Goal: Complete application form: Complete application form

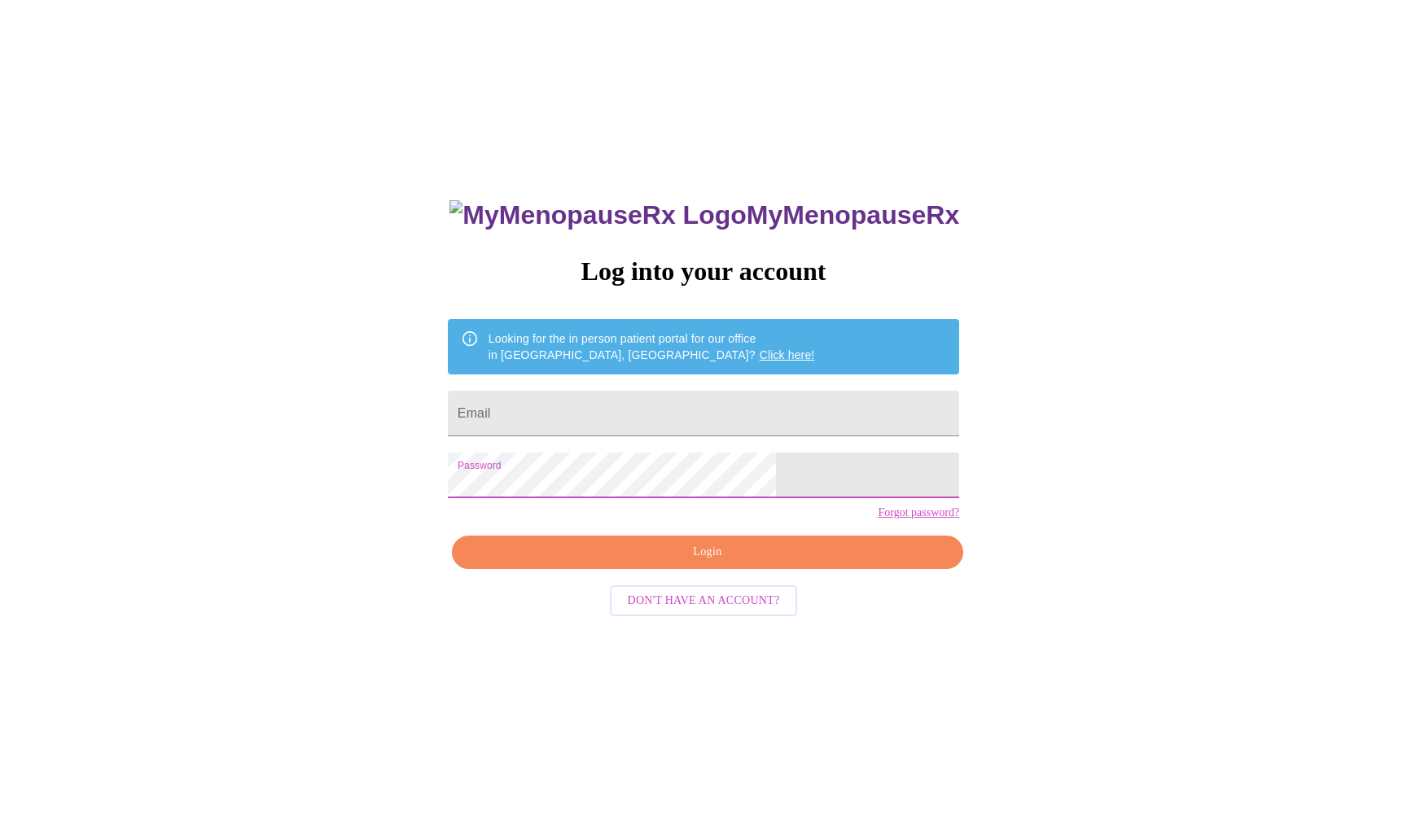
click at [667, 563] on span "Login" at bounding box center [707, 552] width 474 height 20
click at [671, 563] on span "Login" at bounding box center [707, 552] width 474 height 20
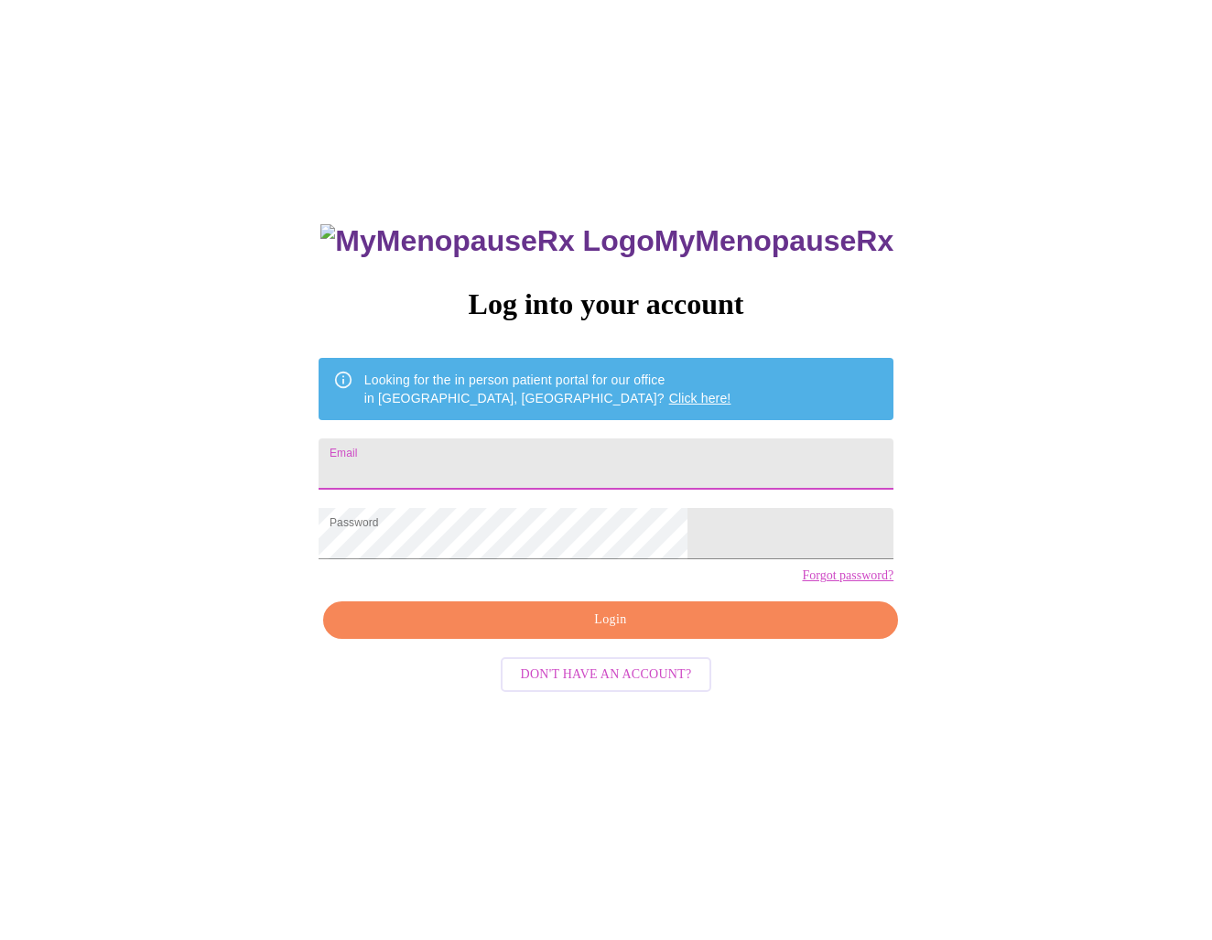
click at [457, 459] on input "Email" at bounding box center [606, 463] width 575 height 51
type input "withrow98@icloud.com"
click at [605, 632] on span "Login" at bounding box center [610, 620] width 533 height 23
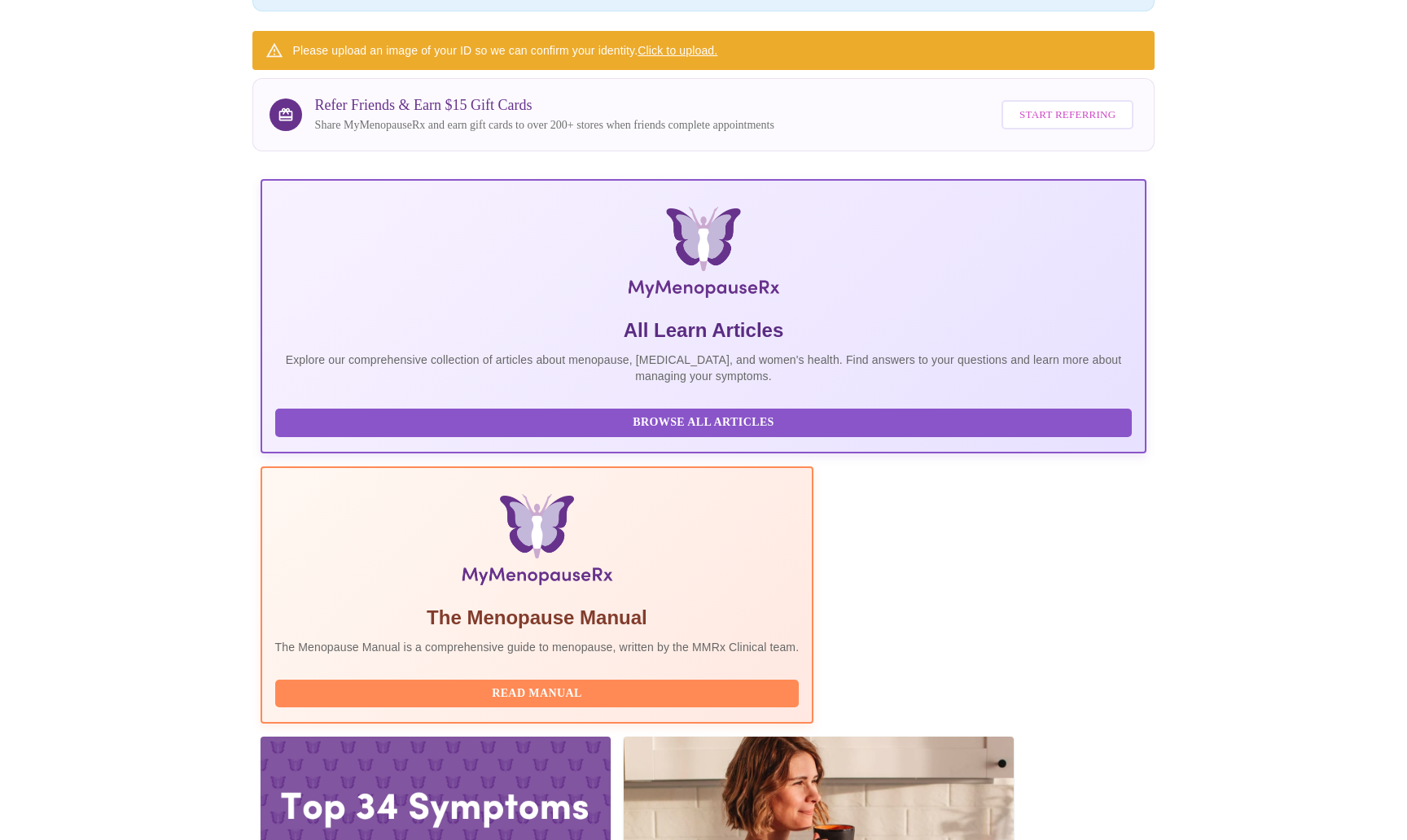
scroll to position [180, 0]
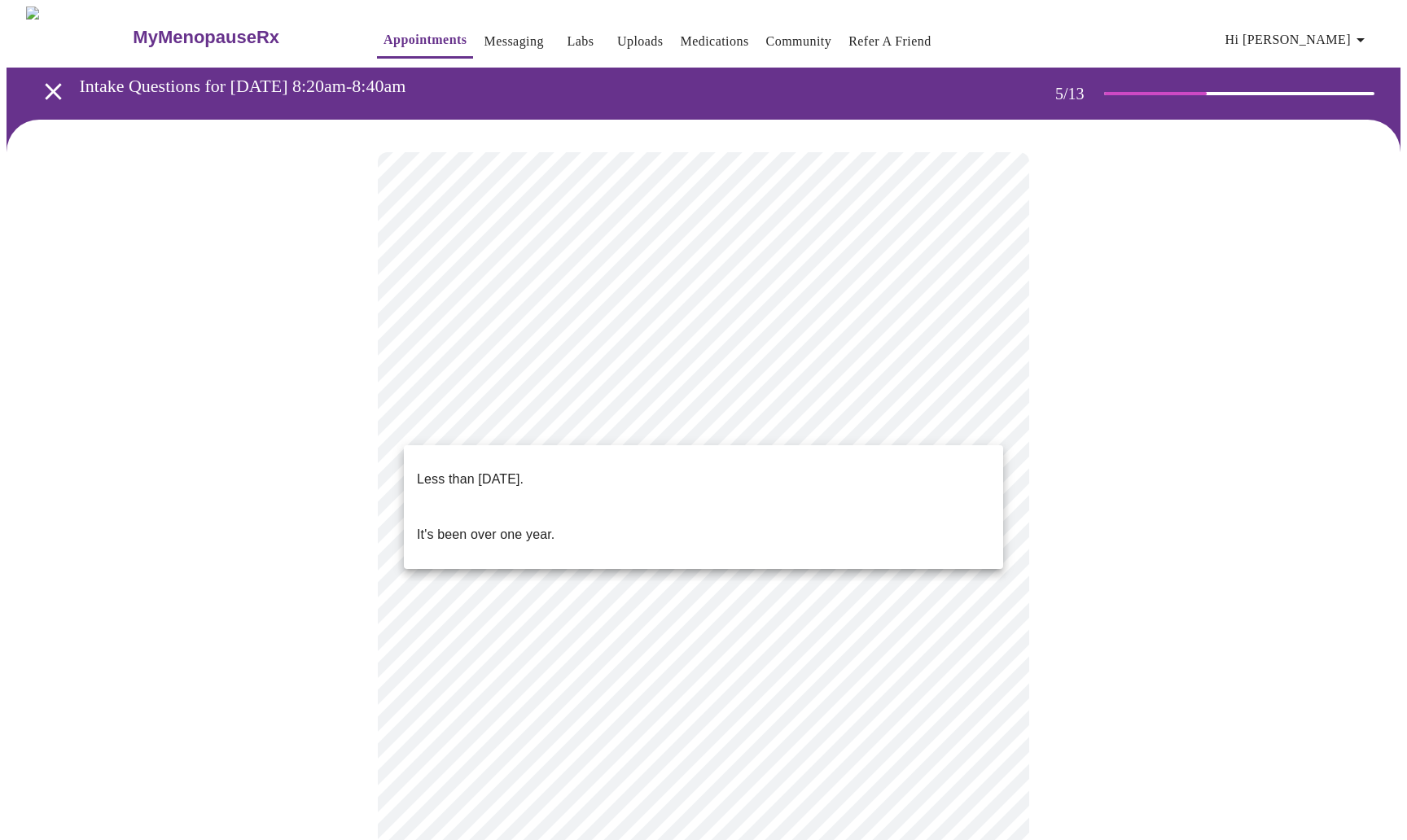
click at [972, 418] on body "MyMenopauseRx Appointments Messaging Labs Uploads Medications Community Refer a…" at bounding box center [703, 664] width 1394 height 1316
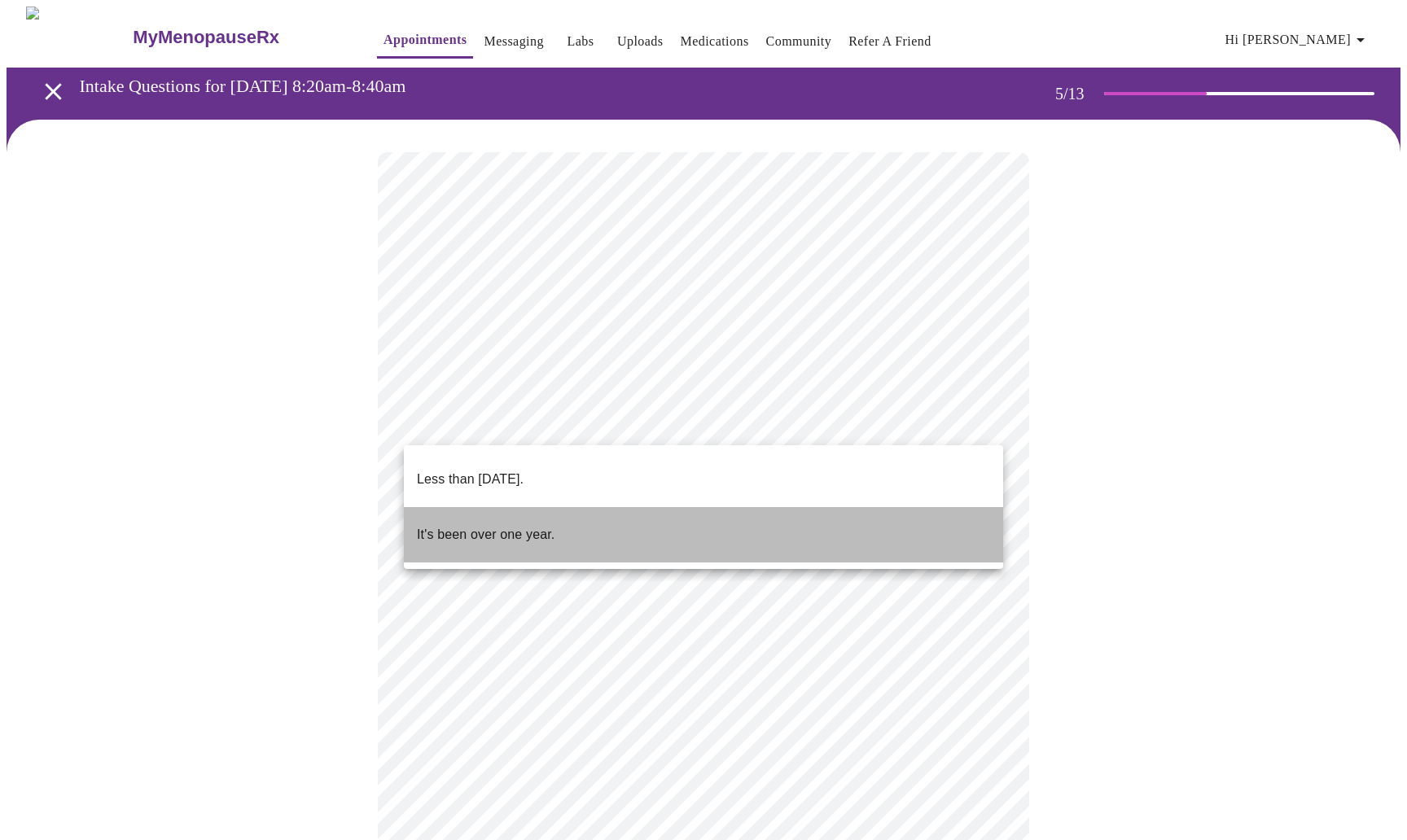
click at [848, 507] on li "It's been over one year." at bounding box center [704, 534] width 599 height 55
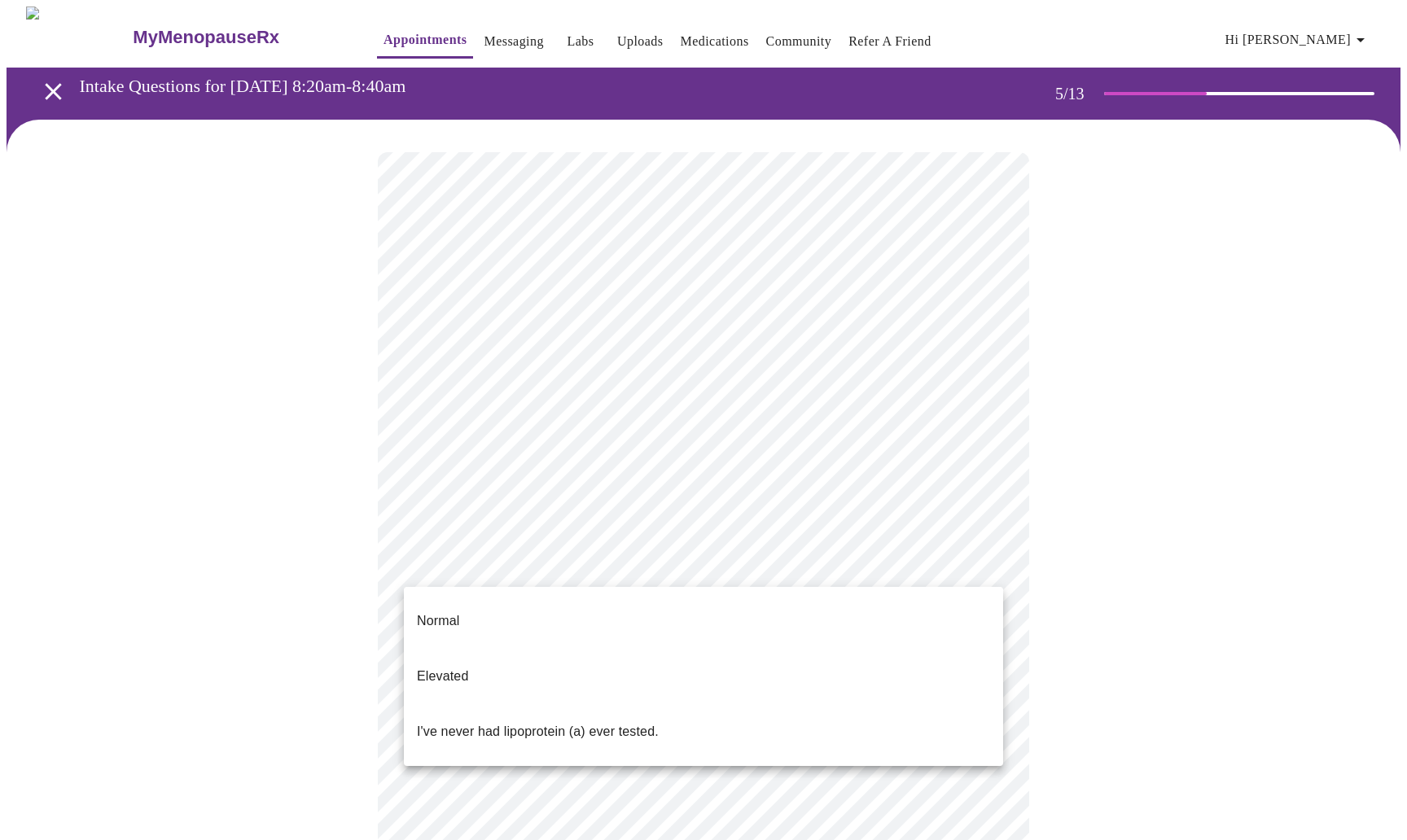
click at [985, 559] on body "MyMenopauseRx Appointments Messaging Labs Uploads Medications Community Refer a…" at bounding box center [703, 660] width 1394 height 1307
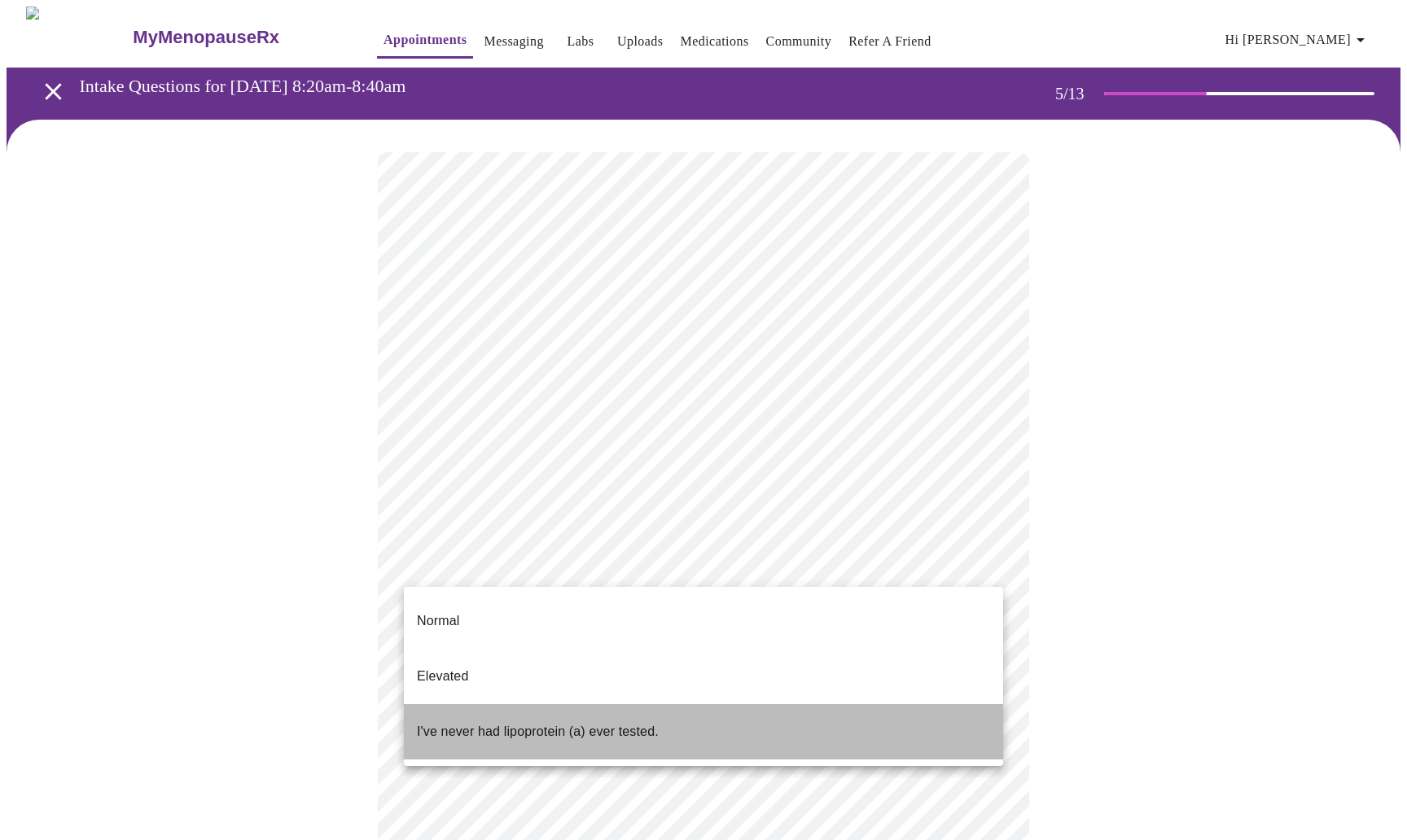
click at [864, 704] on li "I've never had lipoprotein (a) ever tested." at bounding box center [704, 732] width 599 height 55
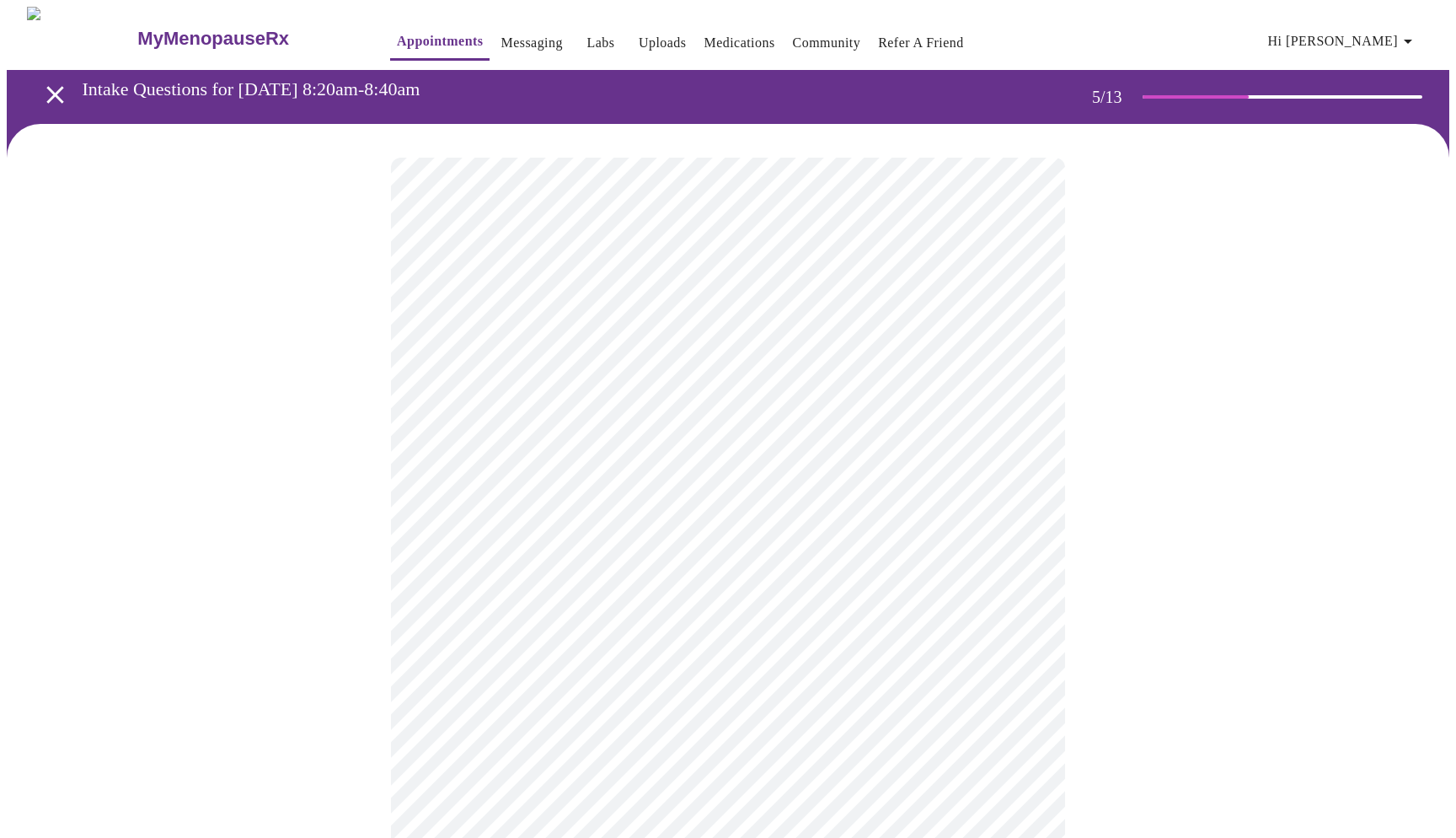
click at [1115, 724] on div at bounding box center [727, 719] width 1442 height 1191
click at [472, 479] on body "MyMenopauseRx Appointments Messaging Labs Uploads Medications Community Refer a…" at bounding box center [727, 456] width 1442 height 899
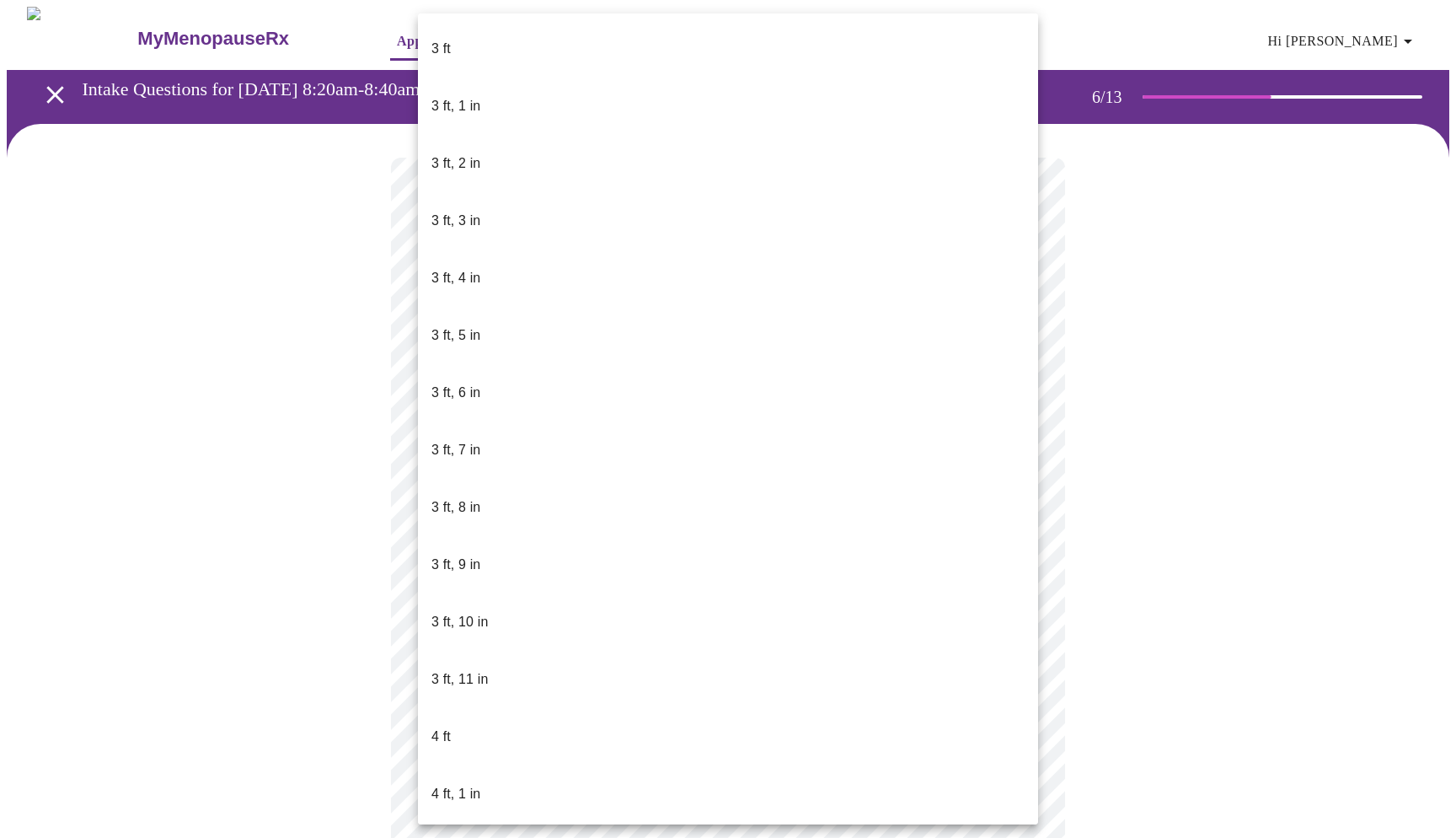
drag, startPoint x: 467, startPoint y: 752, endPoint x: 467, endPoint y: 772, distance: 20.0
drag, startPoint x: 492, startPoint y: 742, endPoint x: 551, endPoint y: 644, distance: 114.4
drag, startPoint x: 551, startPoint y: 644, endPoint x: 551, endPoint y: 712, distance: 68.0
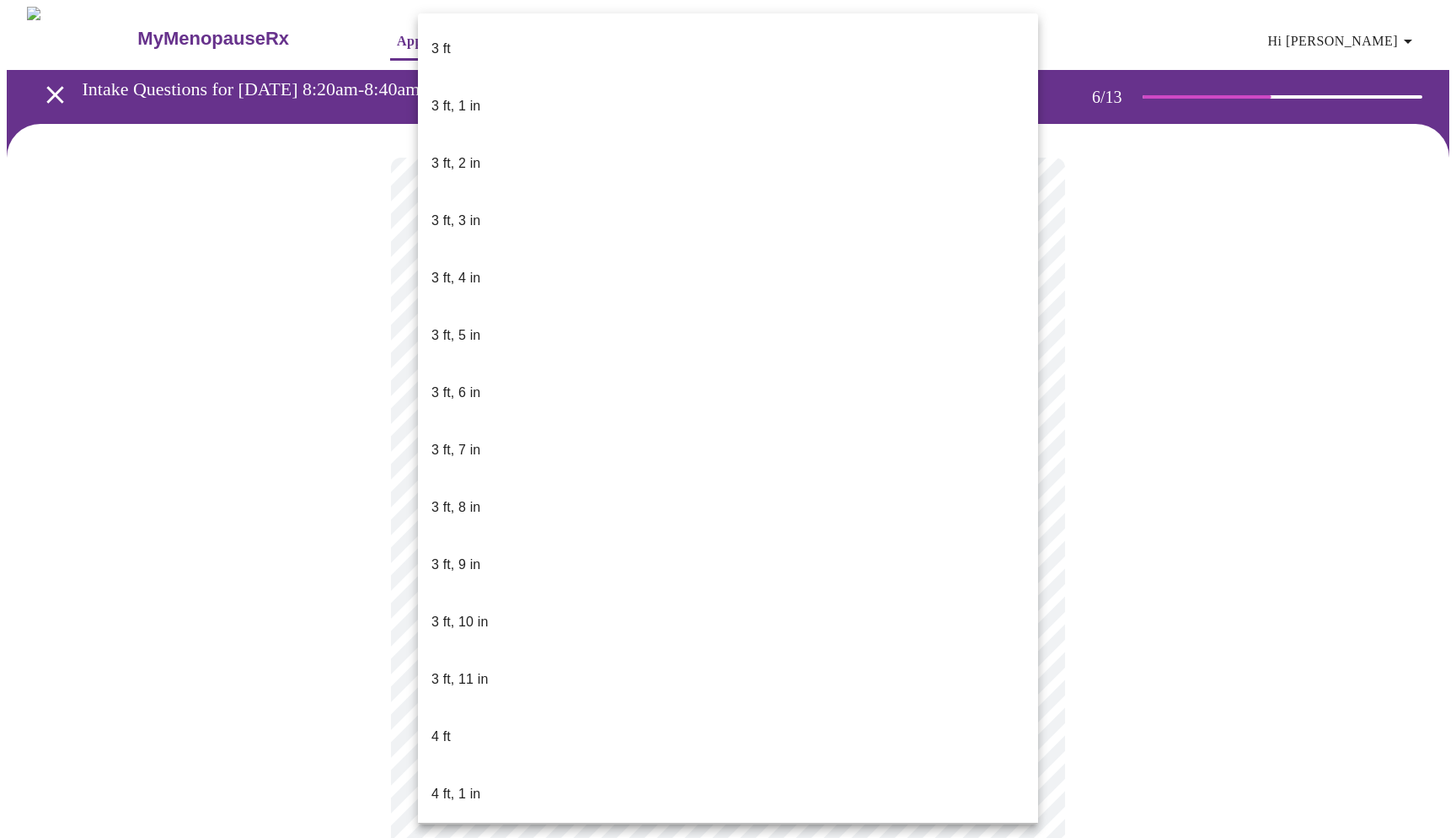
drag, startPoint x: 562, startPoint y: 744, endPoint x: 562, endPoint y: 804, distance: 60.0
drag, startPoint x: 668, startPoint y: 344, endPoint x: 672, endPoint y: 559, distance: 215.0
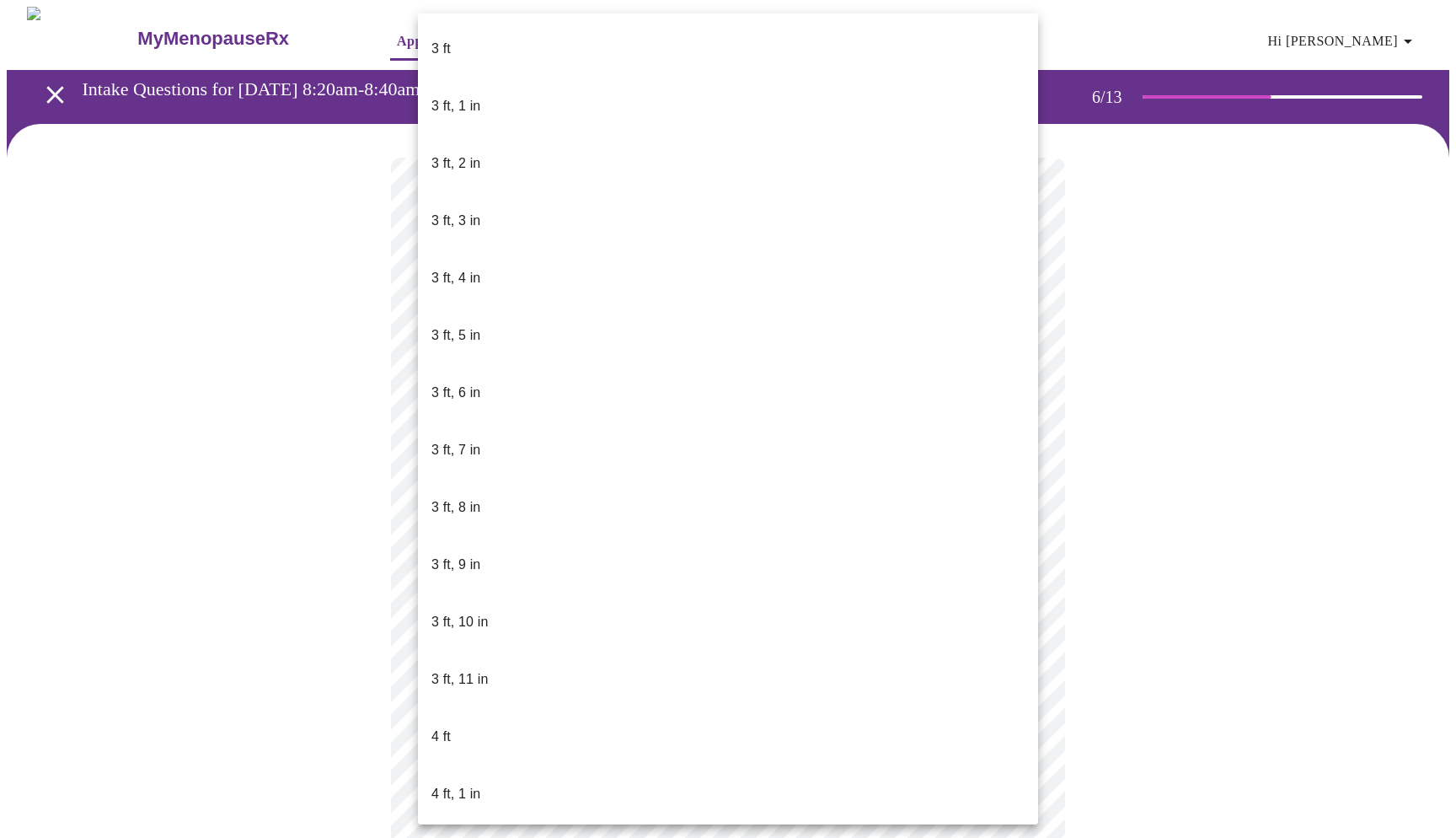
drag, startPoint x: 653, startPoint y: 553, endPoint x: 584, endPoint y: 783, distance: 240.1
drag, startPoint x: 590, startPoint y: 804, endPoint x: 626, endPoint y: 669, distance: 139.7
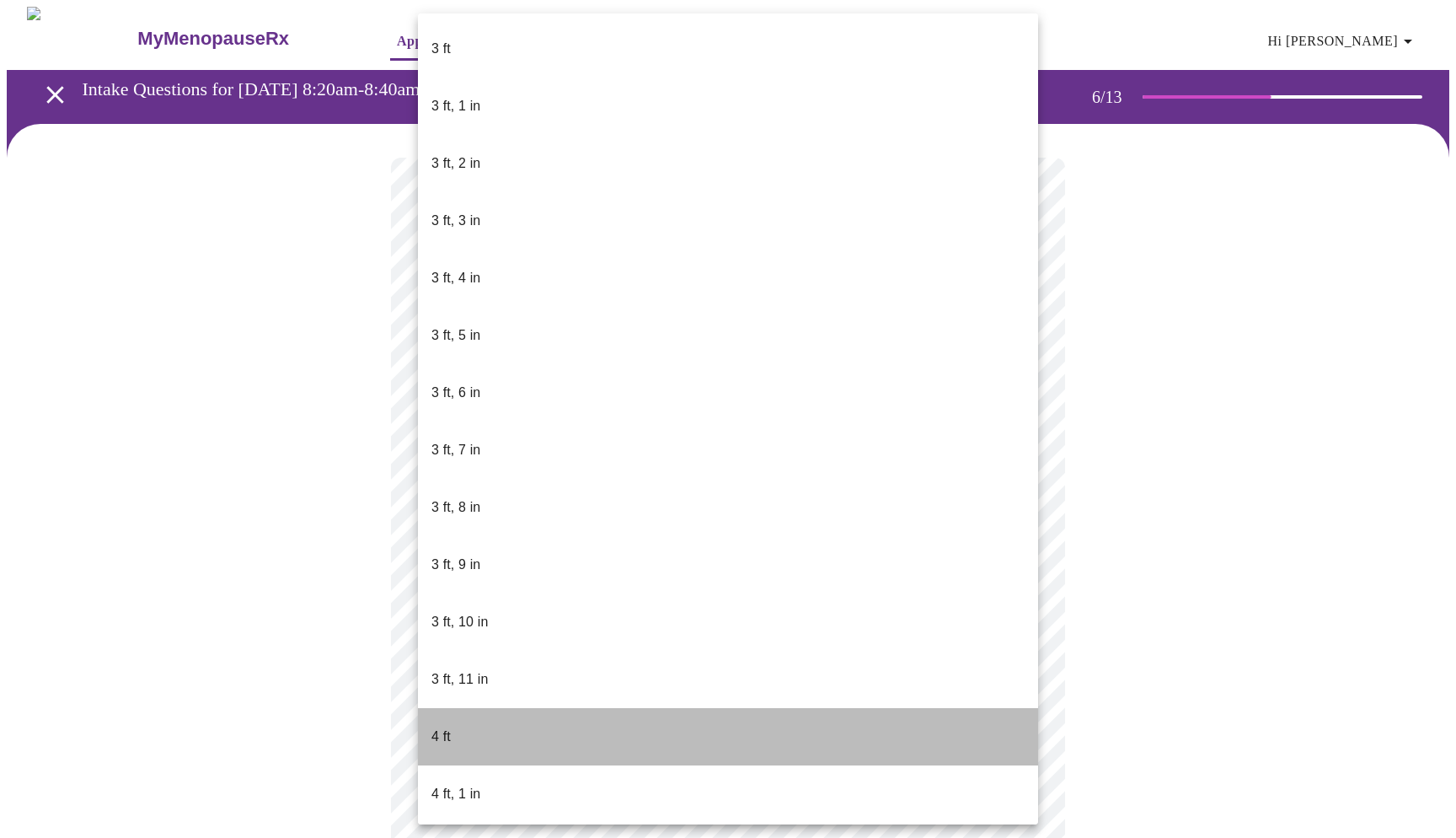
drag, startPoint x: 640, startPoint y: 588, endPoint x: 640, endPoint y: 686, distance: 98.0
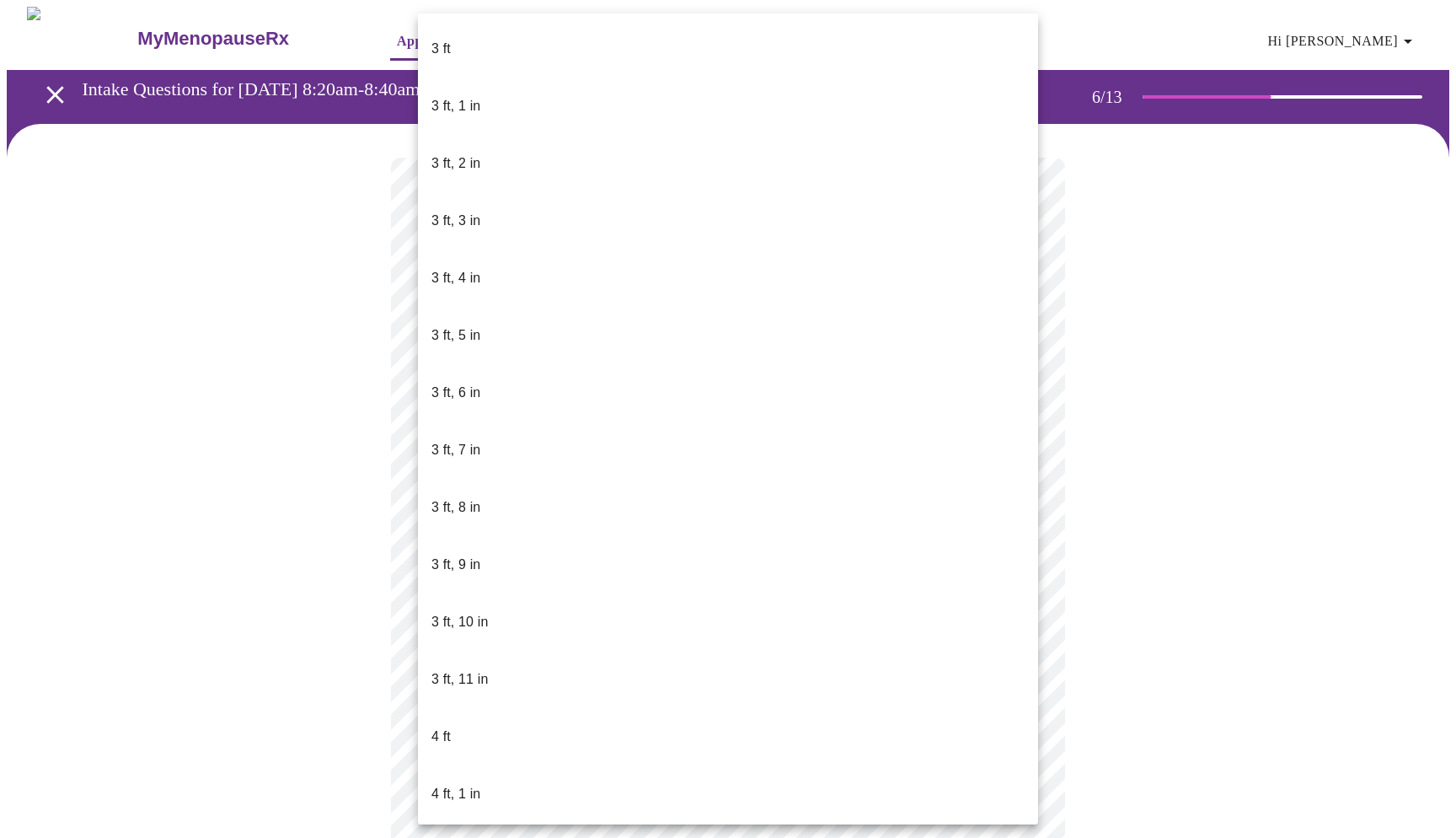
drag, startPoint x: 637, startPoint y: 681, endPoint x: 642, endPoint y: 746, distance: 65.2
drag, startPoint x: 649, startPoint y: 754, endPoint x: 638, endPoint y: 837, distance: 83.7
click at [637, 837] on div "3 ft 3 ft, 1 in 3 ft, 2 in 3 ft, 3 in 3 ft, 4 in 3 ft, 5 in 3 ft, 6 in 3 ft, 7 …" at bounding box center [728, 419] width 1456 height 838
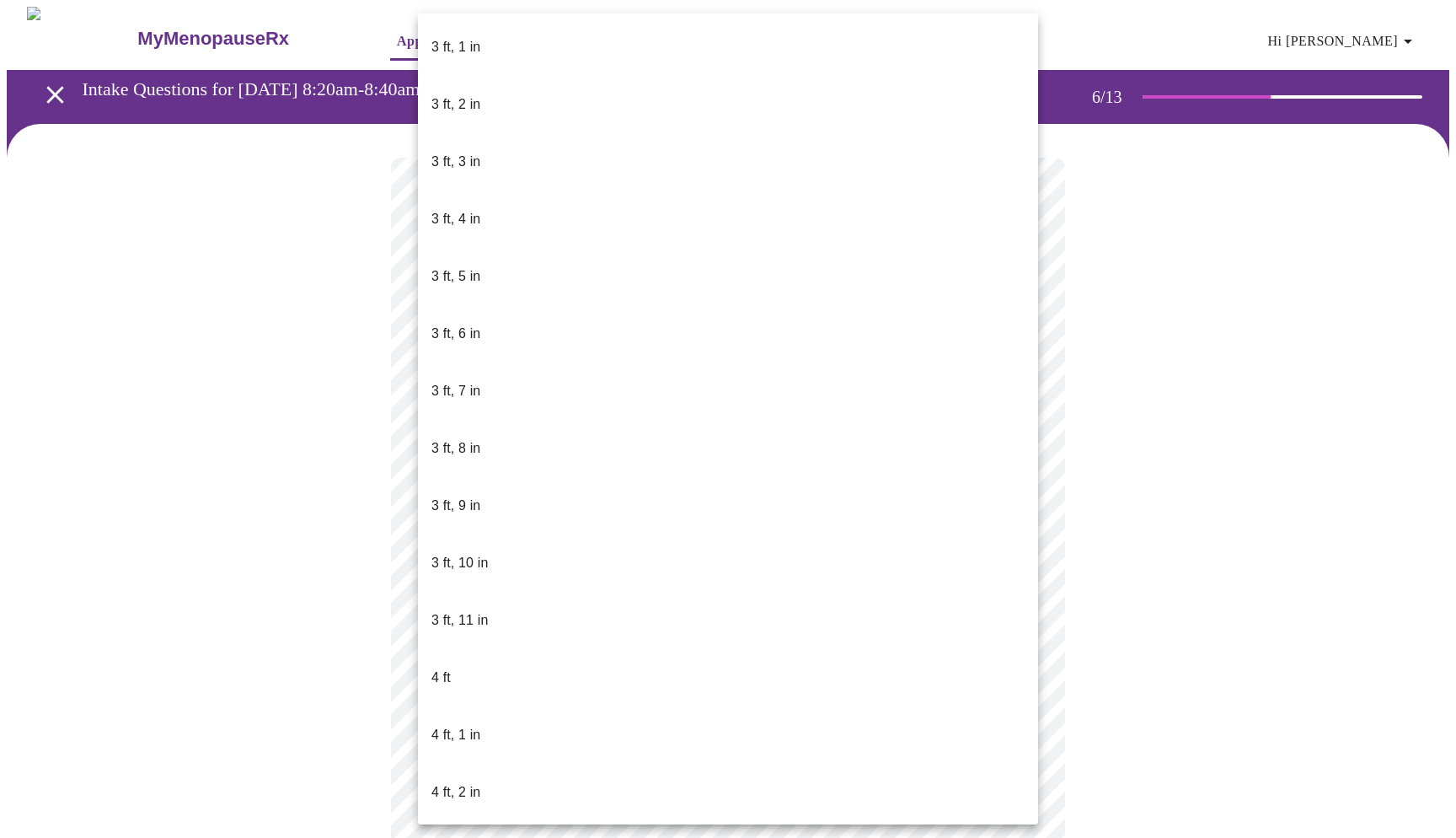
click at [638, 837] on div at bounding box center [728, 419] width 1456 height 838
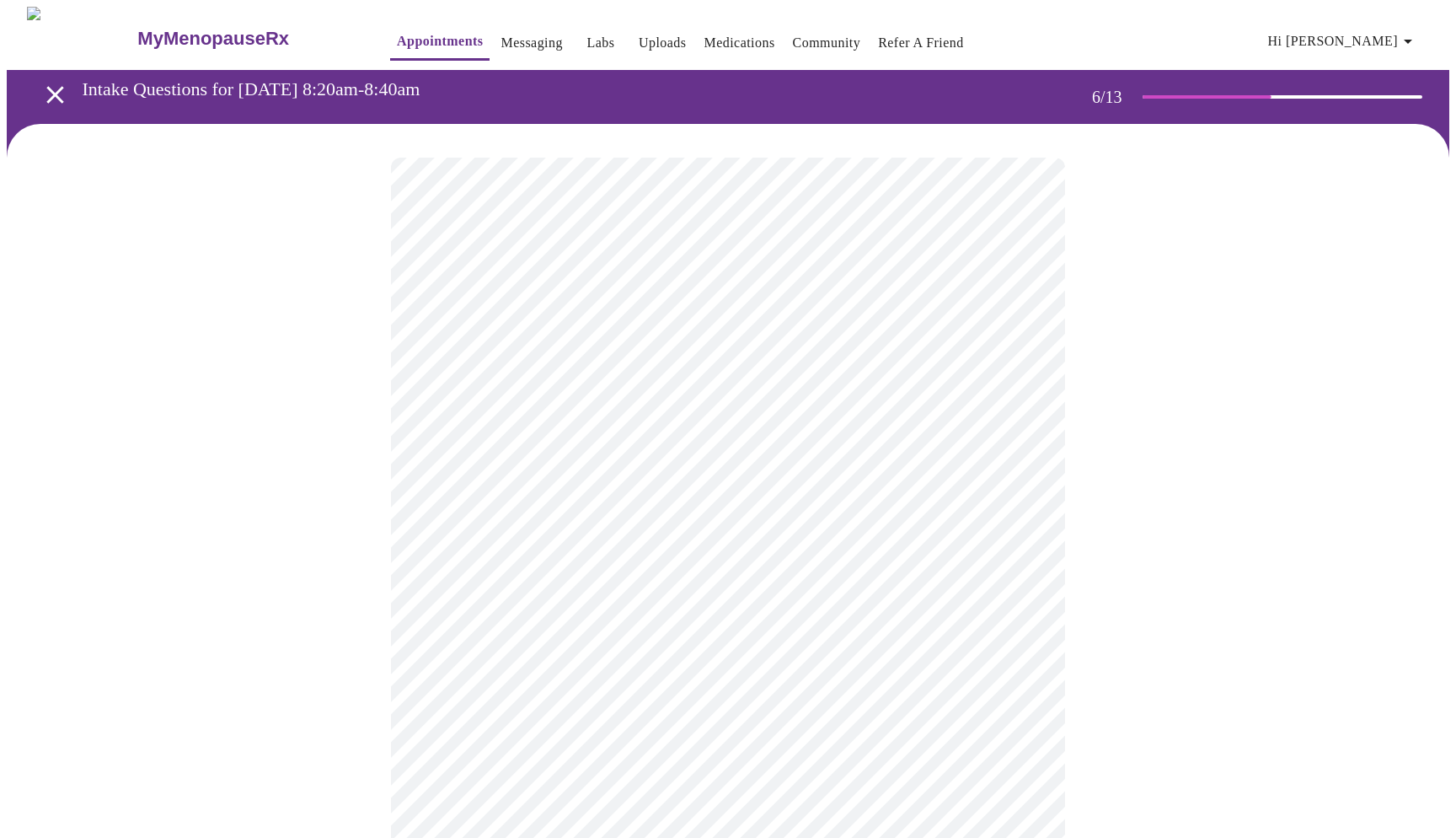
click at [1021, 485] on body "MyMenopauseRx Appointments Messaging Labs Uploads Medications Community Refer a…" at bounding box center [727, 456] width 1442 height 899
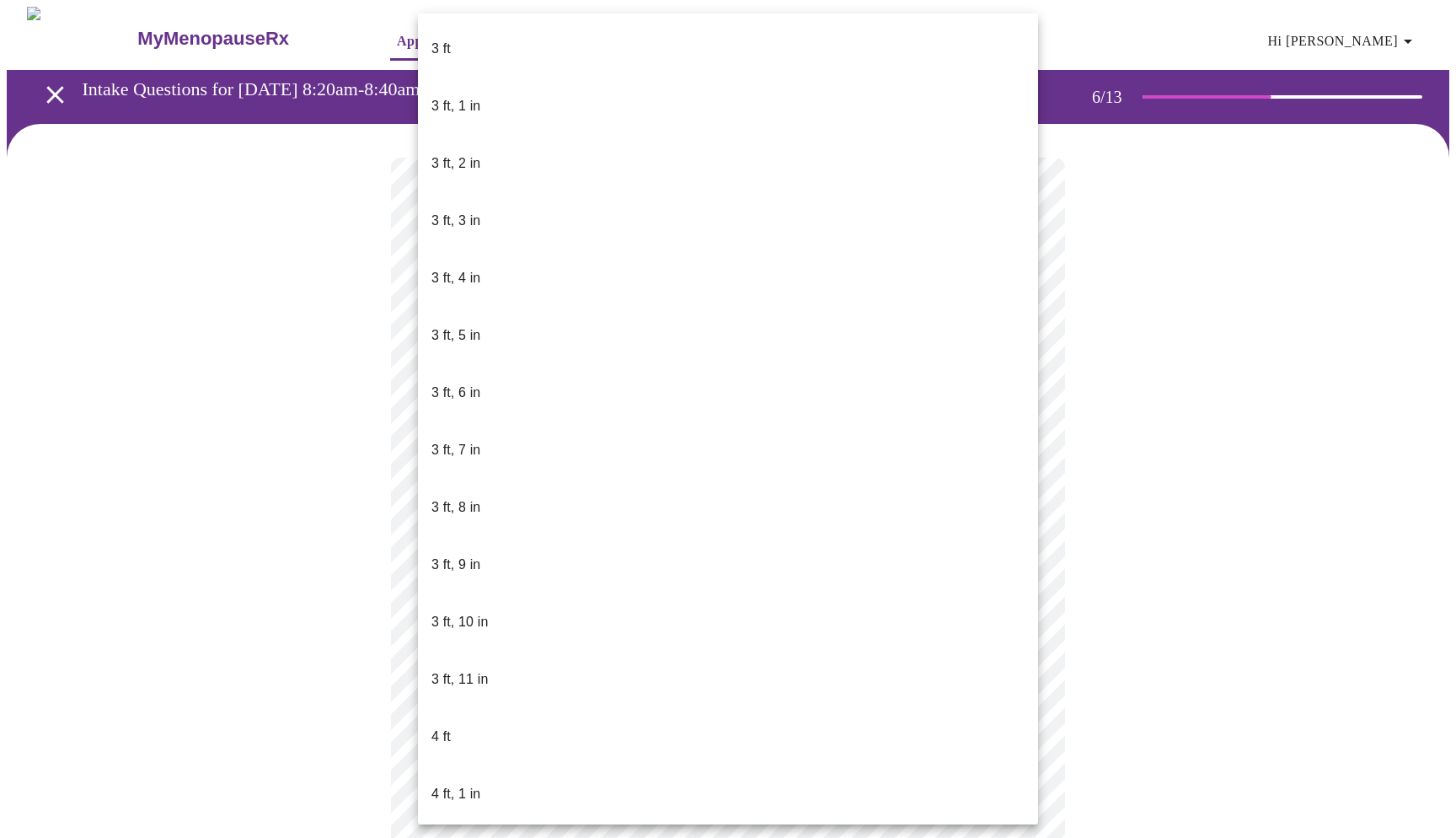
drag, startPoint x: 1035, startPoint y: 314, endPoint x: 1066, endPoint y: 531, distance: 219.2
click at [1066, 531] on div "3 ft 3 ft, 1 in 3 ft, 2 in 3 ft, 3 in 3 ft, 4 in 3 ft, 5 in 3 ft, 6 in 3 ft, 7 …" at bounding box center [728, 419] width 1456 height 838
drag, startPoint x: 1018, startPoint y: 407, endPoint x: 1011, endPoint y: 479, distance: 72.3
drag, startPoint x: 1020, startPoint y: 516, endPoint x: 1037, endPoint y: 574, distance: 60.4
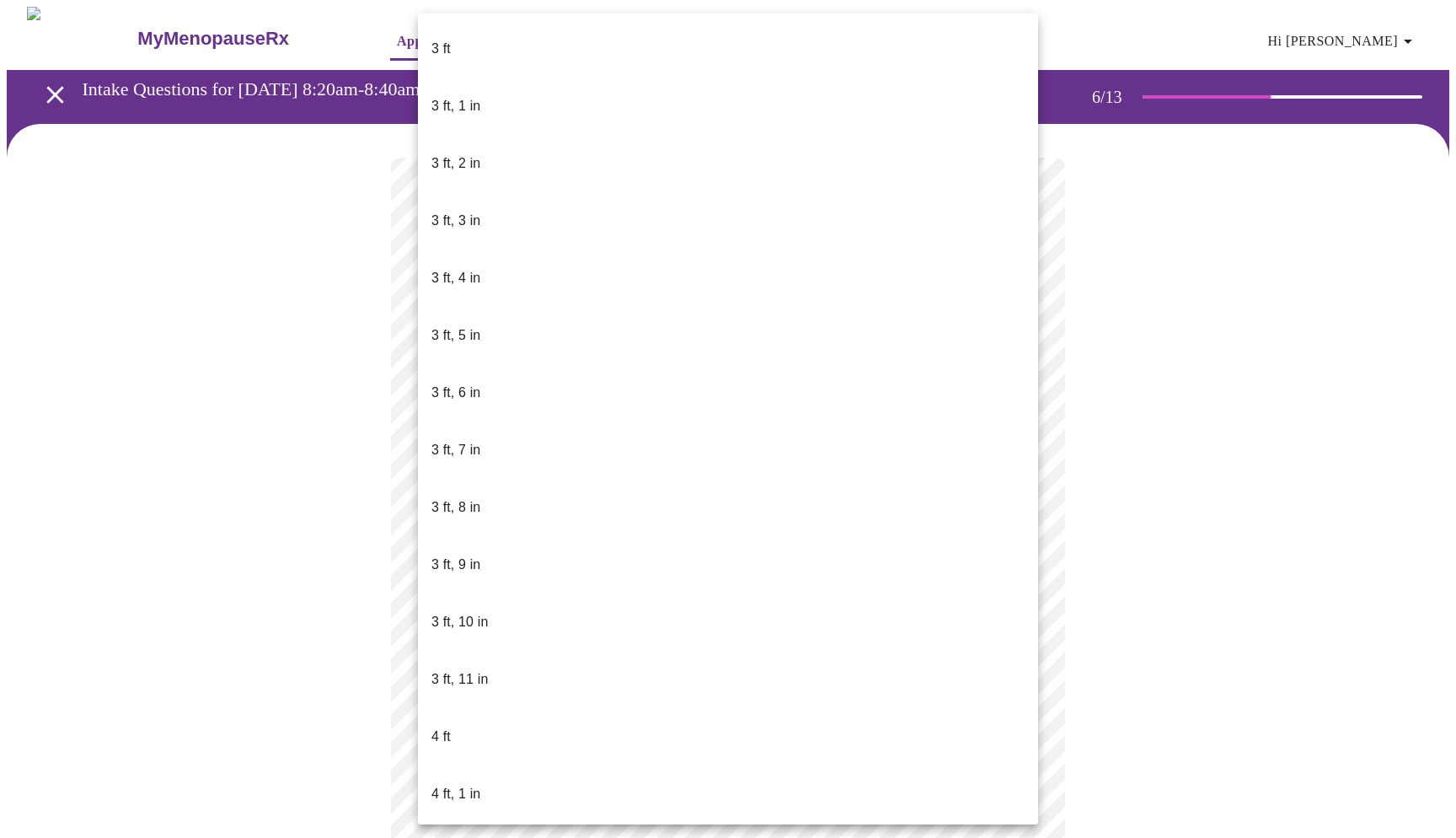
drag, startPoint x: 1021, startPoint y: 39, endPoint x: 1031, endPoint y: 452, distance: 413.1
drag, startPoint x: 984, startPoint y: 450, endPoint x: 1013, endPoint y: 588, distance: 141.0
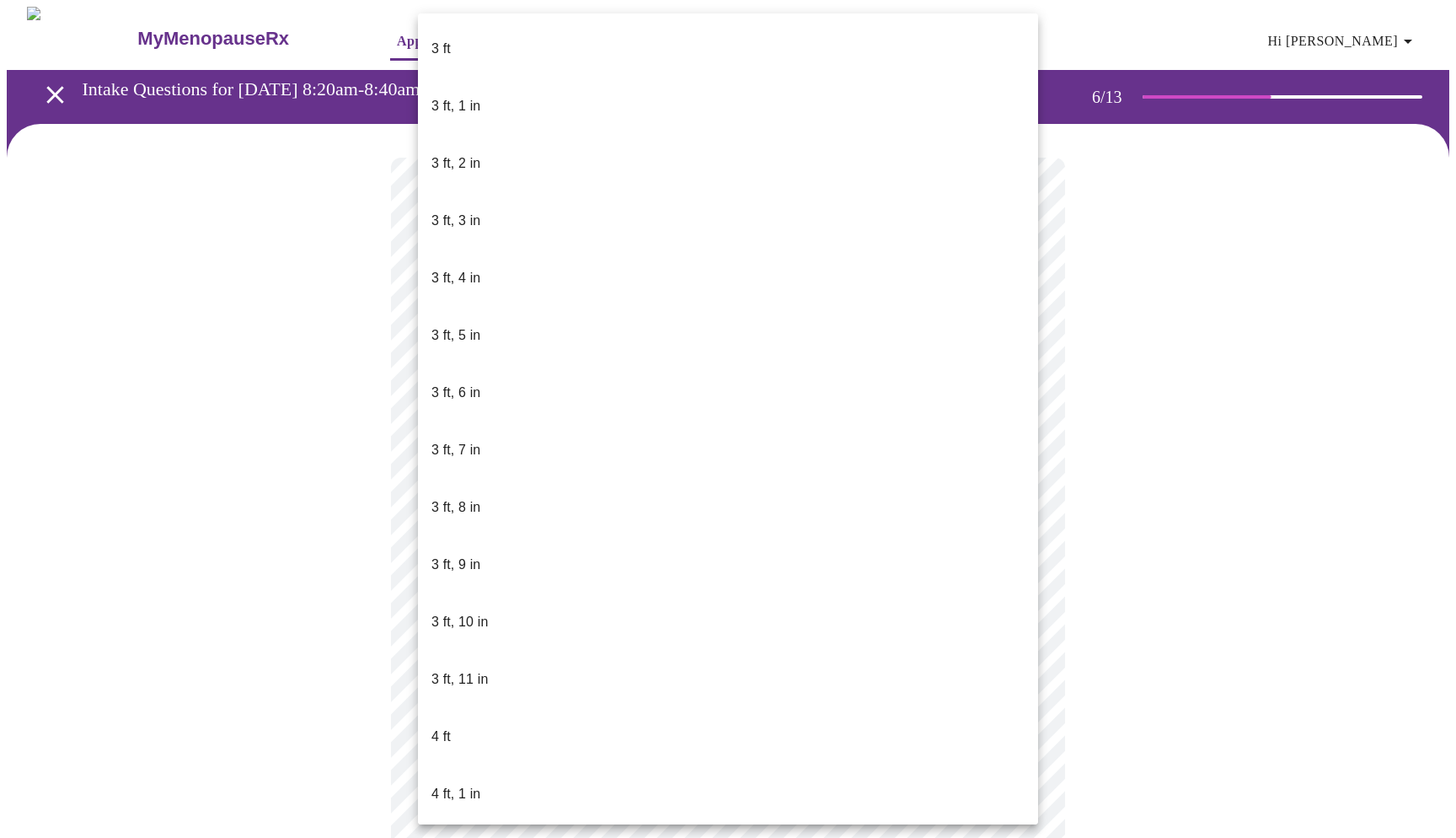
drag, startPoint x: 1020, startPoint y: 553, endPoint x: 1036, endPoint y: 625, distance: 73.8
click at [1036, 765] on li "4 ft, 1 in" at bounding box center [728, 794] width 620 height 57
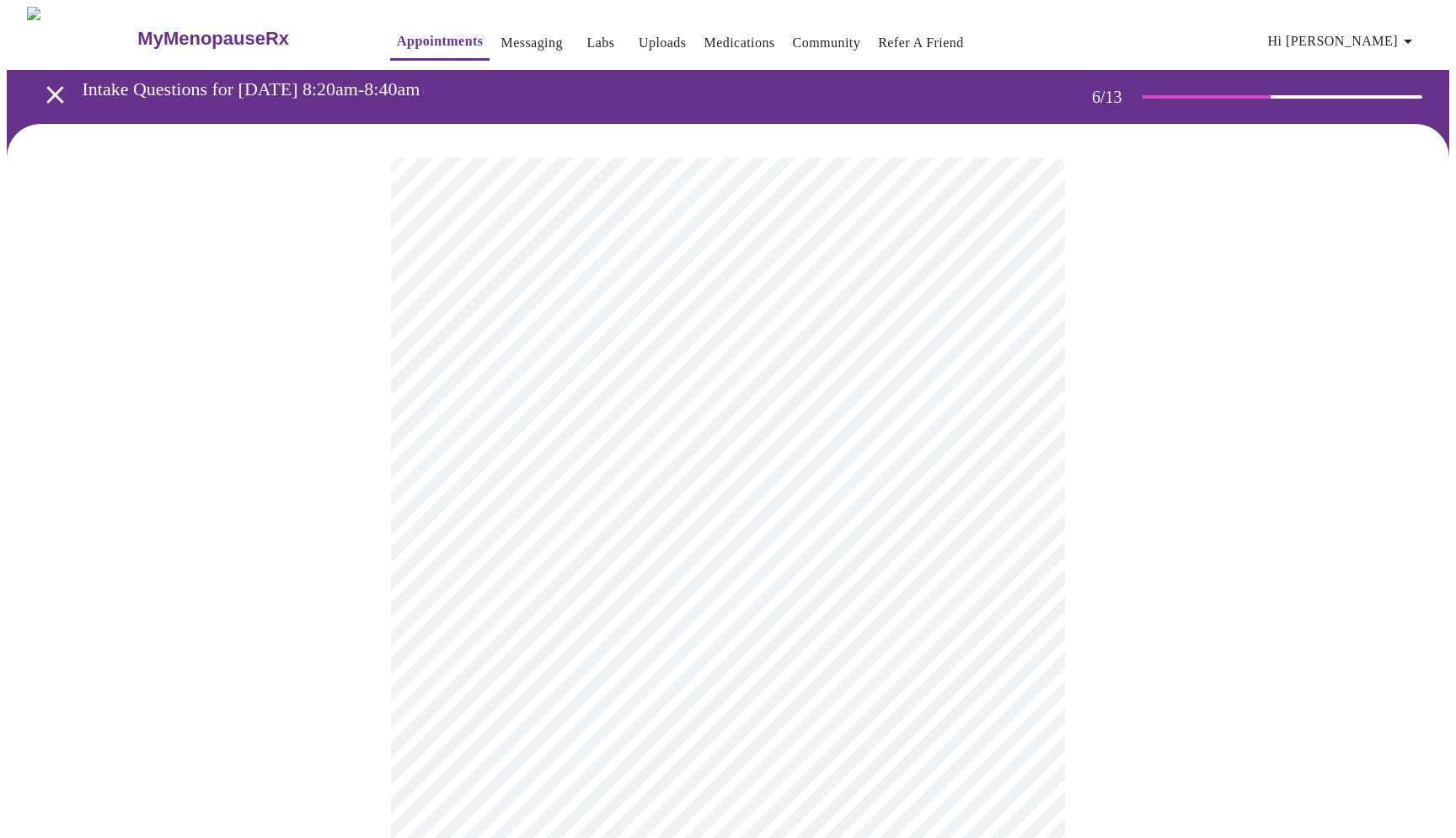
click at [1021, 489] on body "MyMenopauseRx Appointments Messaging Labs Uploads Medications Community Refer a…" at bounding box center [727, 451] width 1442 height 890
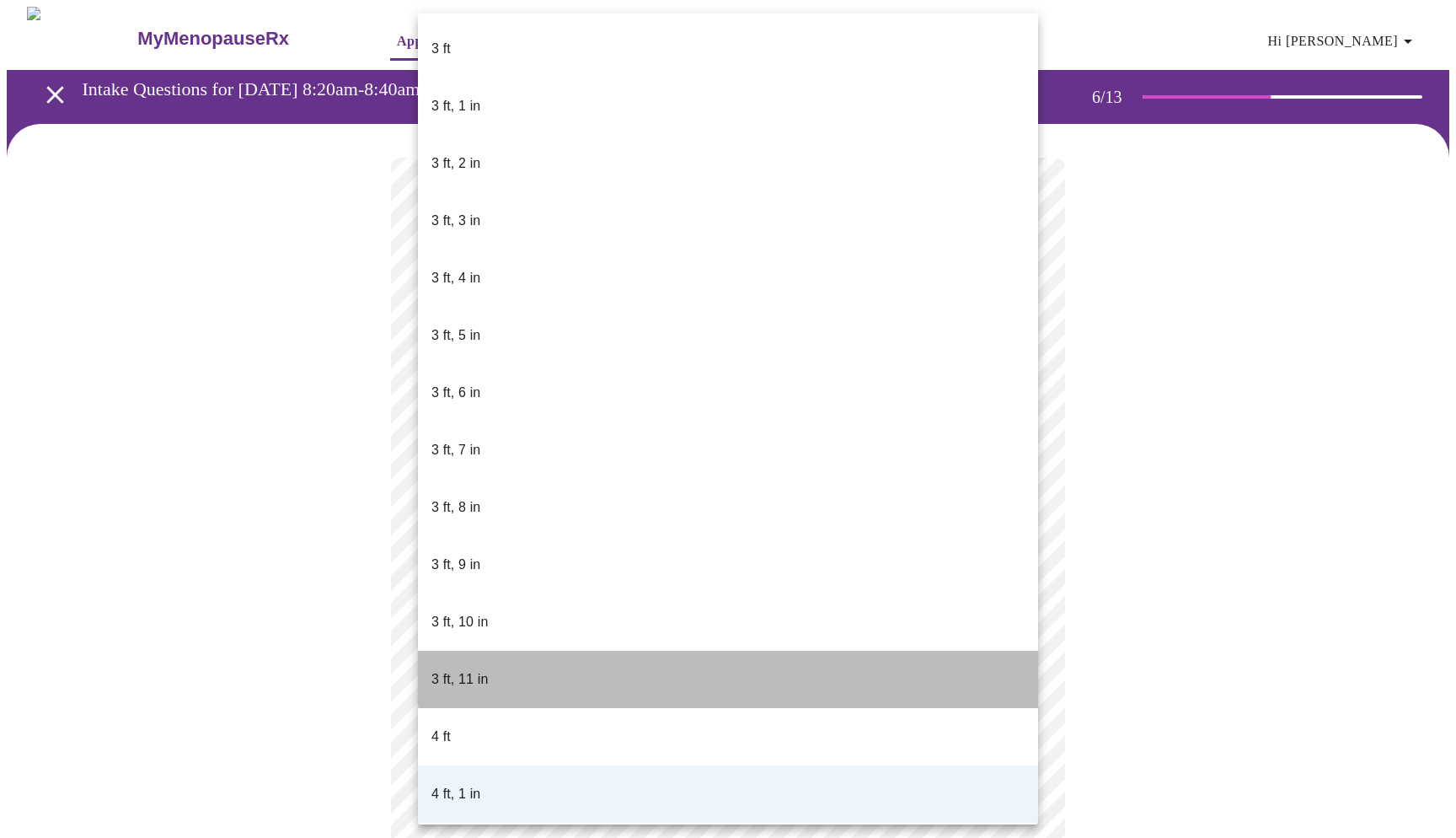
click at [993, 651] on li "3 ft, 11 in" at bounding box center [728, 680] width 620 height 57
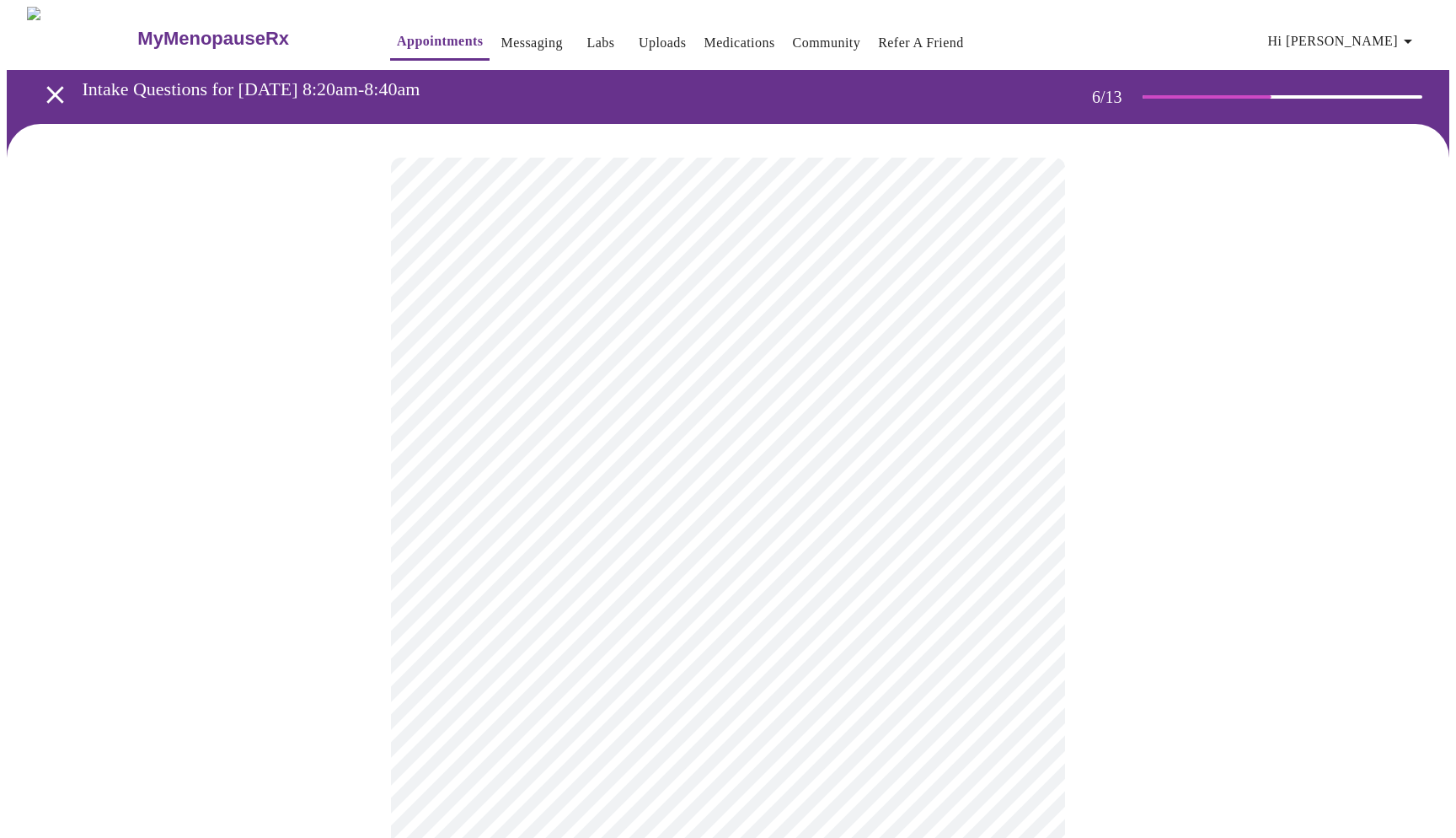
click at [1011, 495] on body "MyMenopauseRx Appointments Messaging Labs Uploads Medications Community Refer a…" at bounding box center [727, 451] width 1442 height 890
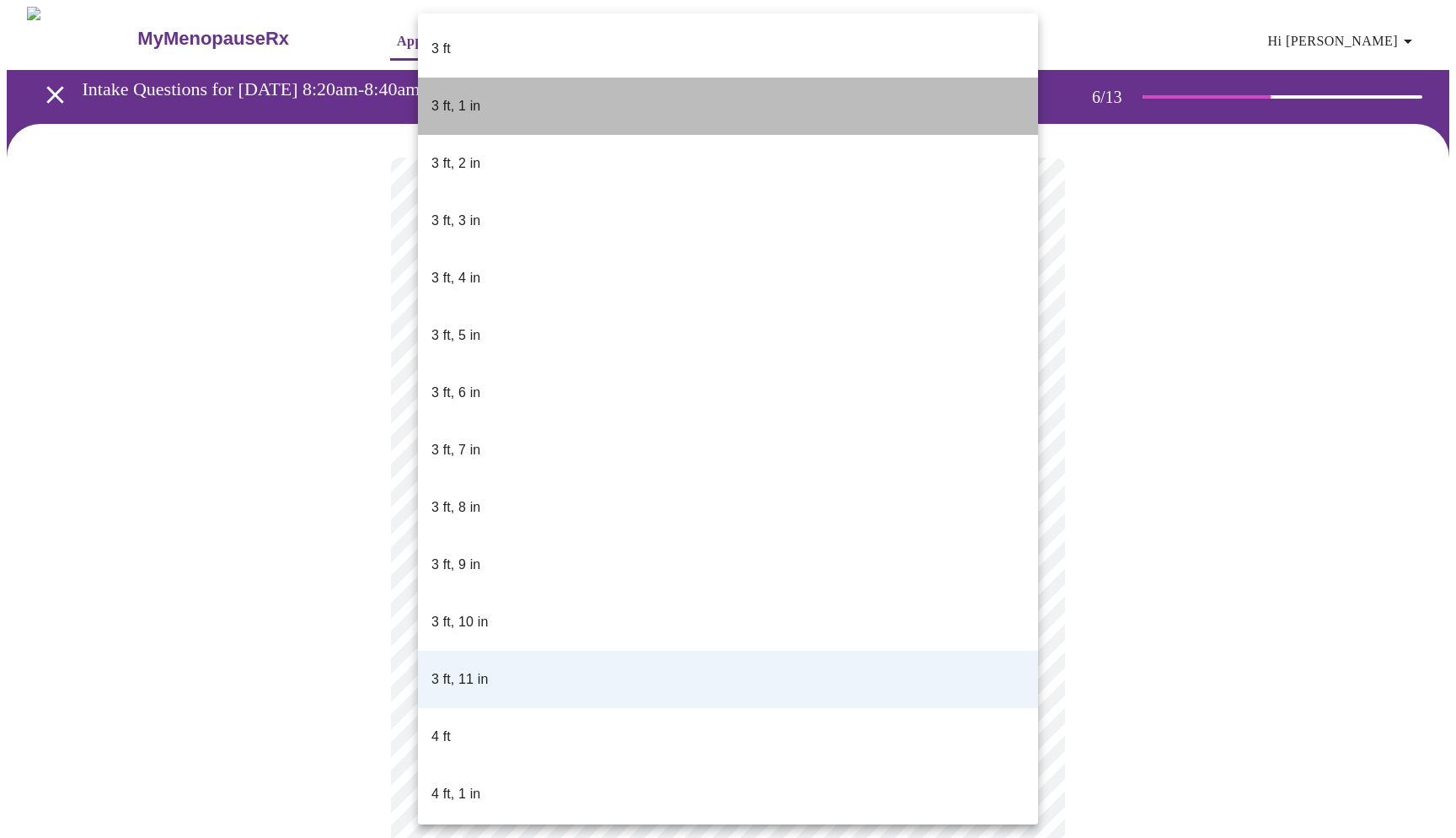
click at [1031, 95] on li "3 ft, 1 in" at bounding box center [728, 106] width 620 height 57
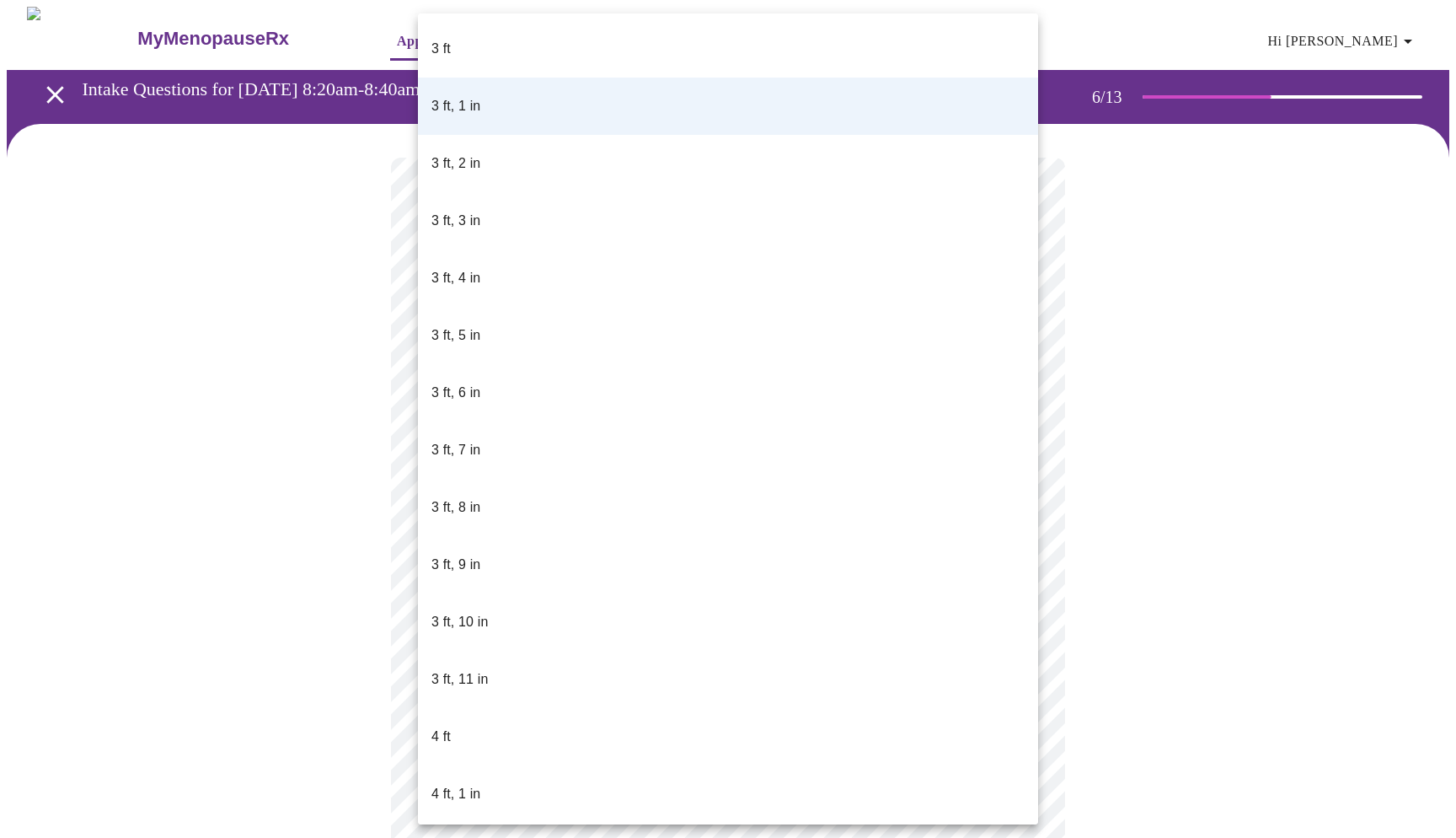
click at [1023, 485] on body "MyMenopauseRx Appointments Messaging Labs Uploads Medications Community Refer a…" at bounding box center [727, 451] width 1442 height 890
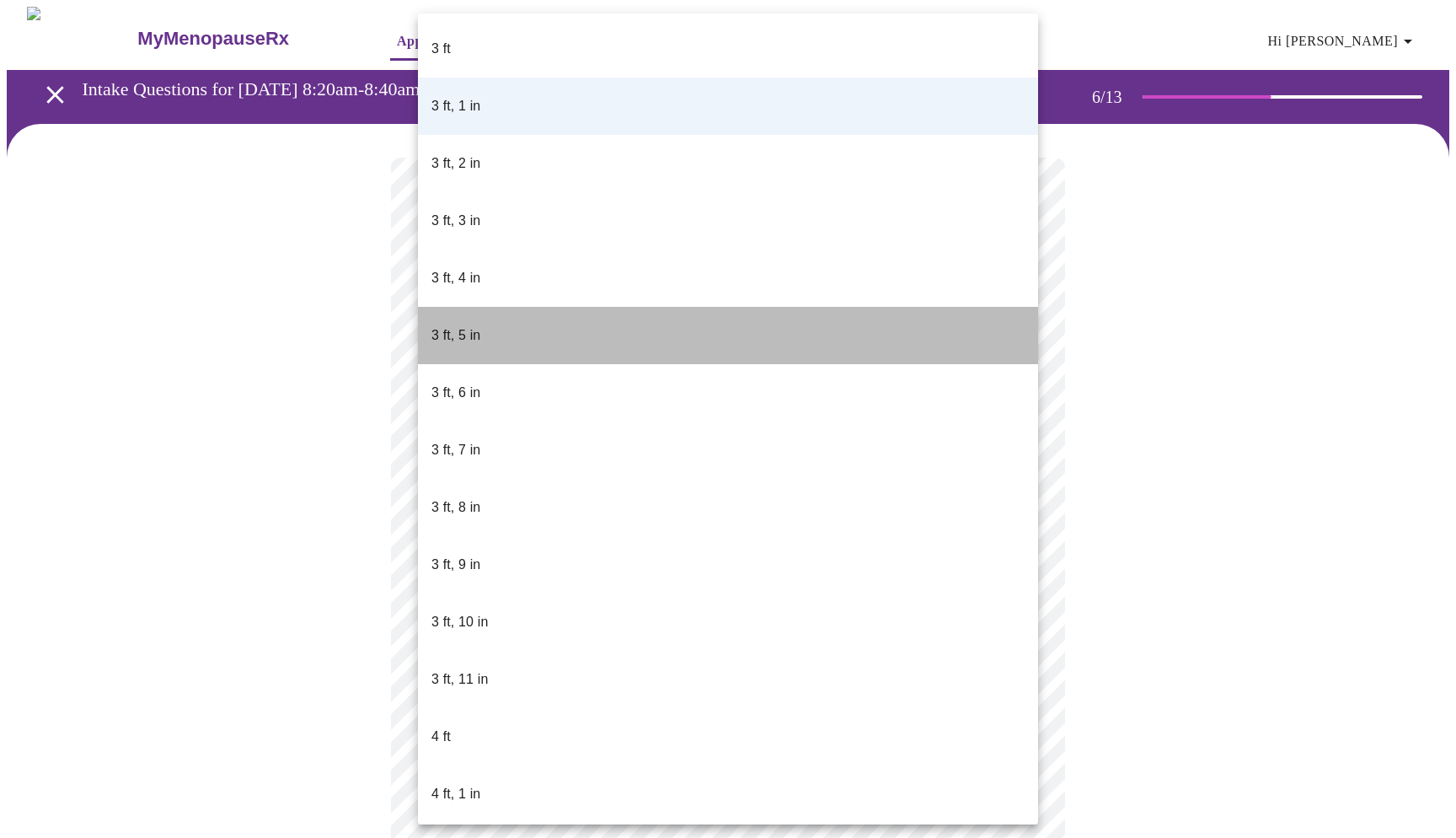
click at [1025, 307] on li "3 ft, 5 in" at bounding box center [728, 335] width 620 height 57
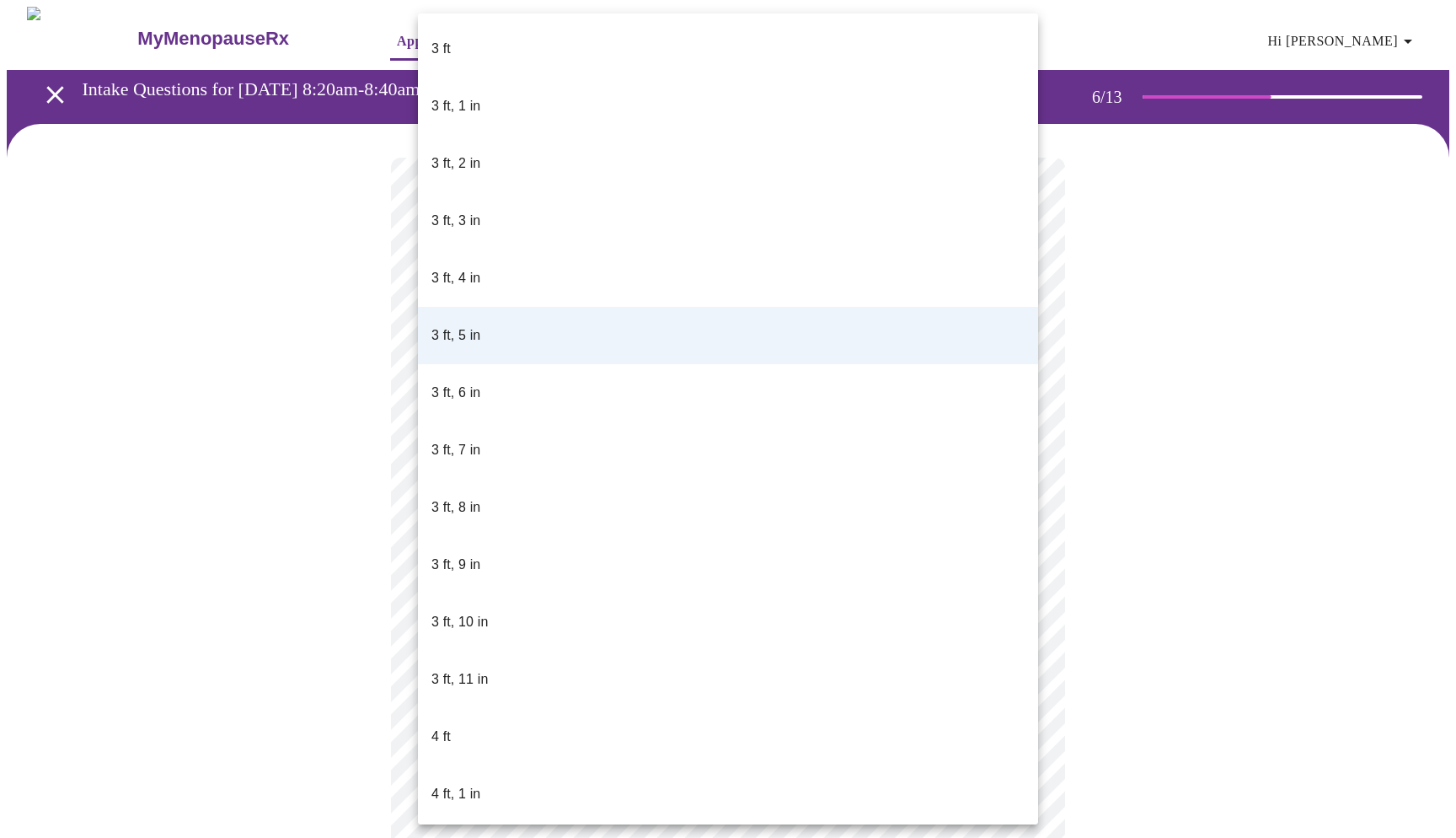
click at [1023, 491] on body "MyMenopauseRx Appointments Messaging Labs Uploads Medications Community Refer a…" at bounding box center [727, 451] width 1442 height 890
drag, startPoint x: 1011, startPoint y: 288, endPoint x: 1008, endPoint y: 409, distance: 121.0
drag, startPoint x: 1008, startPoint y: 408, endPoint x: 1014, endPoint y: 560, distance: 152.1
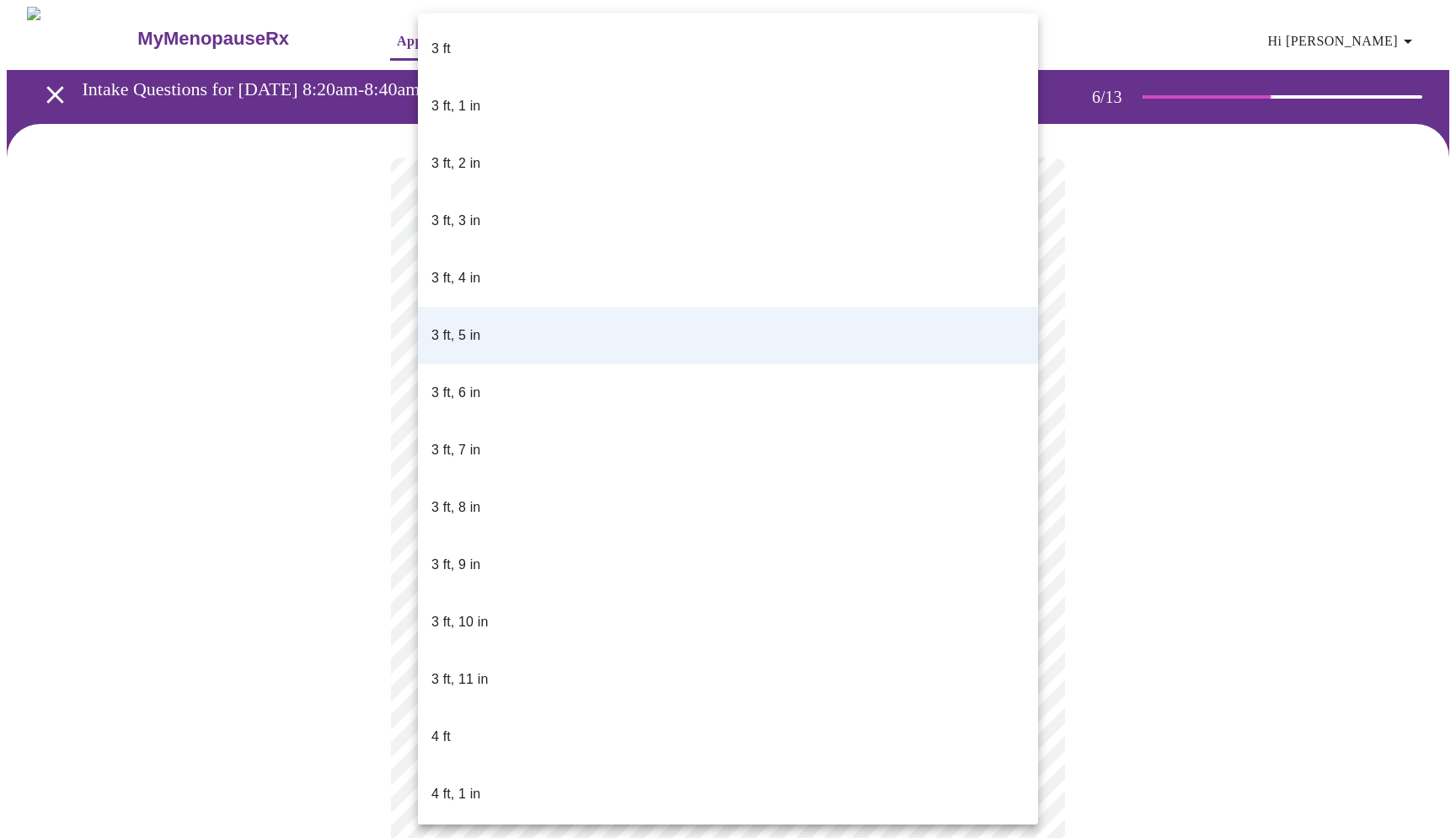
drag, startPoint x: 1020, startPoint y: 378, endPoint x: 988, endPoint y: 581, distance: 205.5
drag, startPoint x: 988, startPoint y: 581, endPoint x: 987, endPoint y: 657, distance: 76.0
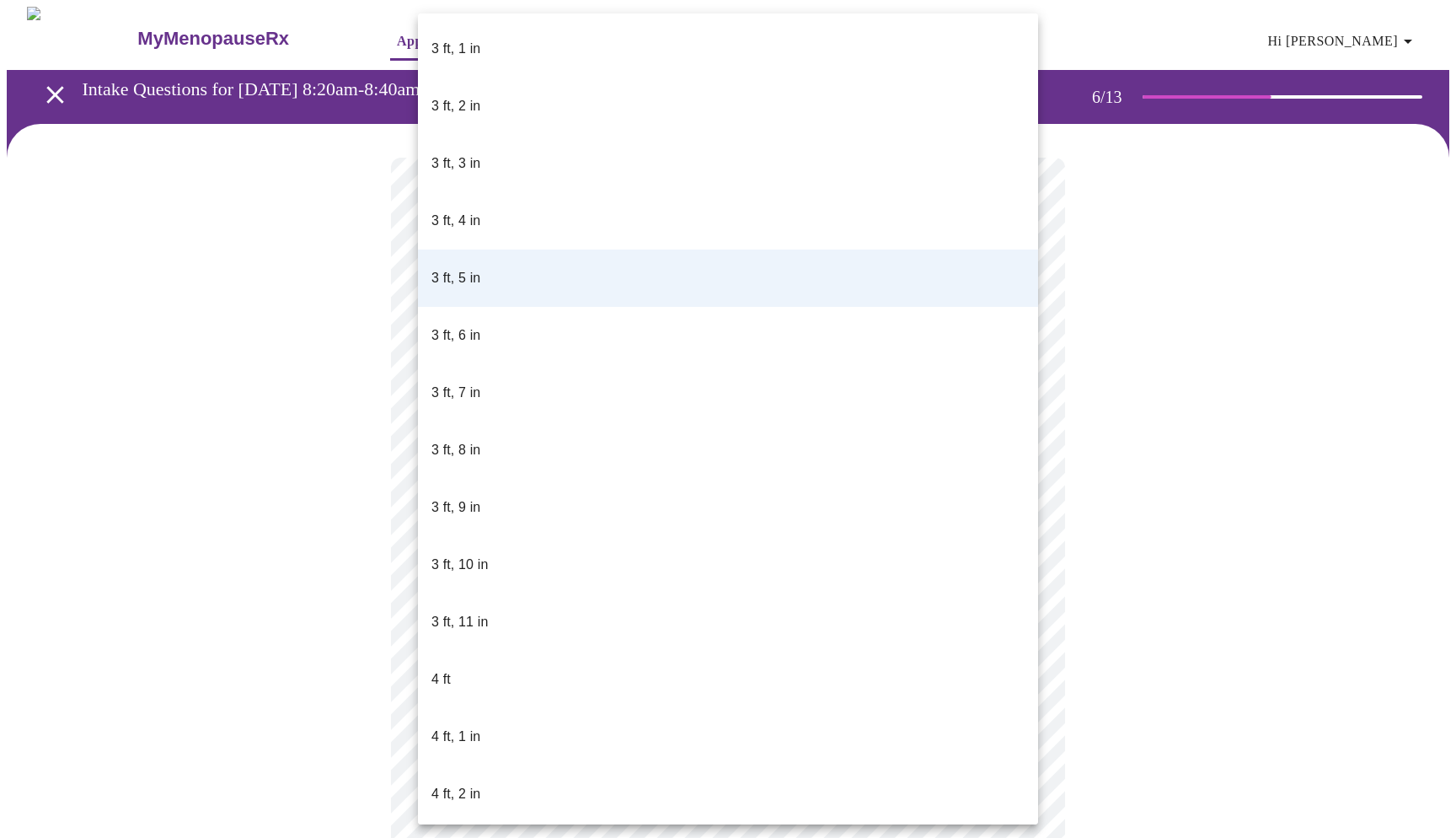
drag, startPoint x: 990, startPoint y: 694, endPoint x: 988, endPoint y: 837, distance: 143.0
click at [988, 837] on div "3 ft 3 ft, 1 in 3 ft, 2 in 3 ft, 3 in 3 ft, 4 in 3 ft, 5 in 3 ft, 6 in 3 ft, 7 …" at bounding box center [728, 419] width 1456 height 838
drag, startPoint x: 988, startPoint y: 837, endPoint x: 934, endPoint y: 837, distance: 54.0
click at [934, 837] on div at bounding box center [728, 419] width 1456 height 838
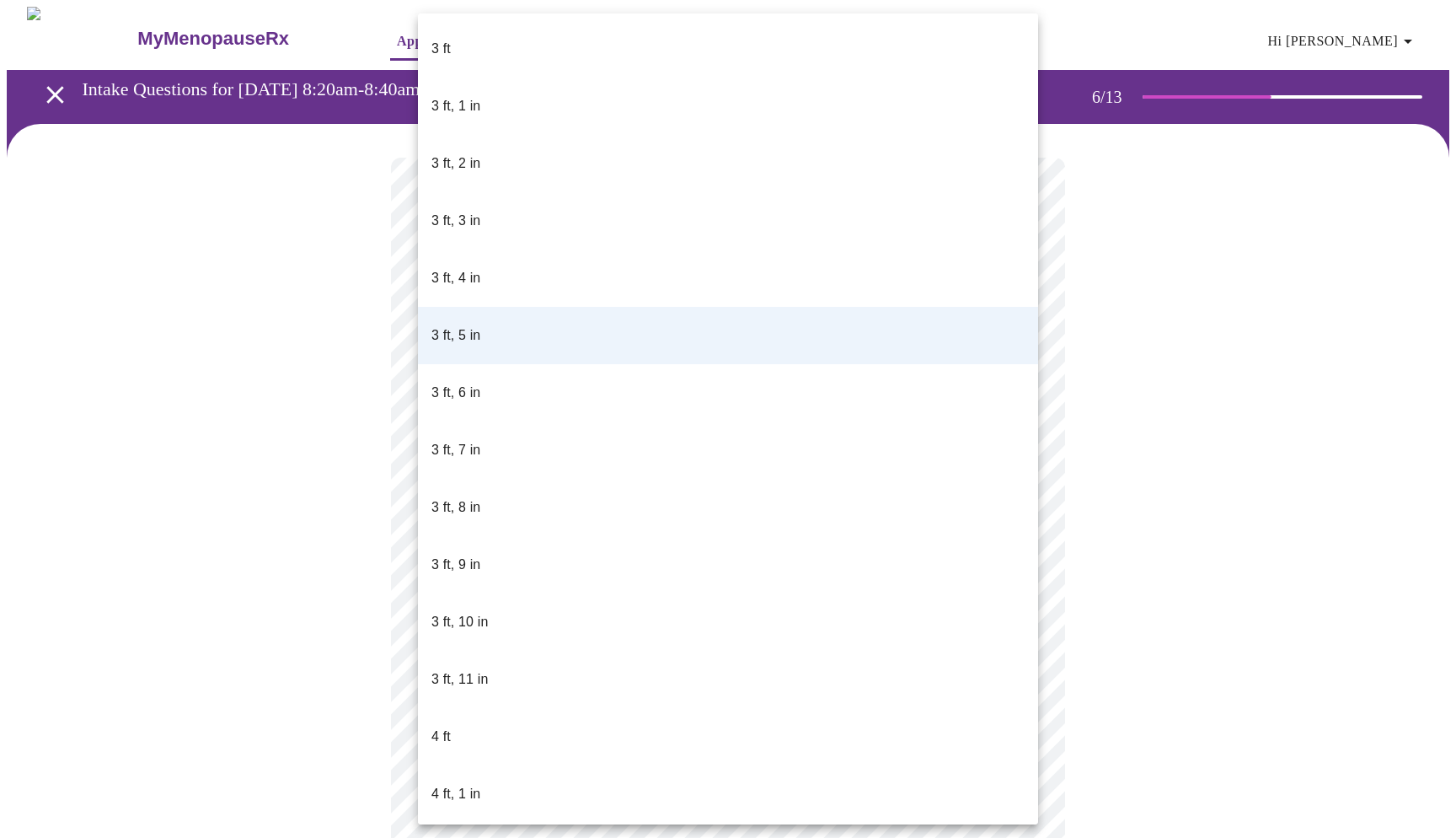
click at [1020, 490] on body "MyMenopauseRx Appointments Messaging Labs Uploads Medications Community Refer a…" at bounding box center [727, 451] width 1442 height 890
drag, startPoint x: 1030, startPoint y: 130, endPoint x: 1001, endPoint y: 320, distance: 192.2
drag, startPoint x: 1025, startPoint y: 212, endPoint x: 1034, endPoint y: 354, distance: 142.3
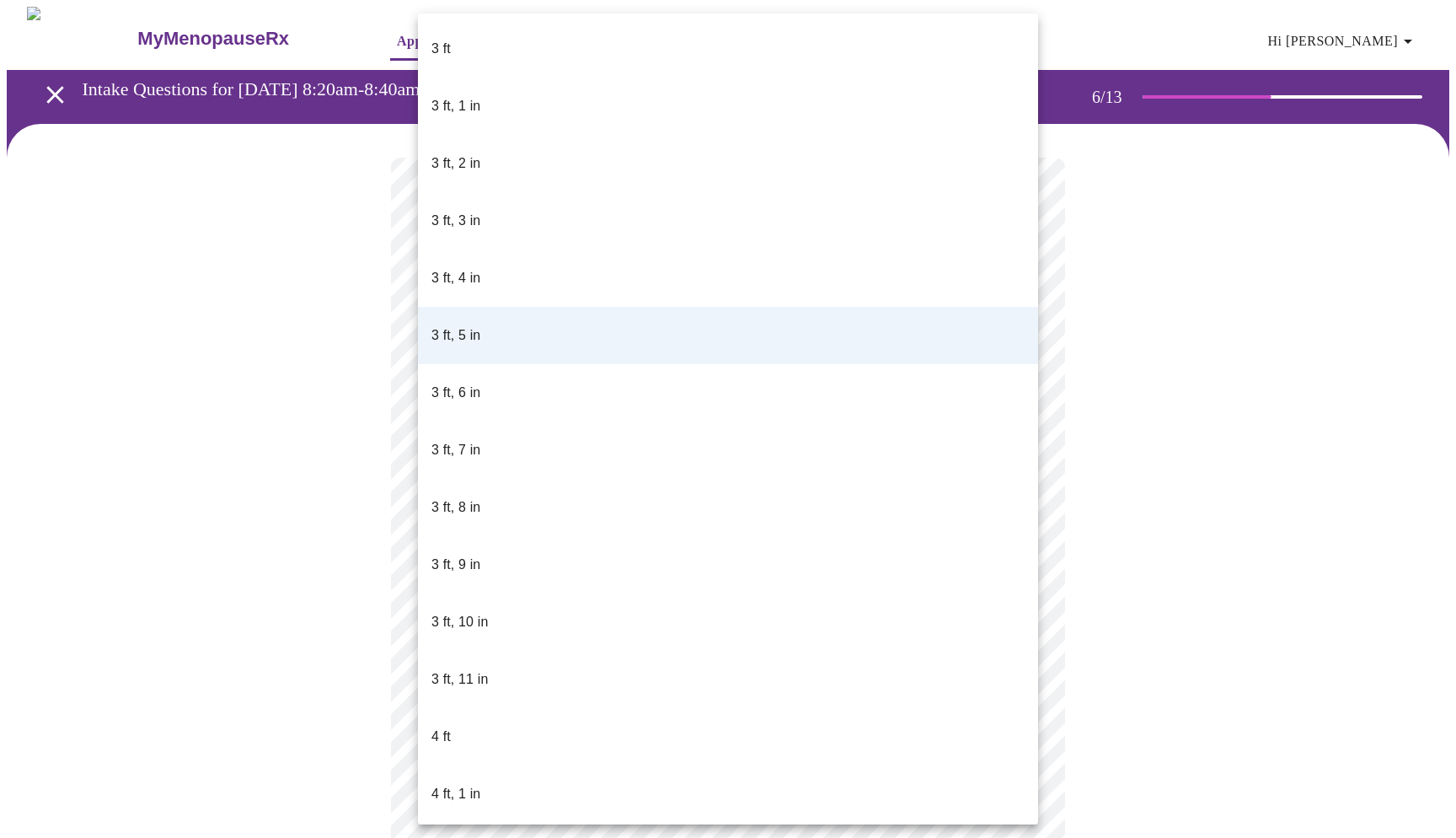
drag, startPoint x: 1039, startPoint y: 363, endPoint x: 1026, endPoint y: 285, distance: 79.1
click at [1026, 285] on div "3 ft 3 ft, 1 in 3 ft, 2 in 3 ft, 3 in 3 ft, 4 in 3 ft, 5 in 3 ft, 6 in 3 ft, 7 …" at bounding box center [728, 419] width 1456 height 838
drag, startPoint x: 1026, startPoint y: 285, endPoint x: 1030, endPoint y: 219, distance: 66.1
drag, startPoint x: 1030, startPoint y: 219, endPoint x: 1030, endPoint y: 188, distance: 31.0
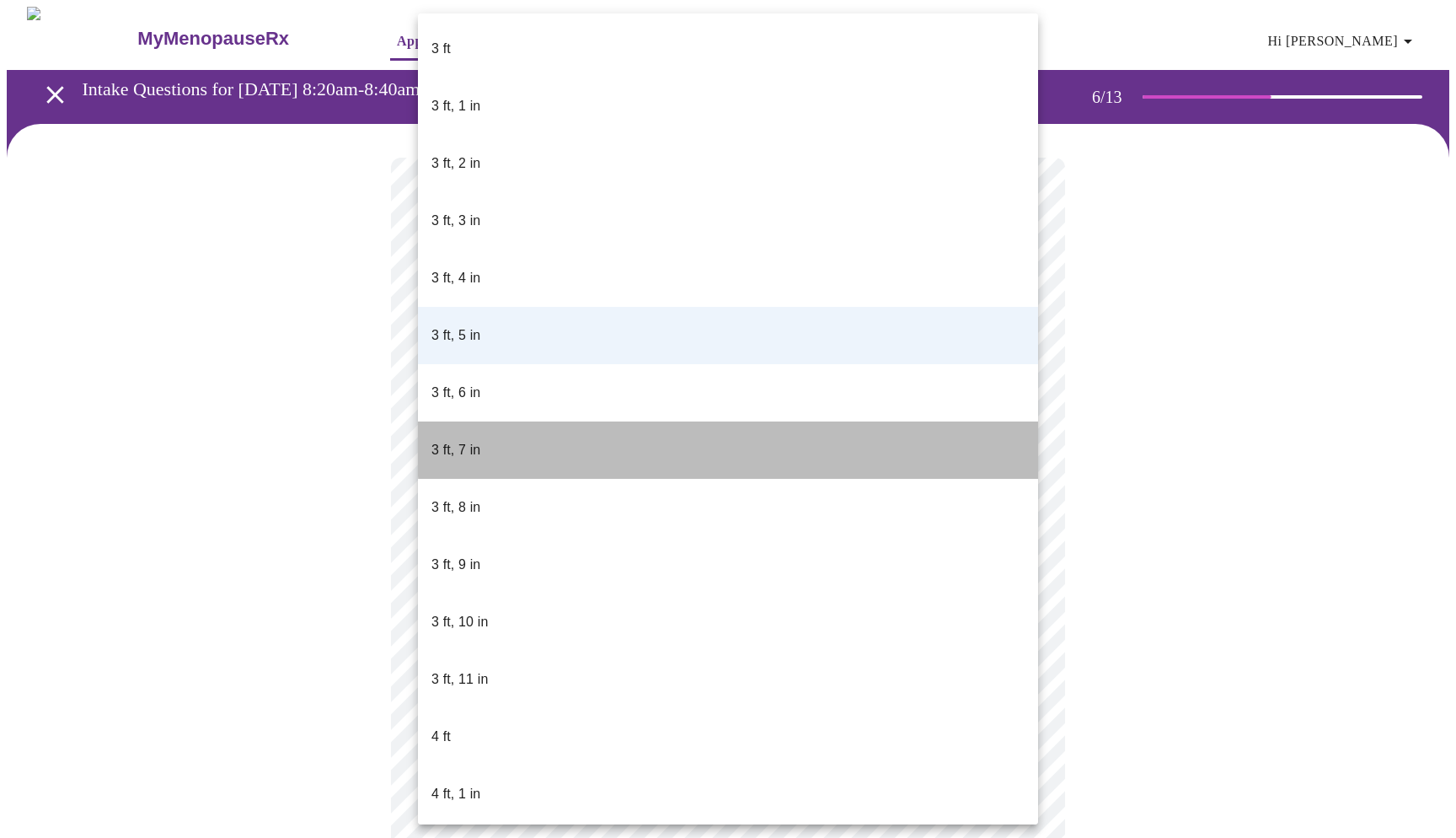
drag, startPoint x: 1018, startPoint y: 351, endPoint x: 1020, endPoint y: 333, distance: 18.1
click at [1020, 422] on li "3 ft, 7 in" at bounding box center [728, 450] width 620 height 57
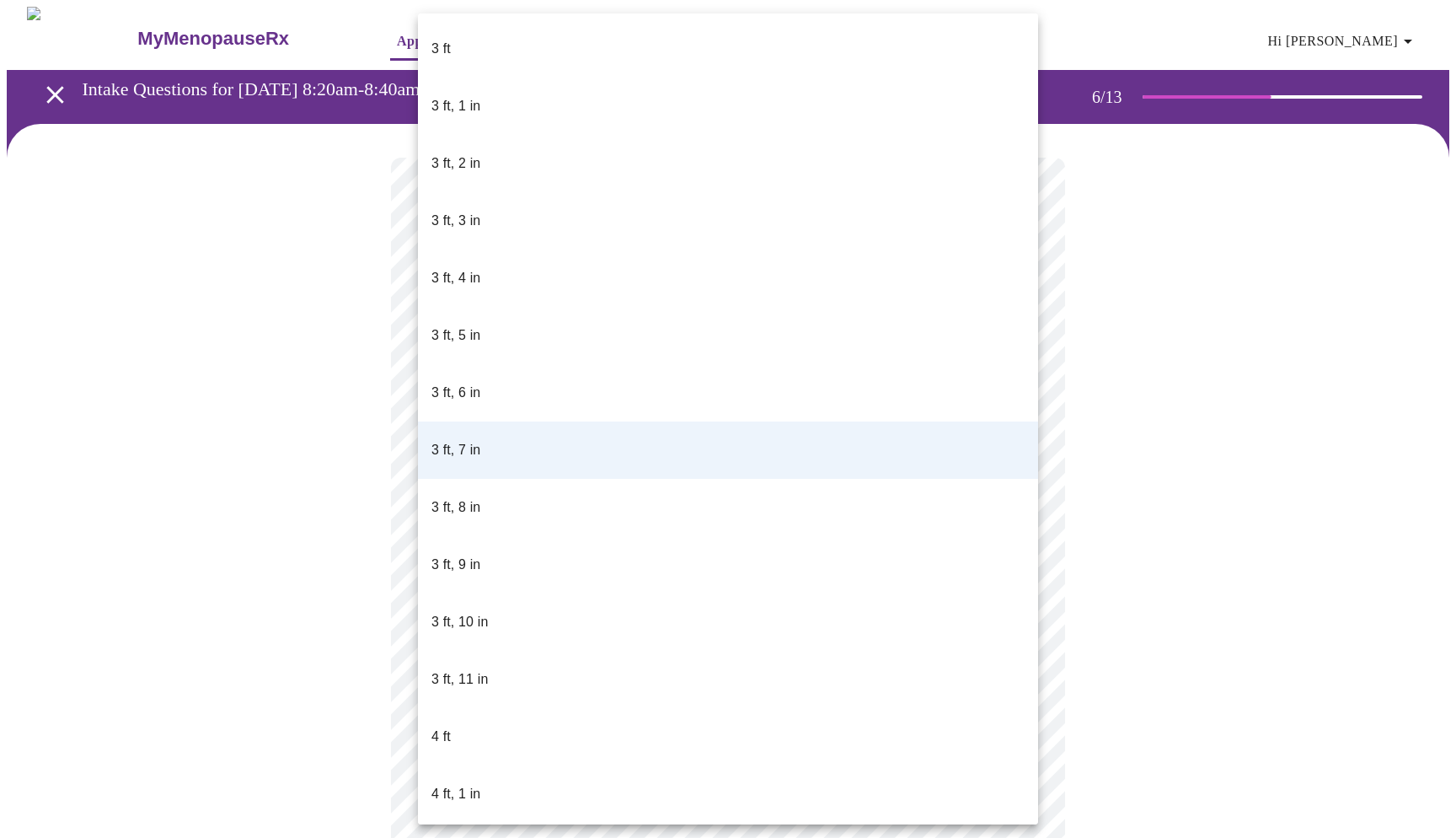
click at [1021, 485] on body "MyMenopauseRx Appointments Messaging Labs Uploads Medications Community Refer a…" at bounding box center [727, 451] width 1442 height 890
drag, startPoint x: 1031, startPoint y: 470, endPoint x: 1030, endPoint y: 408, distance: 62.0
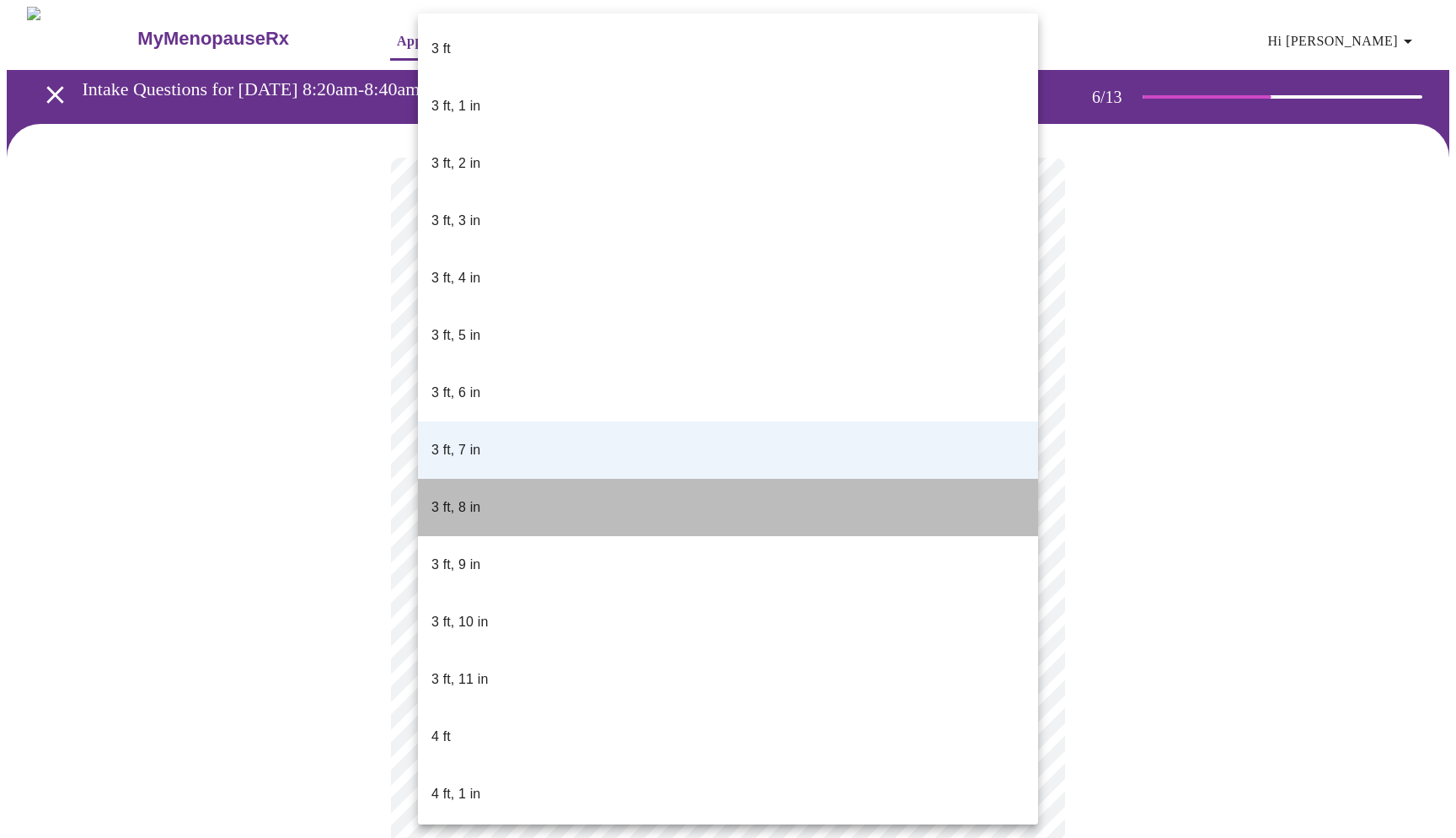
drag, startPoint x: 1031, startPoint y: 399, endPoint x: 1034, endPoint y: 374, distance: 25.2
click at [1034, 479] on li "3 ft, 8 in" at bounding box center [728, 507] width 620 height 57
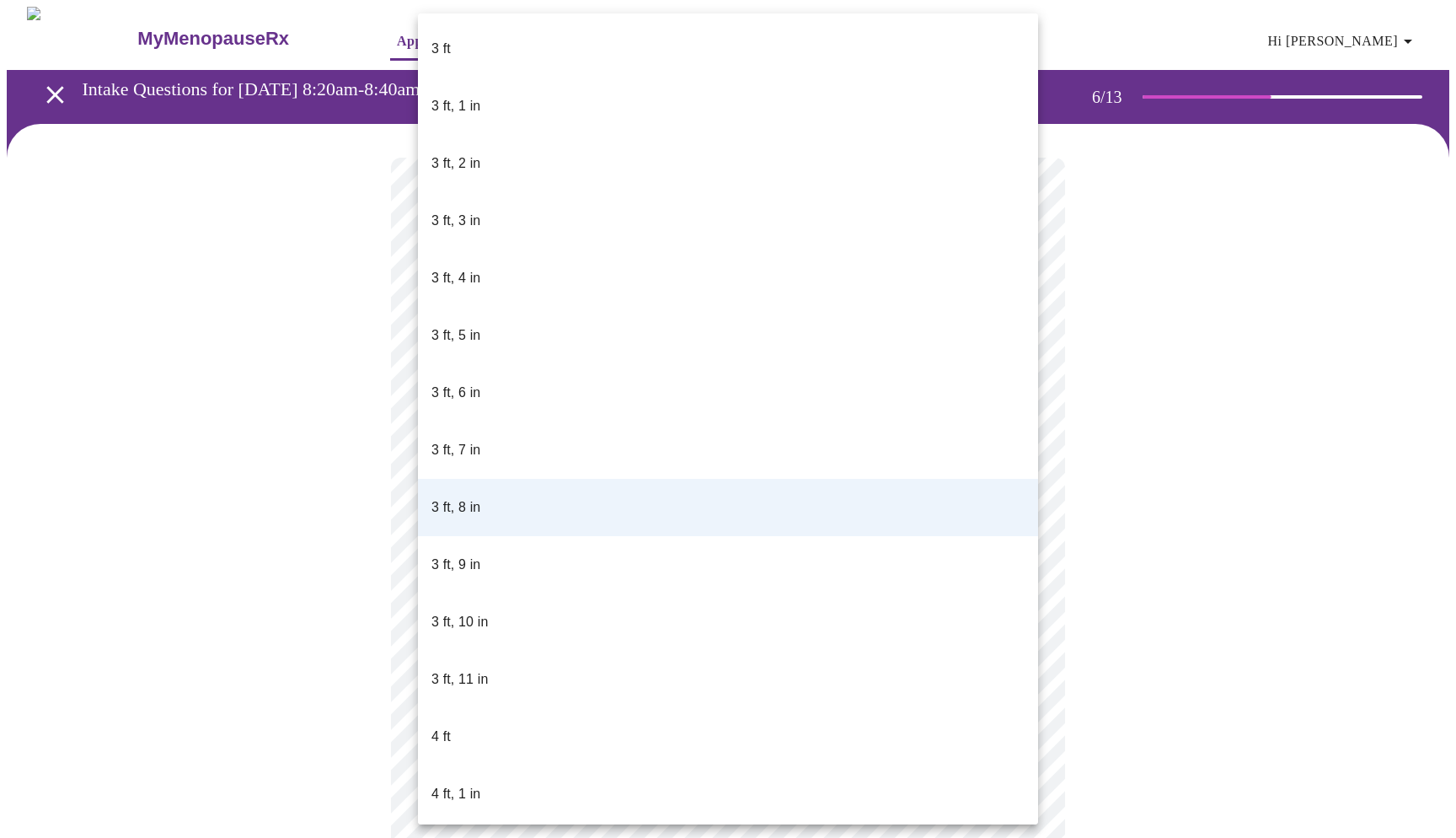
click at [1021, 489] on body "MyMenopauseRx Appointments Messaging Labs Uploads Medications Community Refer a…" at bounding box center [727, 451] width 1442 height 890
drag, startPoint x: 1021, startPoint y: 74, endPoint x: 1013, endPoint y: 111, distance: 37.9
drag, startPoint x: 1011, startPoint y: 23, endPoint x: 1034, endPoint y: 292, distance: 270.0
click at [1034, 292] on div "3 ft 3 ft, 1 in 3 ft, 2 in 3 ft, 3 in 3 ft, 4 in 3 ft, 5 in 3 ft, 6 in 3 ft, 7 …" at bounding box center [728, 419] width 620 height 811
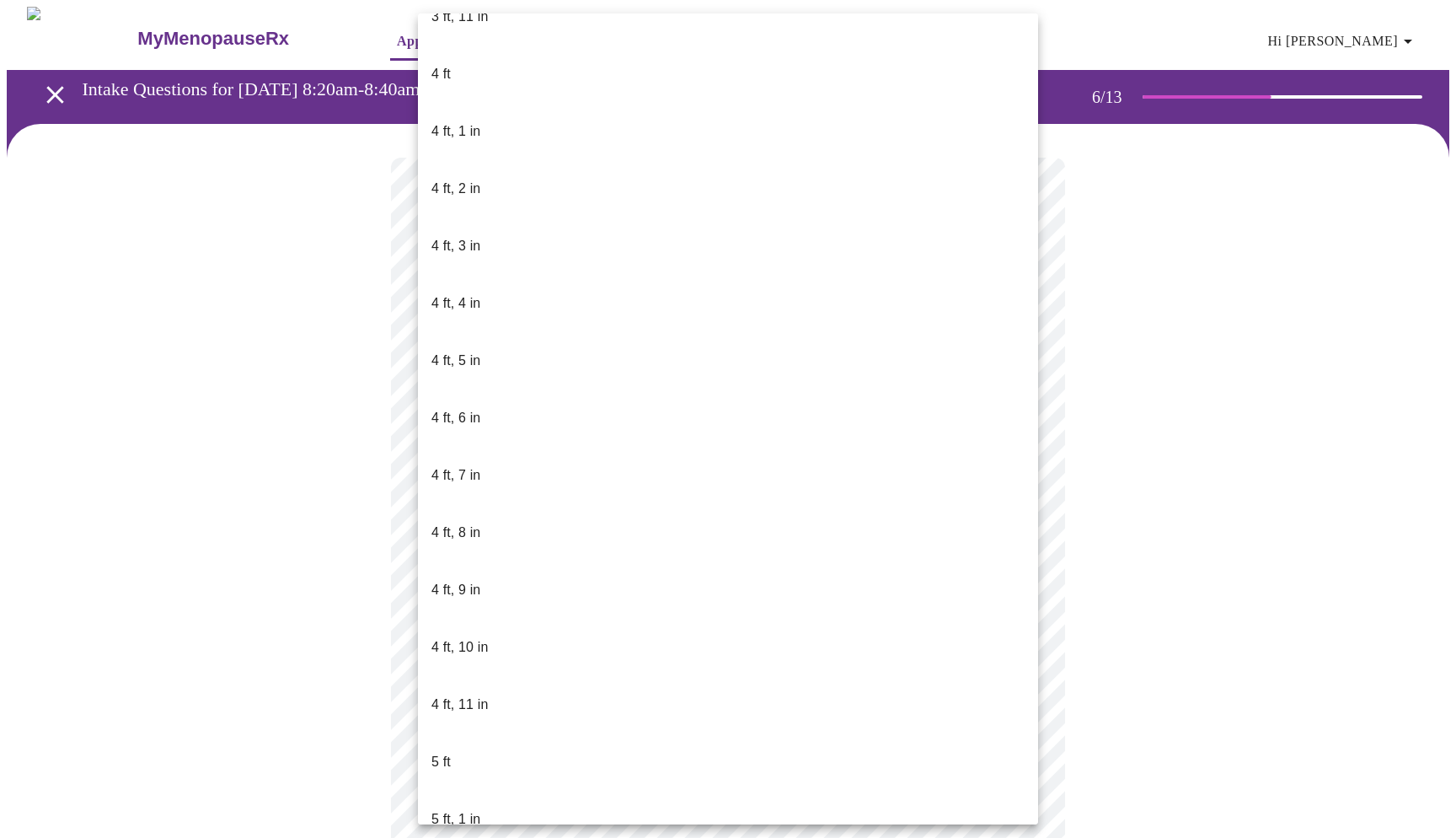
scroll to position [658, 0]
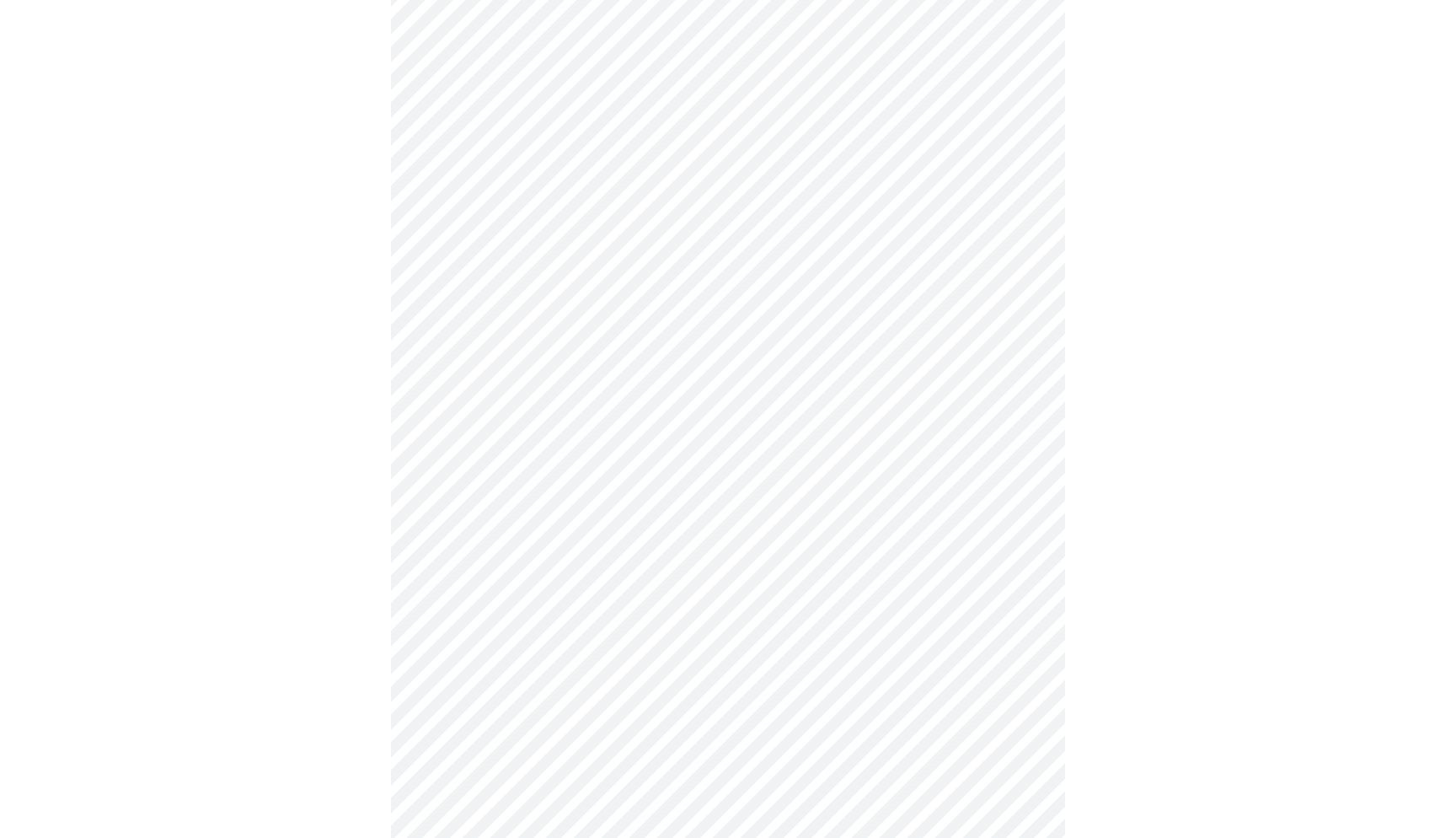
scroll to position [3985, 0]
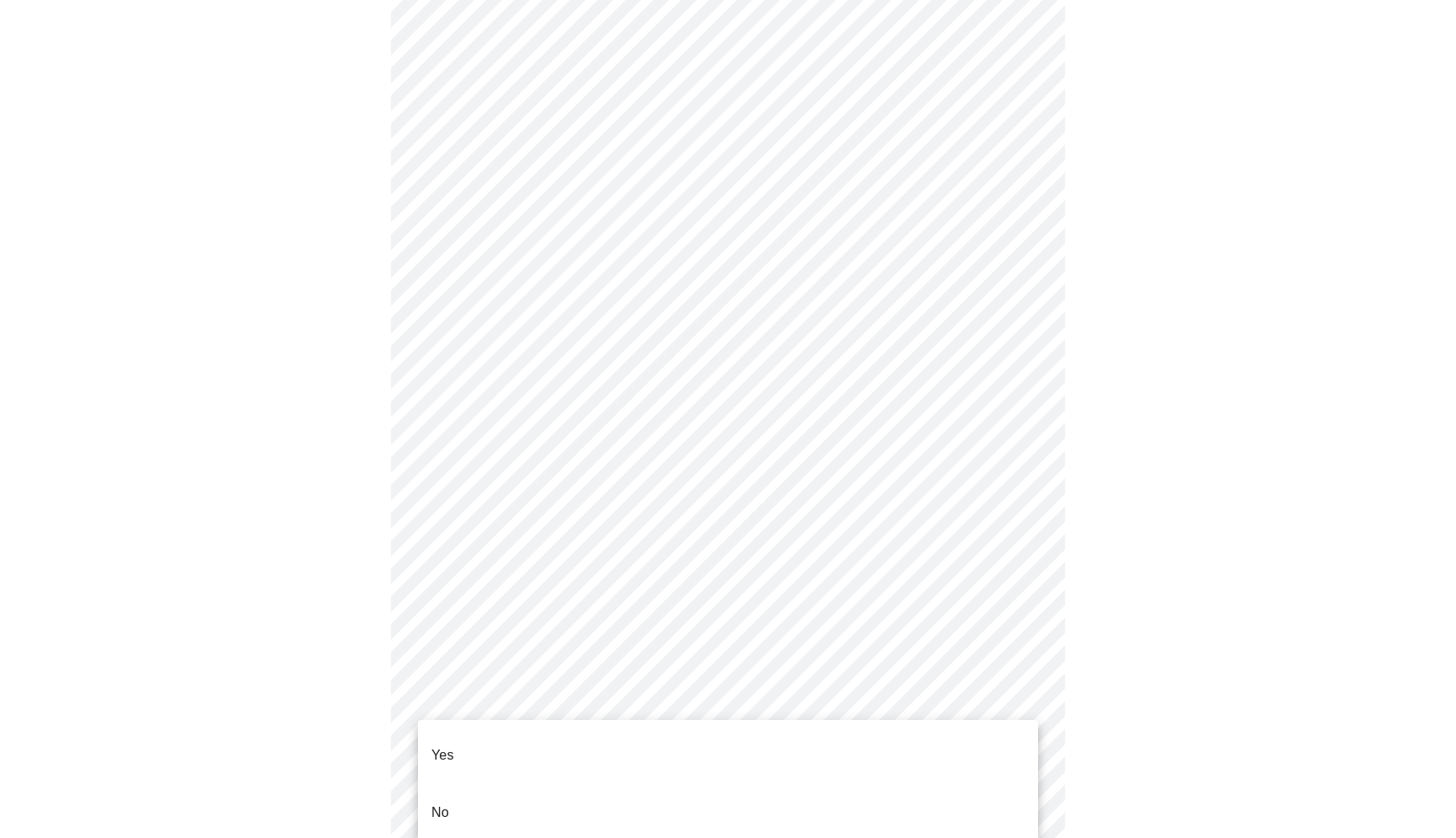
click at [561, 794] on li "No" at bounding box center [728, 812] width 620 height 57
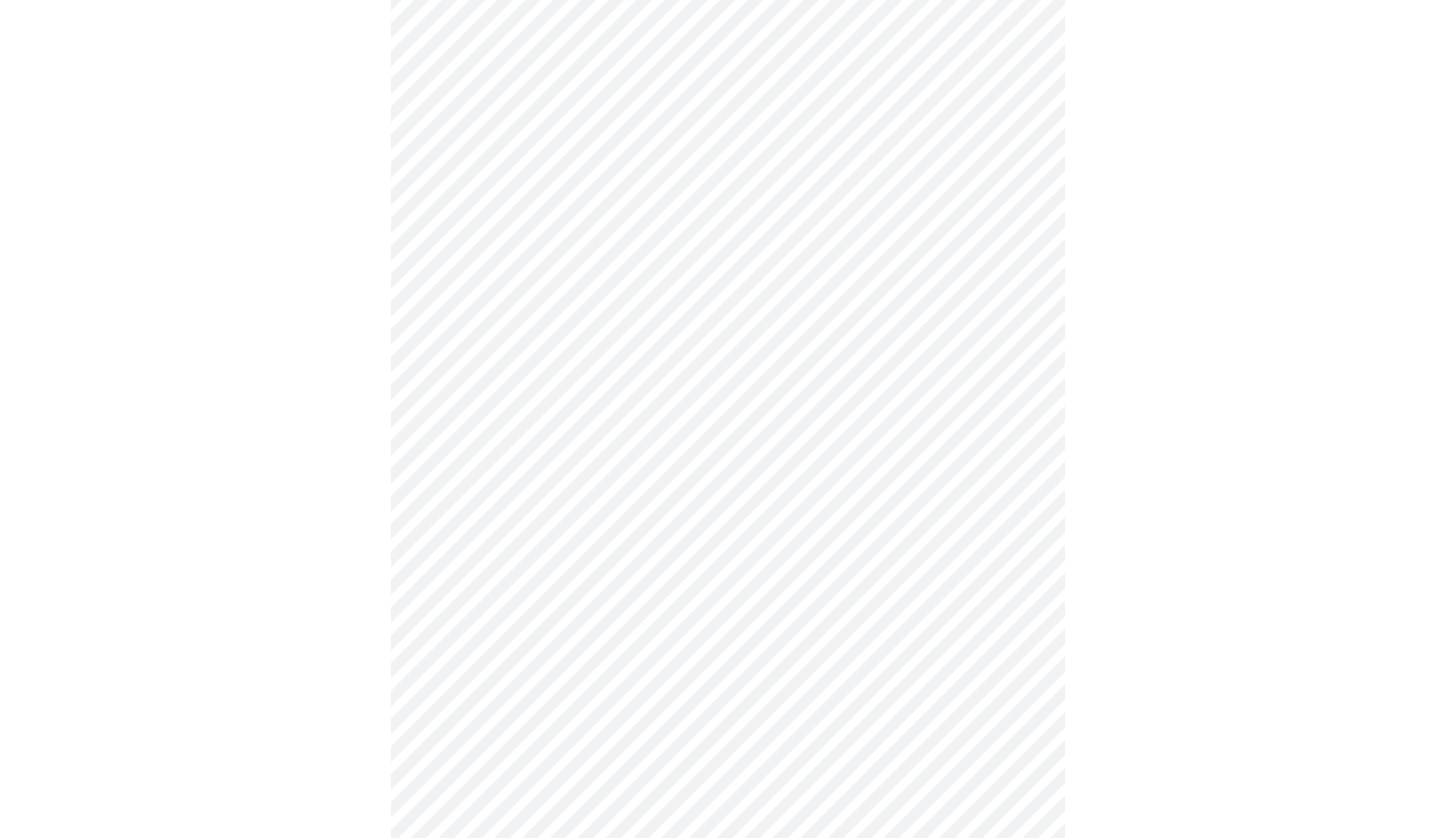
scroll to position [4314, 0]
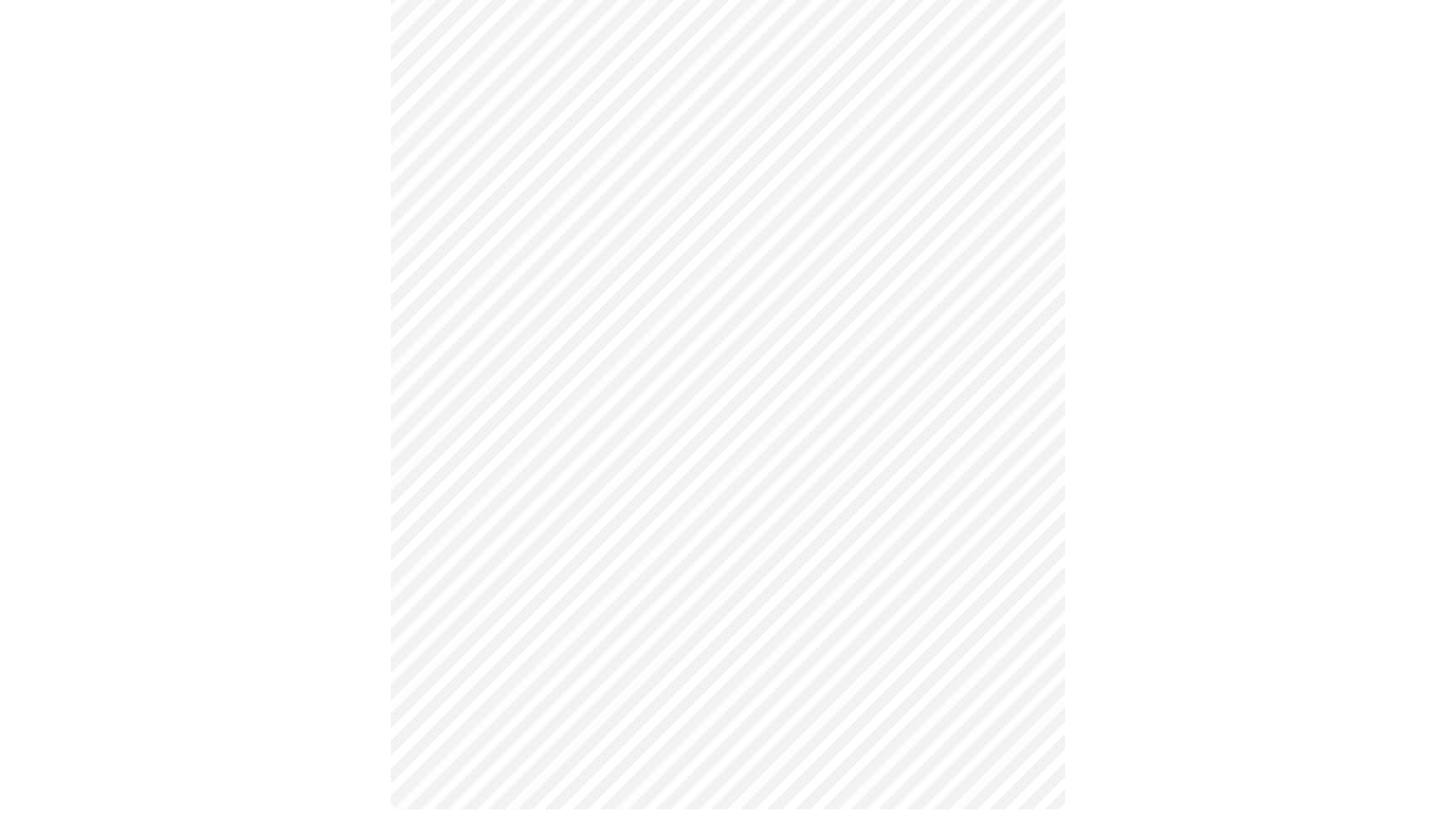
scroll to position [807, 0]
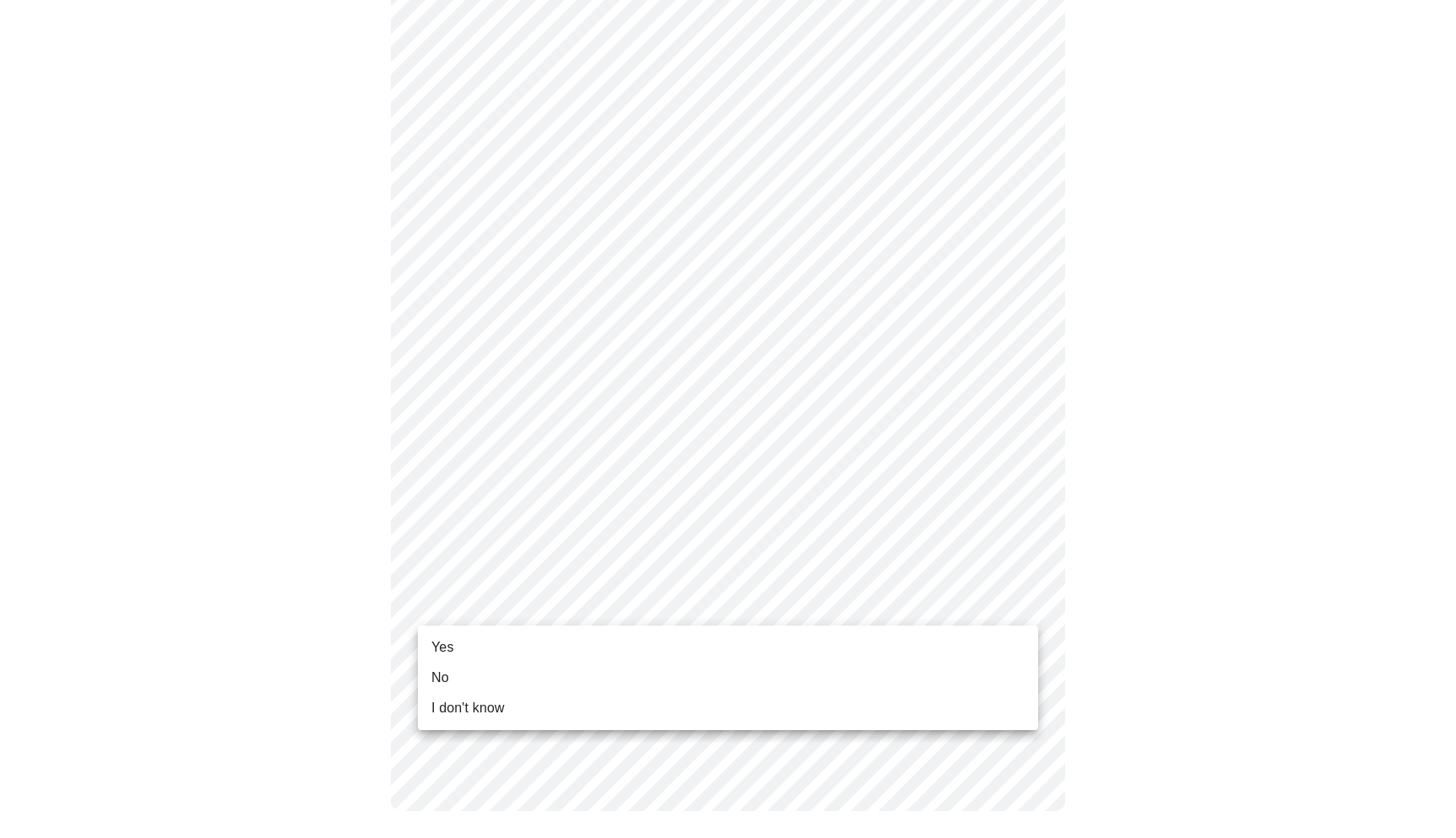
click at [1025, 600] on body "MyMenopauseRx Appointments Messaging Labs Uploads Medications Community Refer a…" at bounding box center [727, 22] width 1442 height 1645
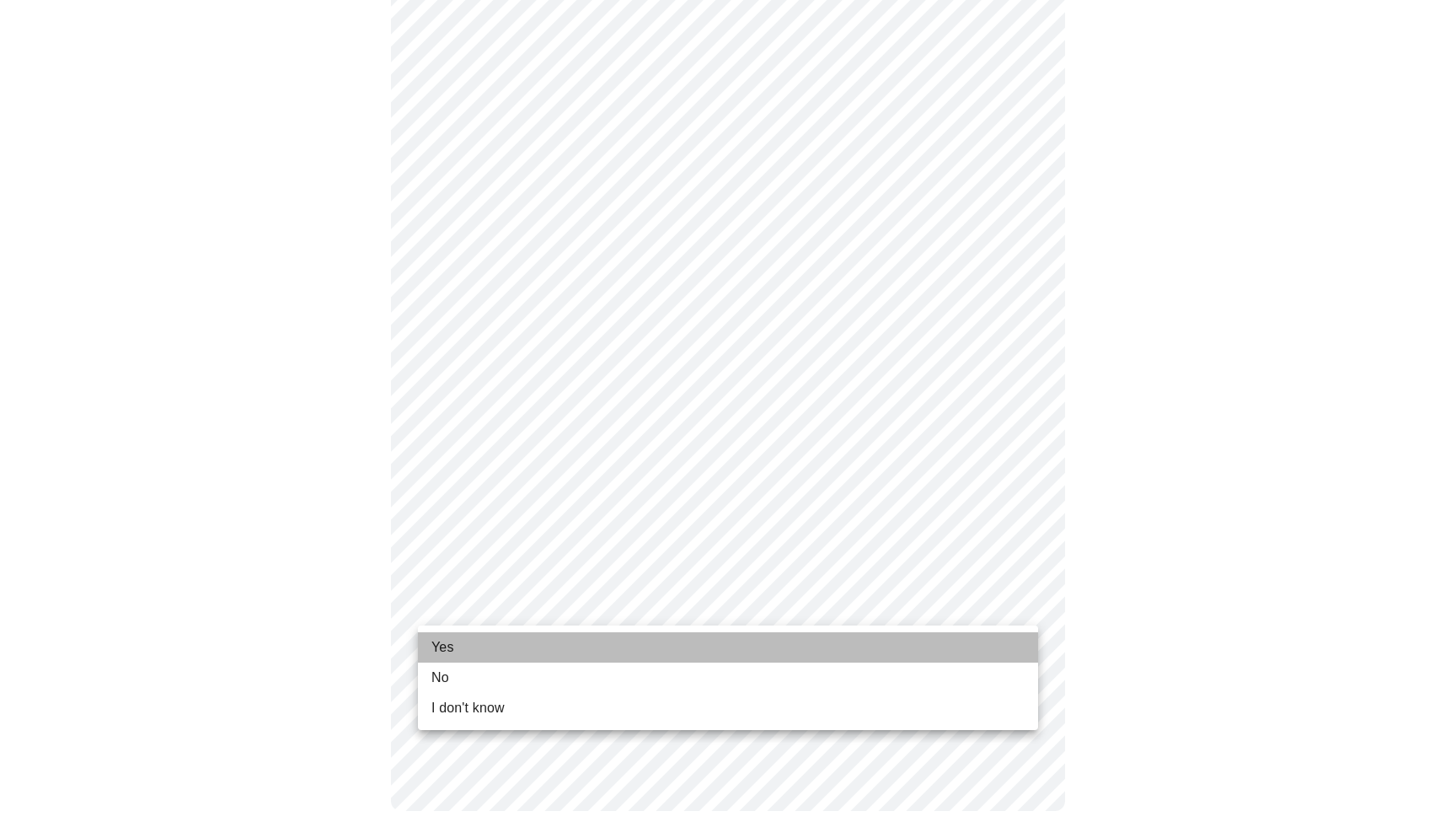
click at [475, 646] on li "Yes" at bounding box center [728, 647] width 620 height 30
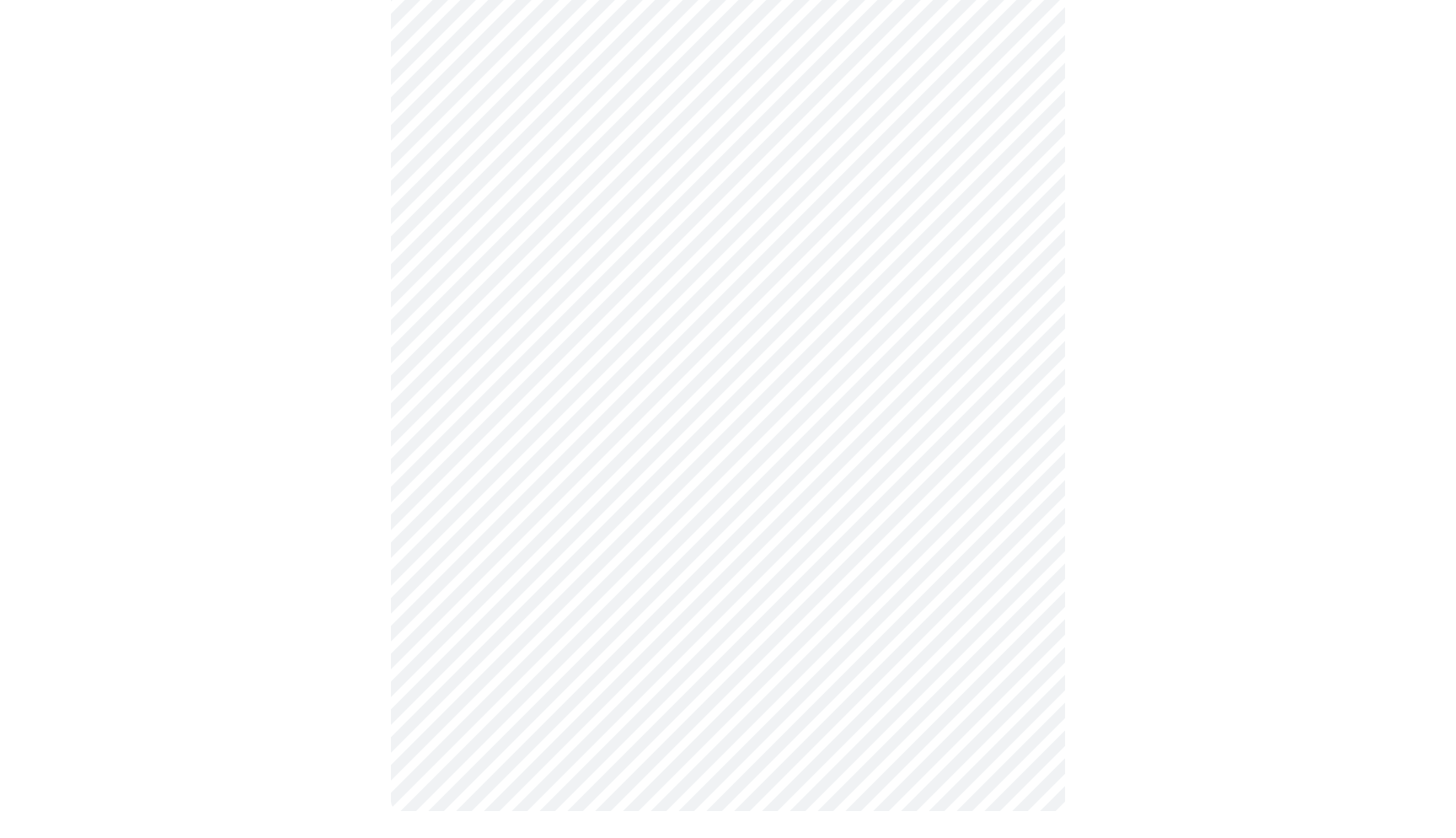
scroll to position [0, 0]
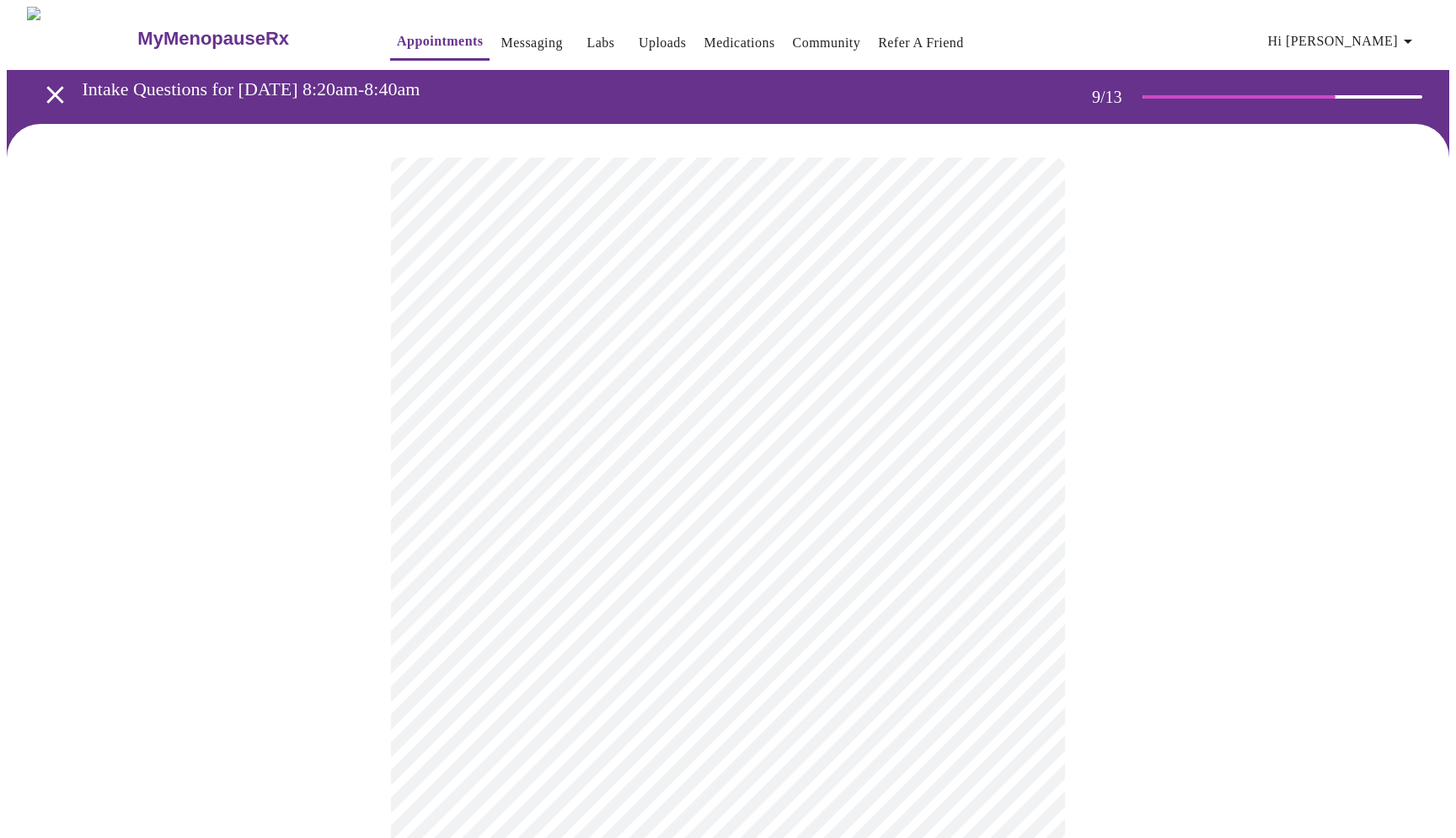
click at [327, 503] on div at bounding box center [727, 854] width 1442 height 1459
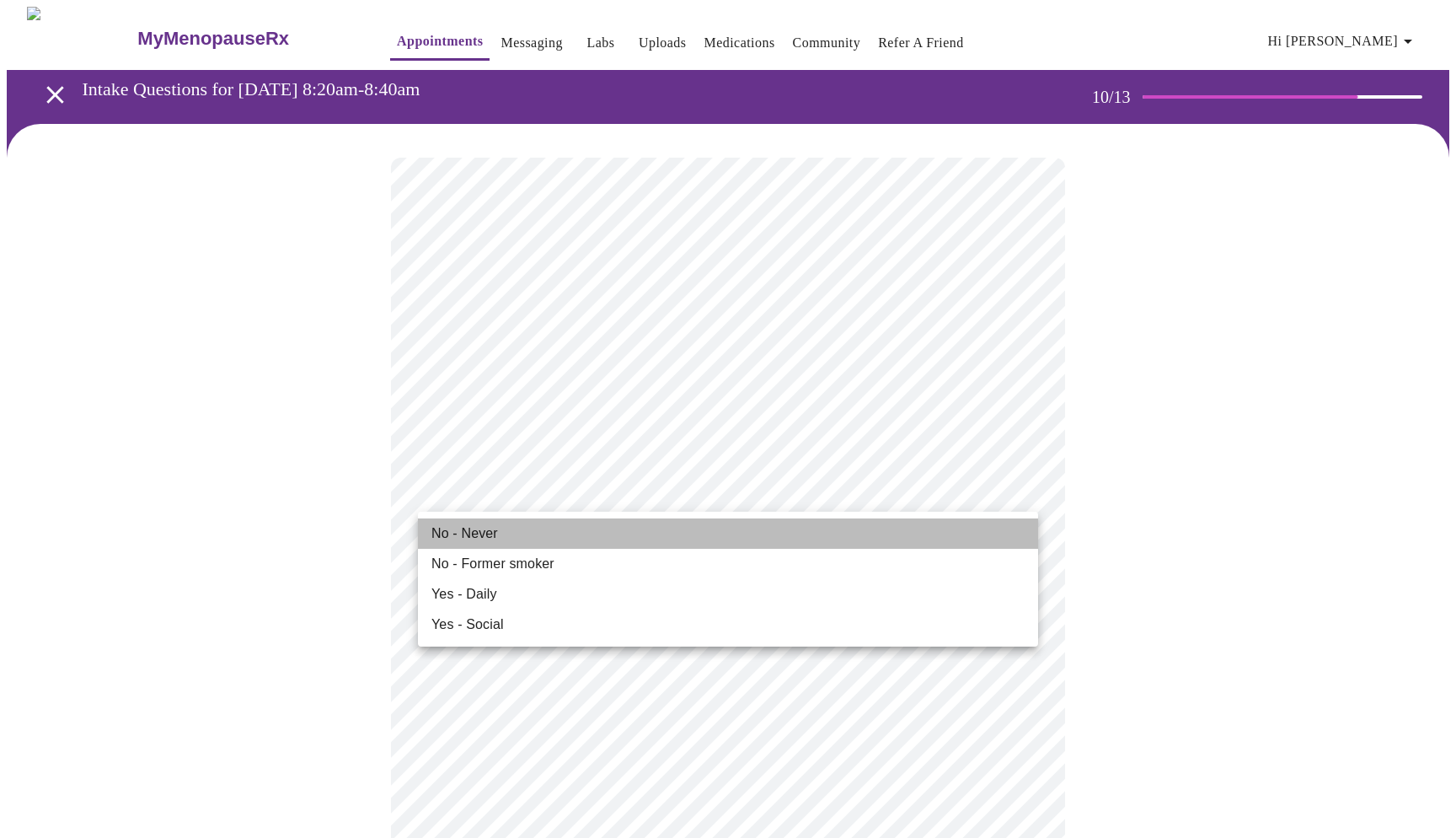
click at [529, 536] on li "No - Never" at bounding box center [728, 533] width 620 height 30
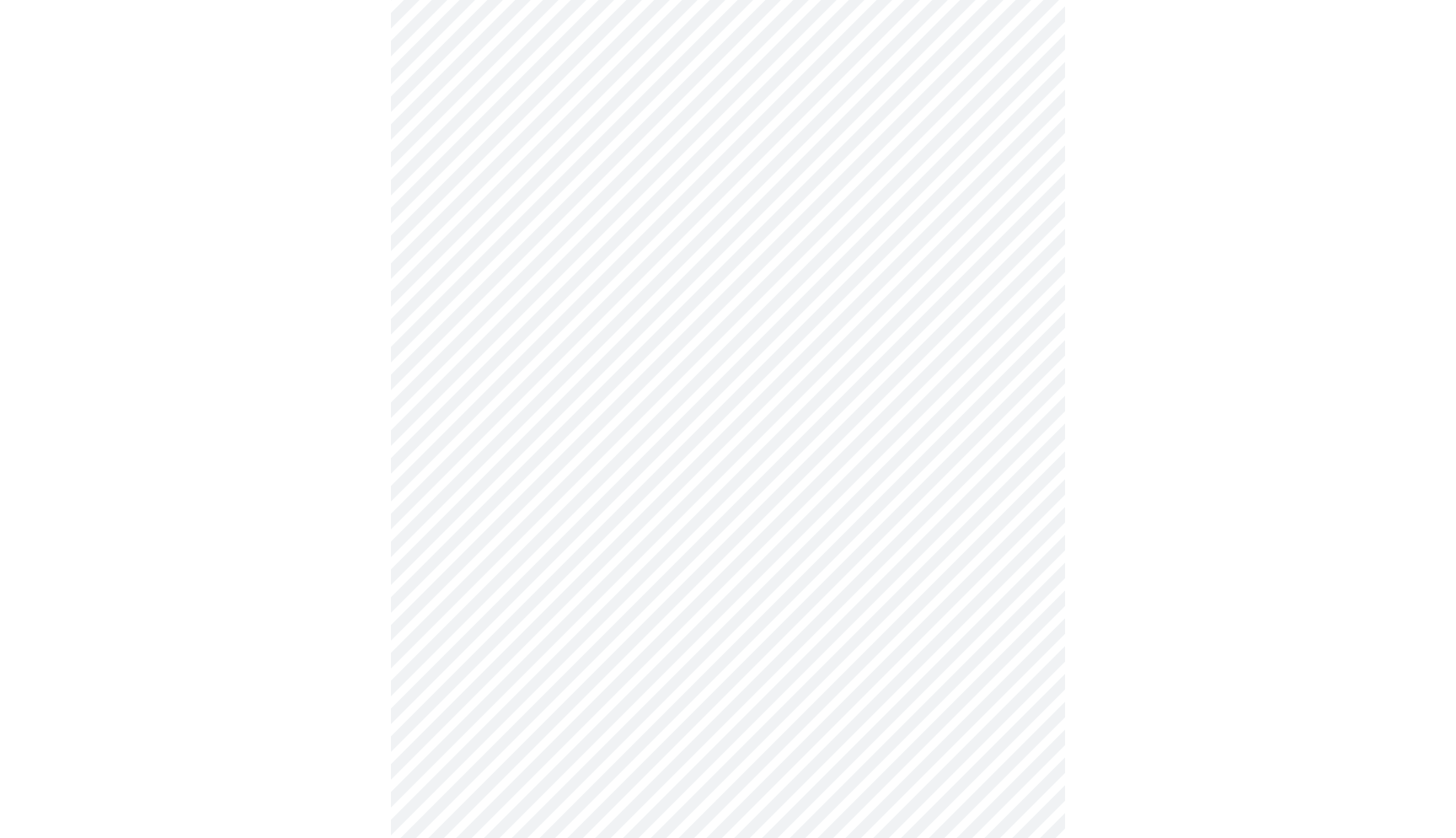
scroll to position [273, 0]
click at [387, 424] on div at bounding box center [727, 285] width 1442 height 2087
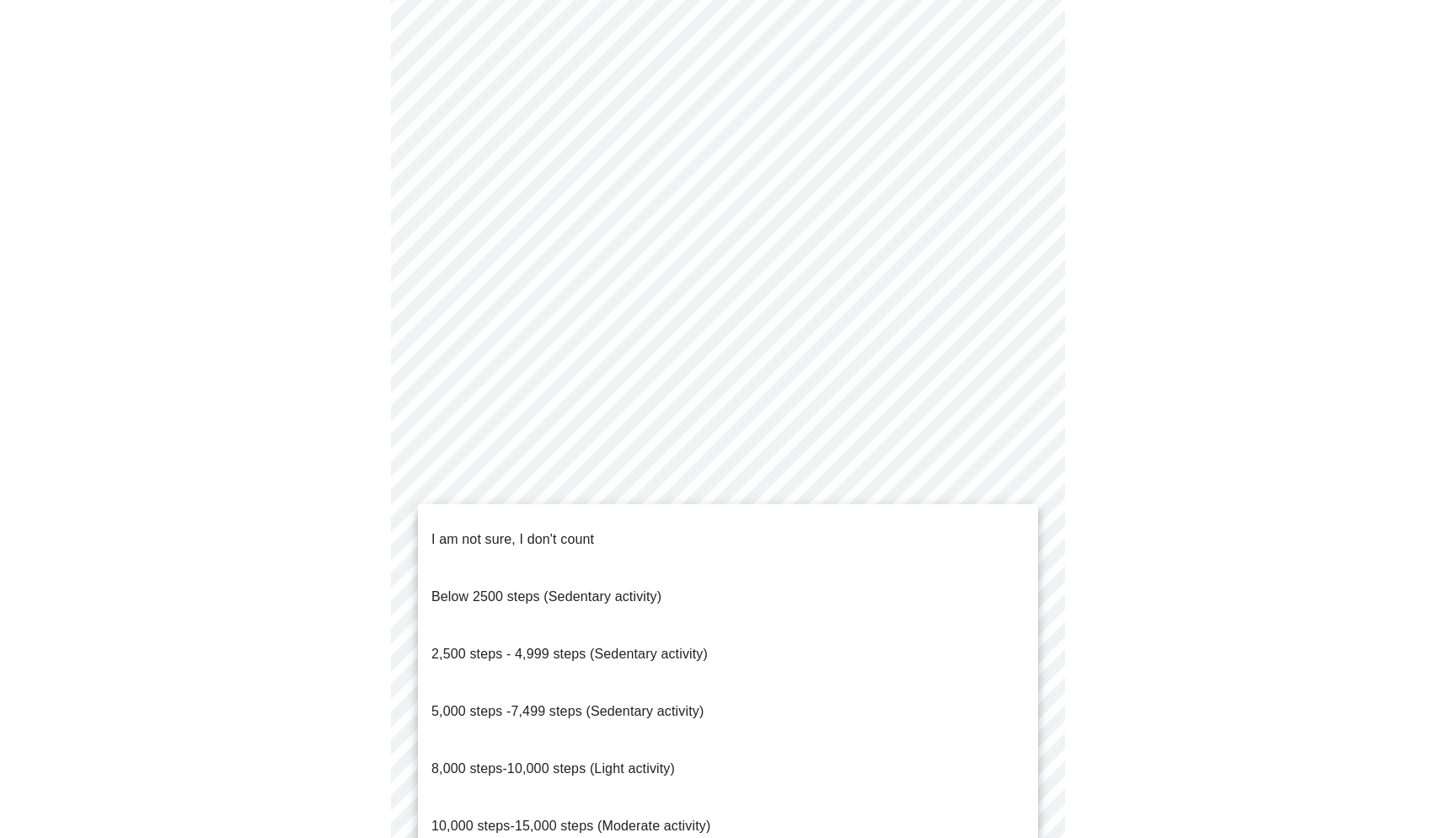
click at [902, 578] on li "Below 2500 steps (Sedentary activity)" at bounding box center [728, 597] width 620 height 57
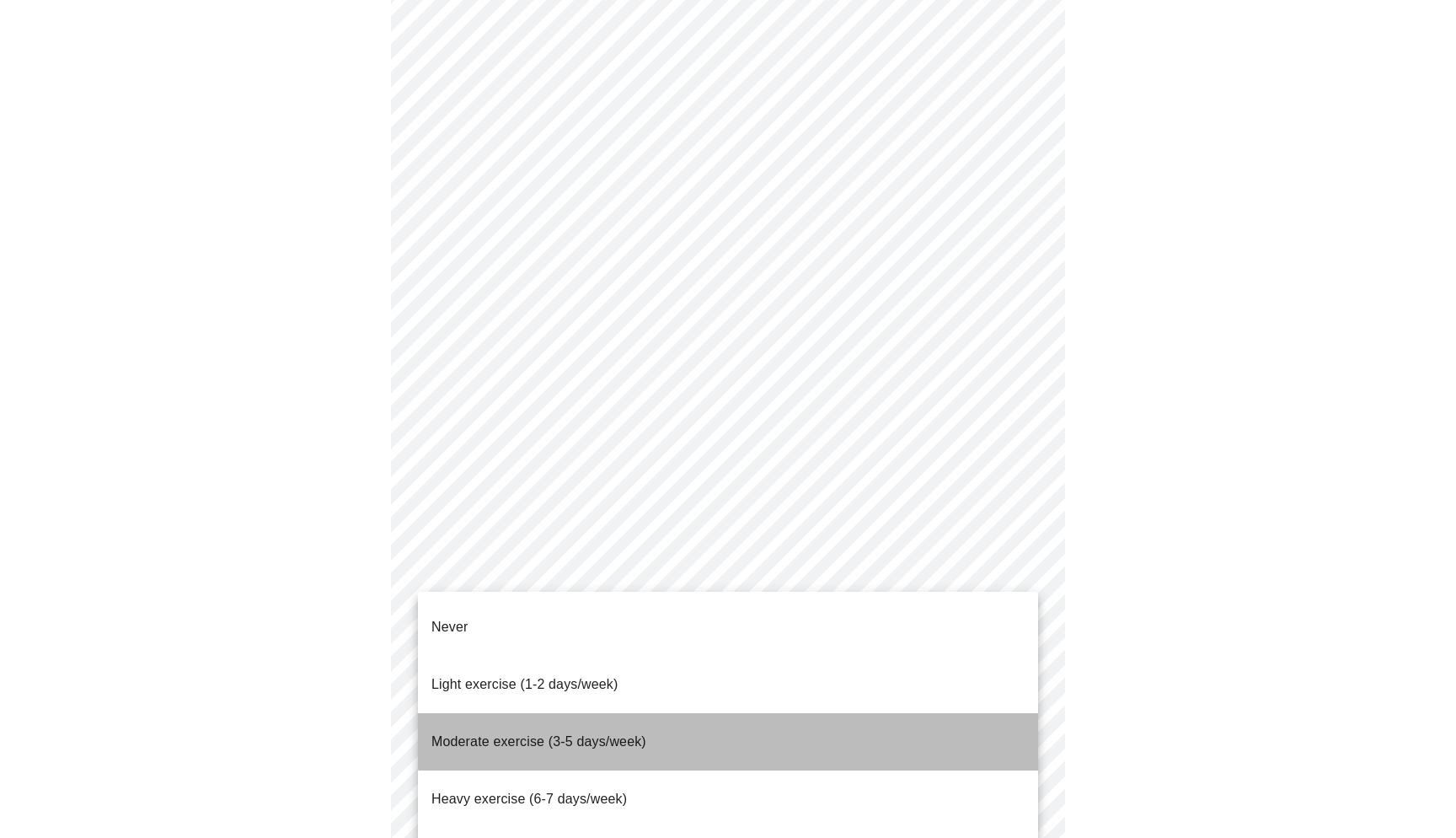
click at [745, 713] on li "Moderate exercise (3-5 days/week)" at bounding box center [728, 741] width 620 height 57
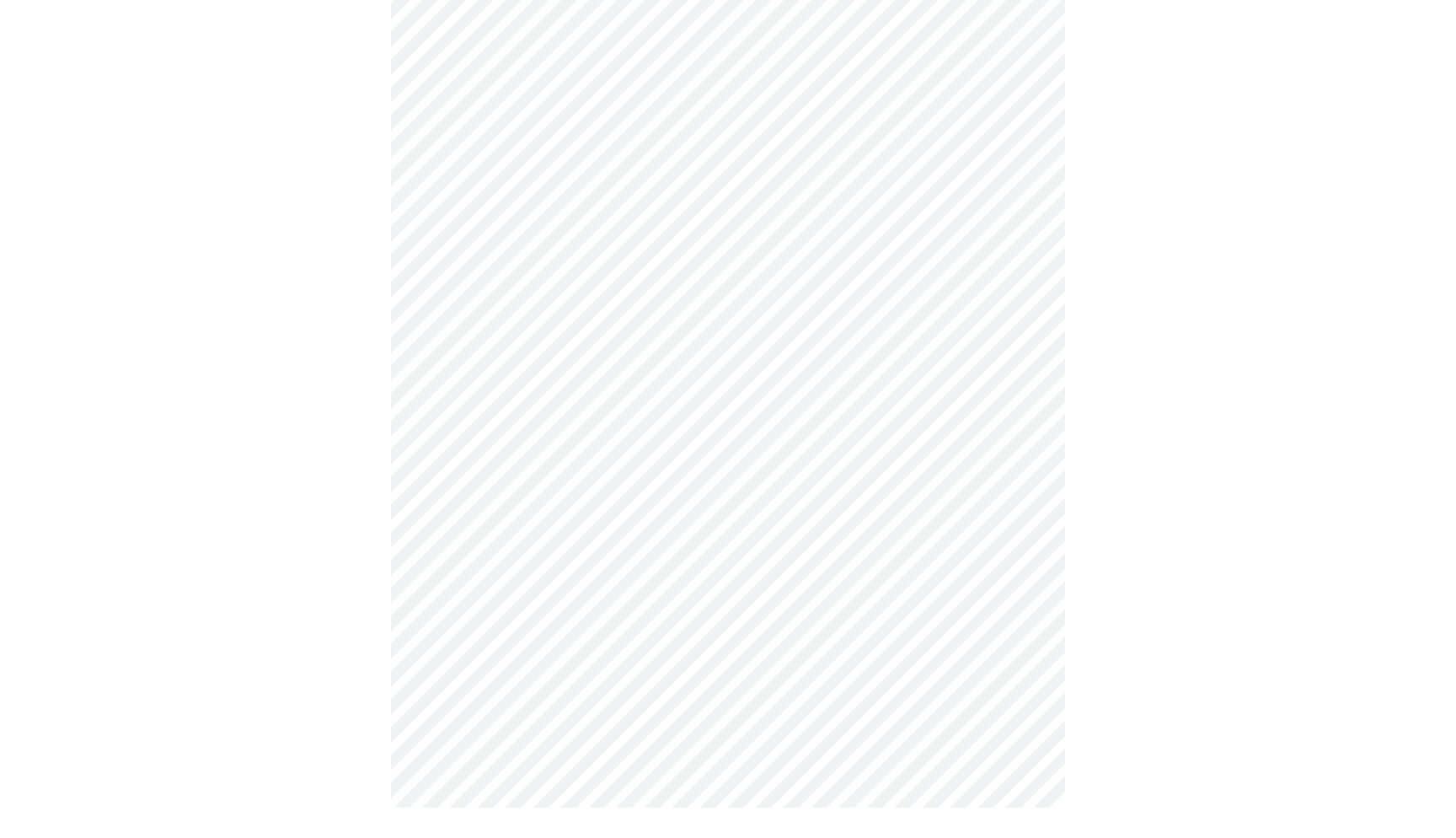
scroll to position [1347, 0]
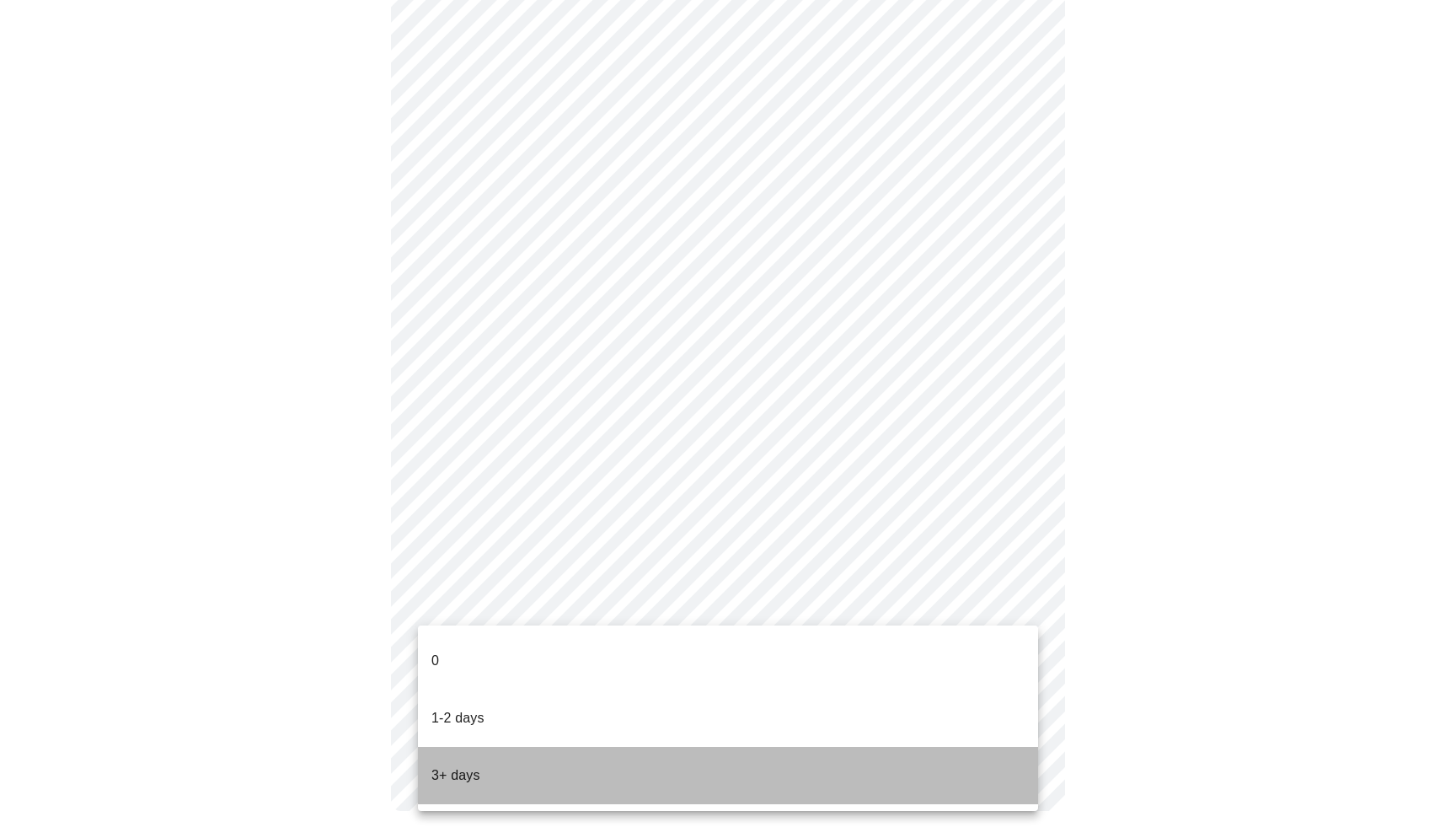
click at [758, 747] on li "3+ days" at bounding box center [728, 775] width 620 height 57
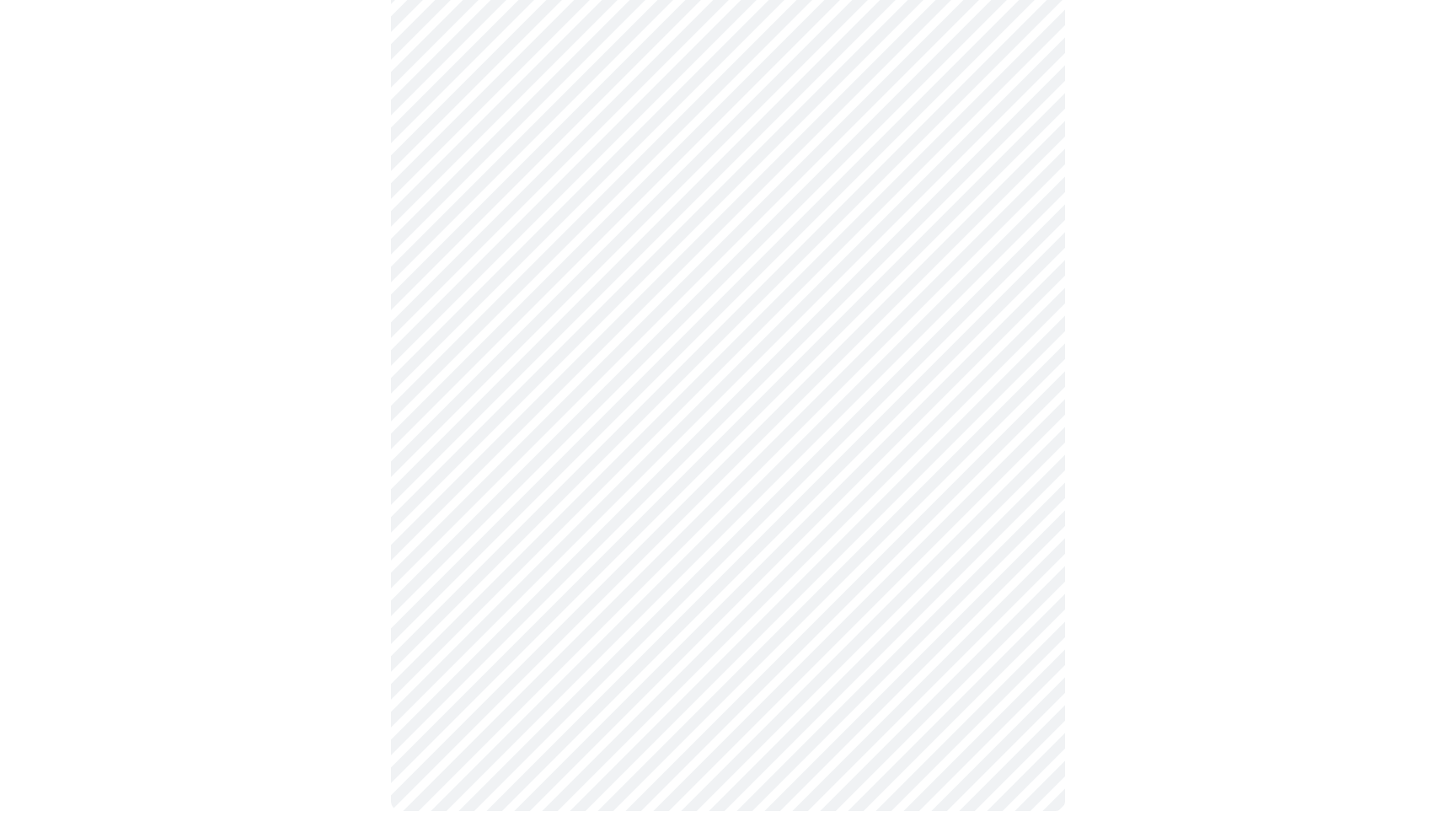
scroll to position [0, 0]
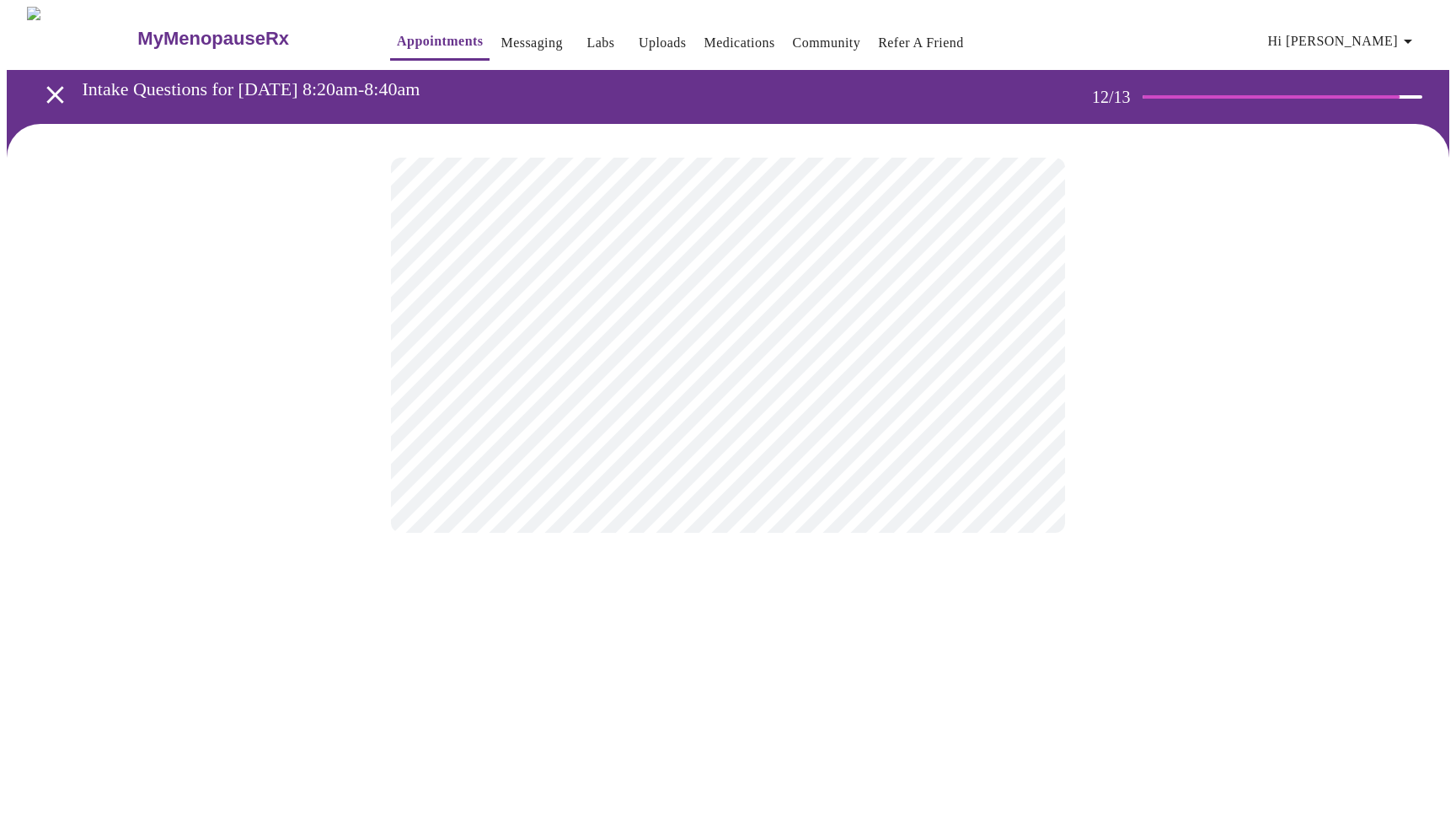
click at [1011, 346] on body "MyMenopauseRx Appointments Messaging Labs Uploads Medications Community Refer a…" at bounding box center [727, 286] width 1442 height 560
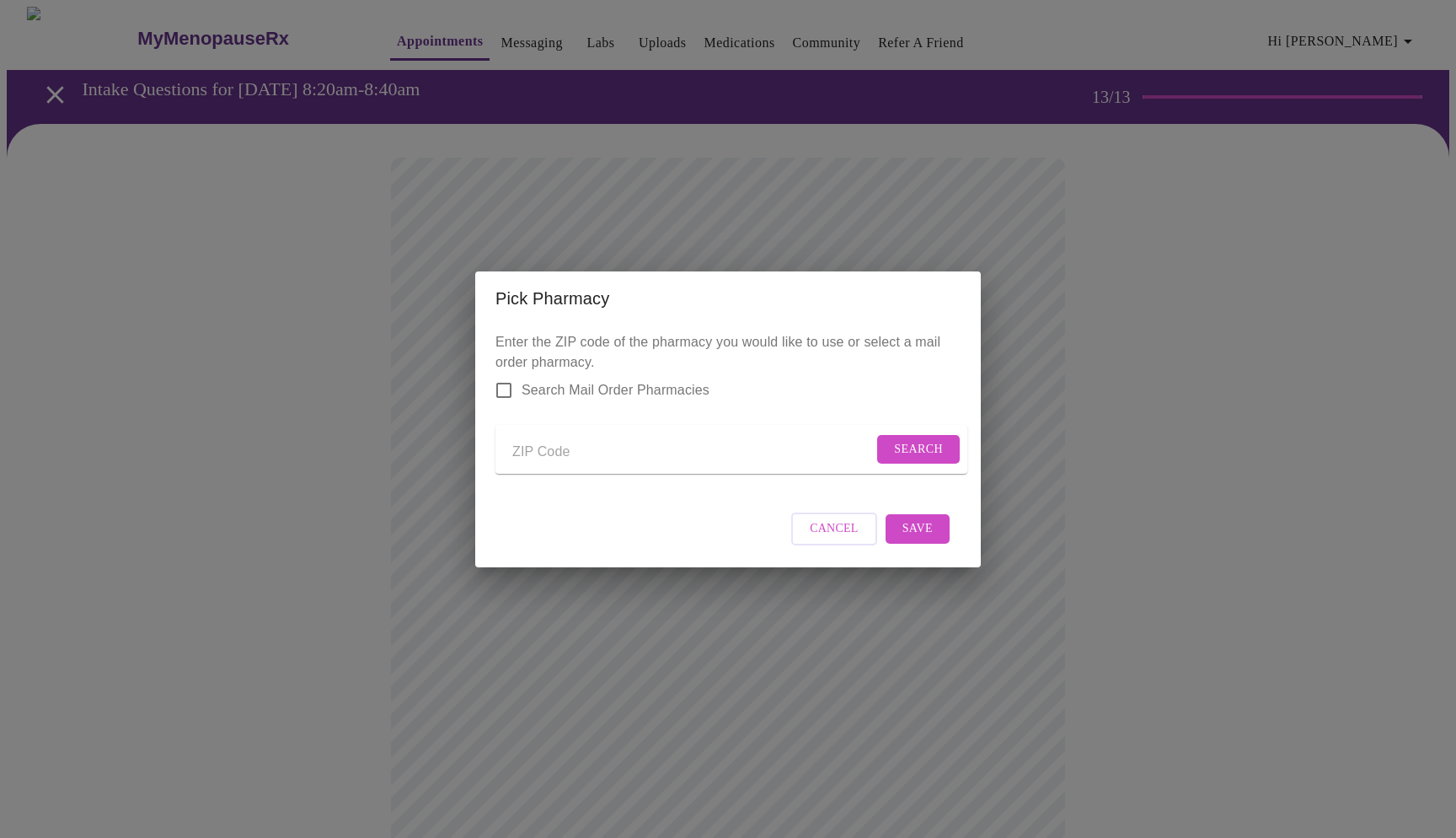
click at [530, 446] on input "Send a message to your care team" at bounding box center [693, 452] width 361 height 27
type input "60560"
click at [917, 443] on span "Search" at bounding box center [918, 449] width 49 height 21
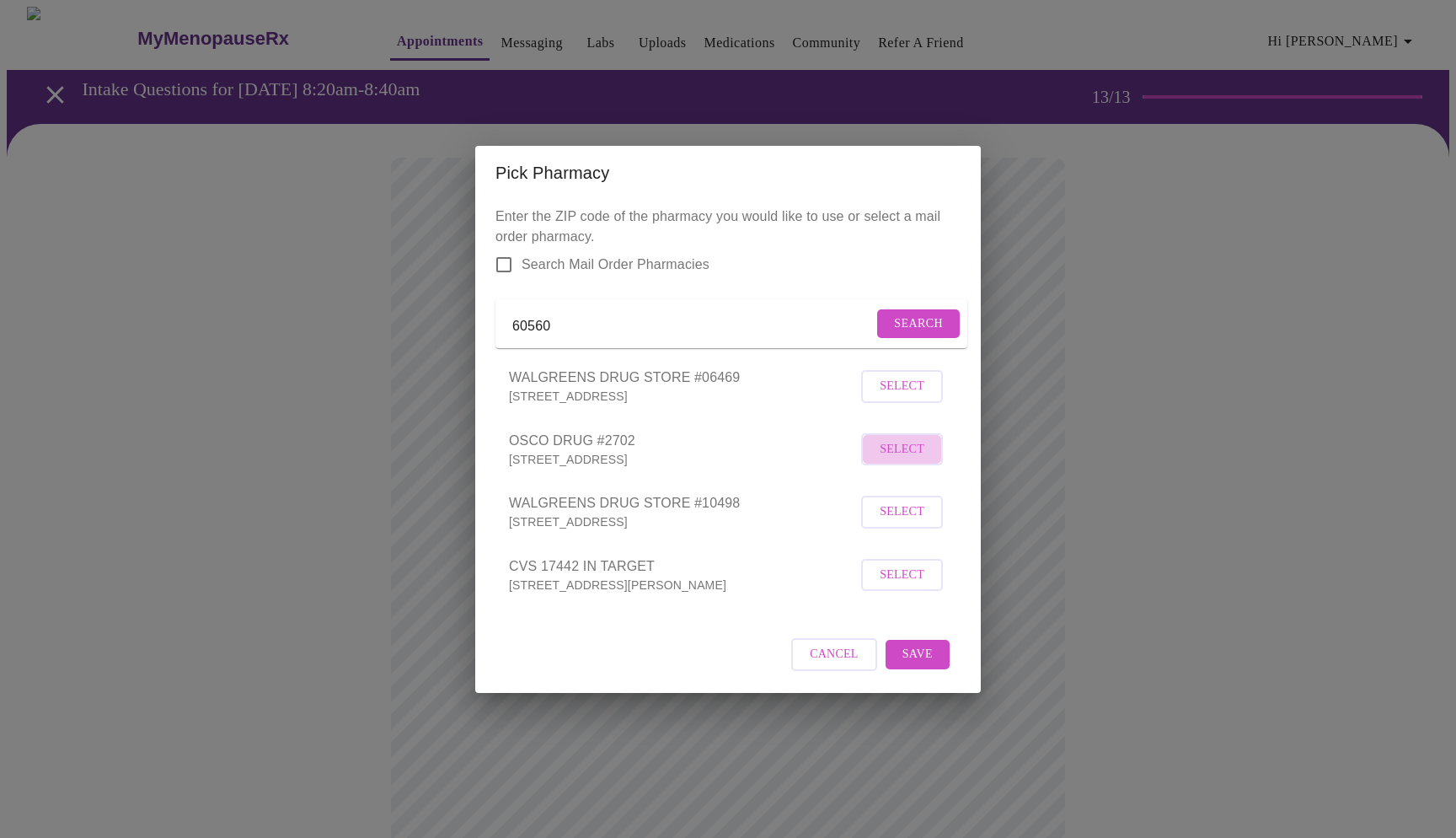
click at [907, 460] on span "Select" at bounding box center [902, 449] width 45 height 21
click at [922, 660] on span "Save" at bounding box center [917, 653] width 30 height 21
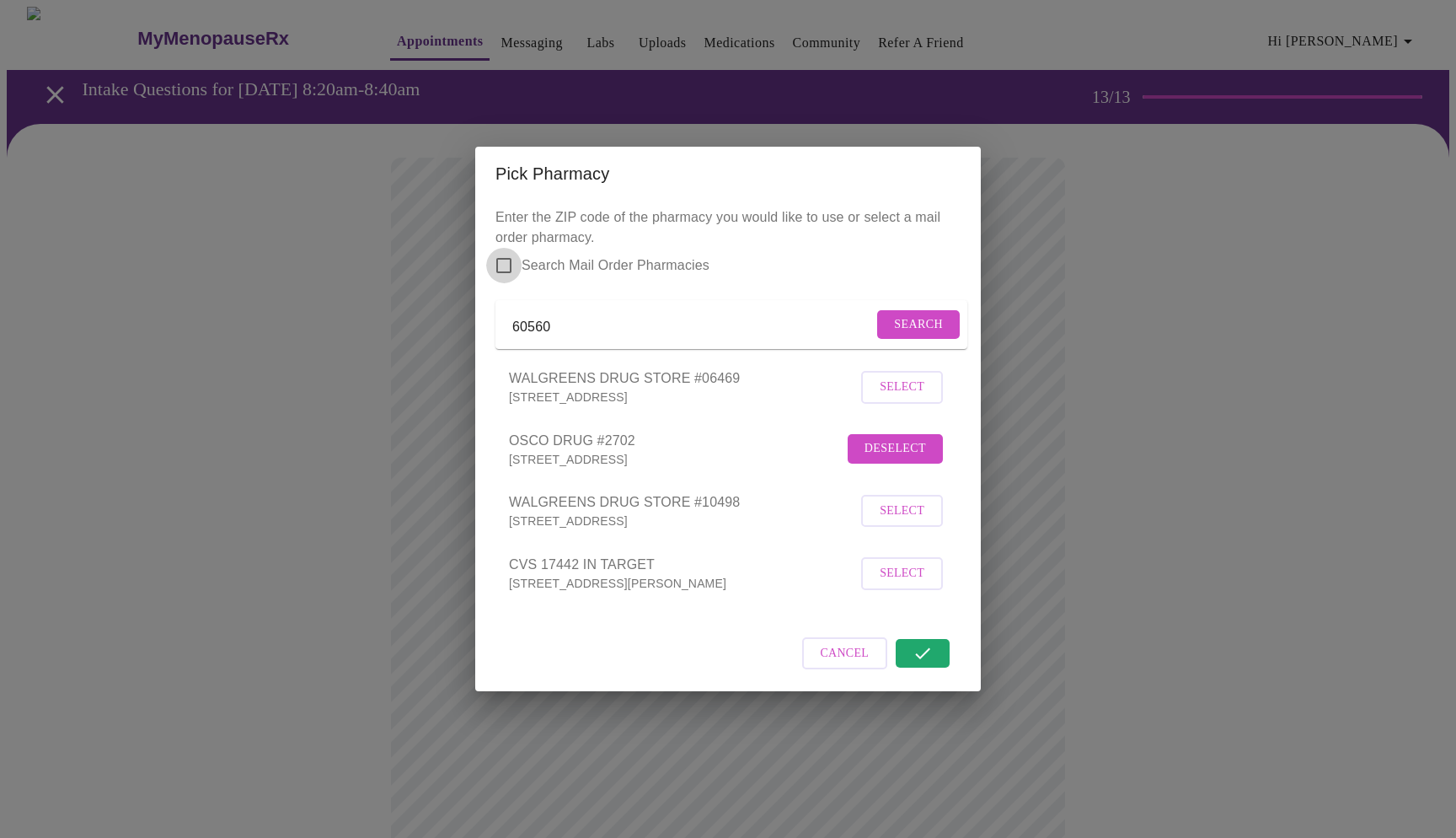
click at [508, 248] on input "Search Mail Order Pharmacies" at bounding box center [503, 265] width 35 height 35
checkbox input "true"
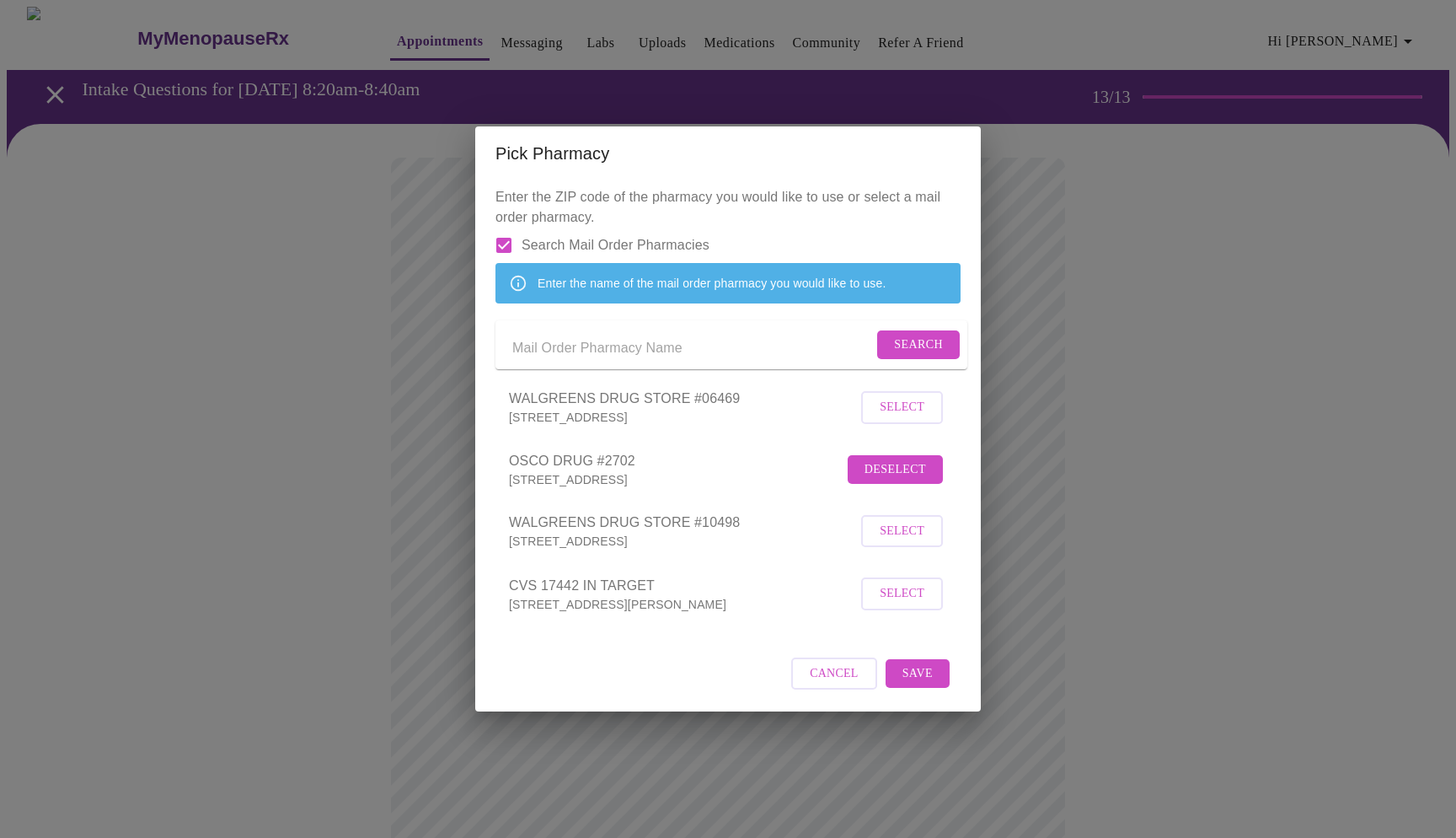
click at [552, 350] on input "Send a message to your care team" at bounding box center [693, 347] width 361 height 27
type input "birdi"
click at [920, 343] on span "Search" at bounding box center [918, 344] width 49 height 21
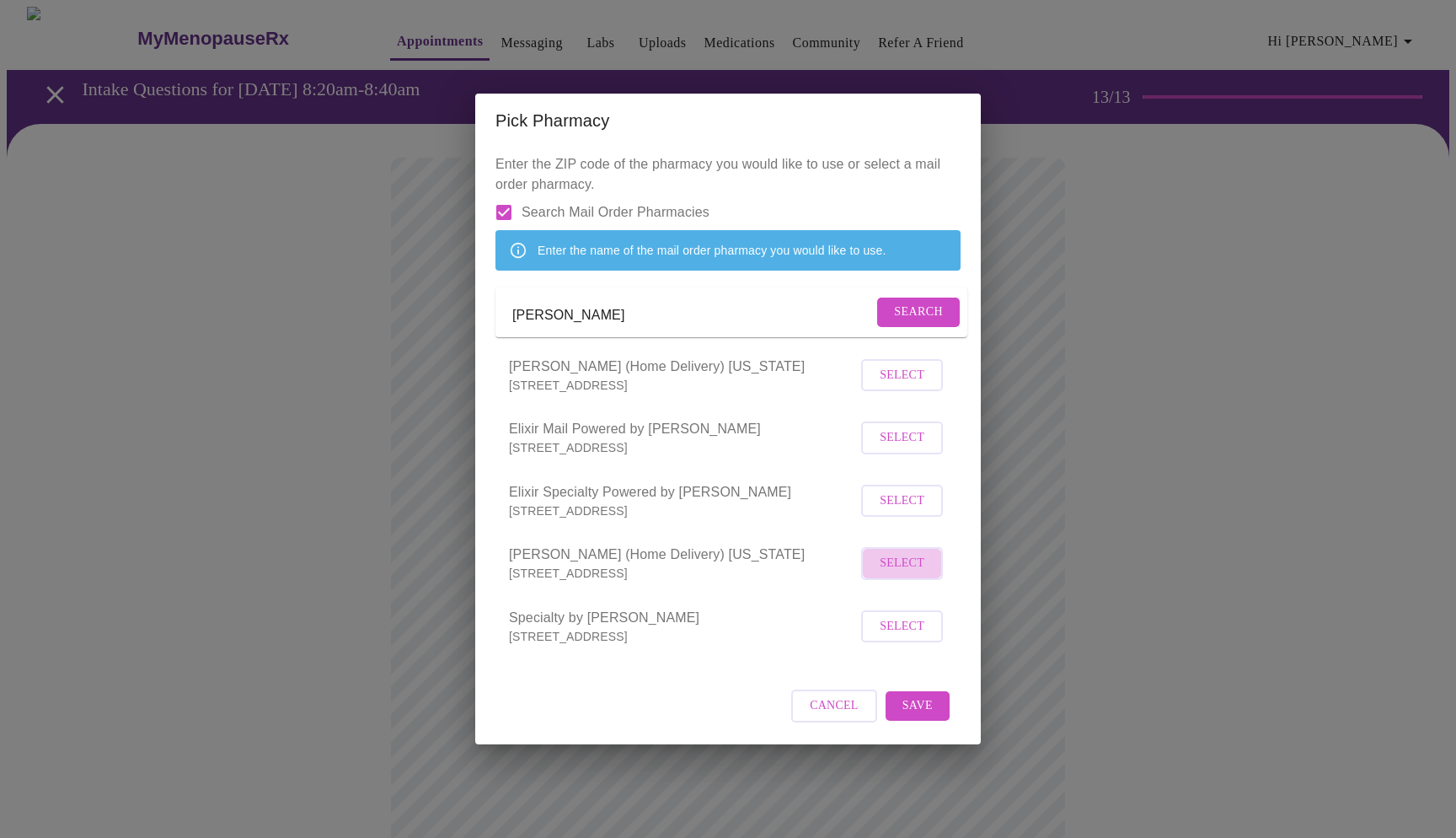
click at [897, 574] on span "Select" at bounding box center [902, 563] width 45 height 21
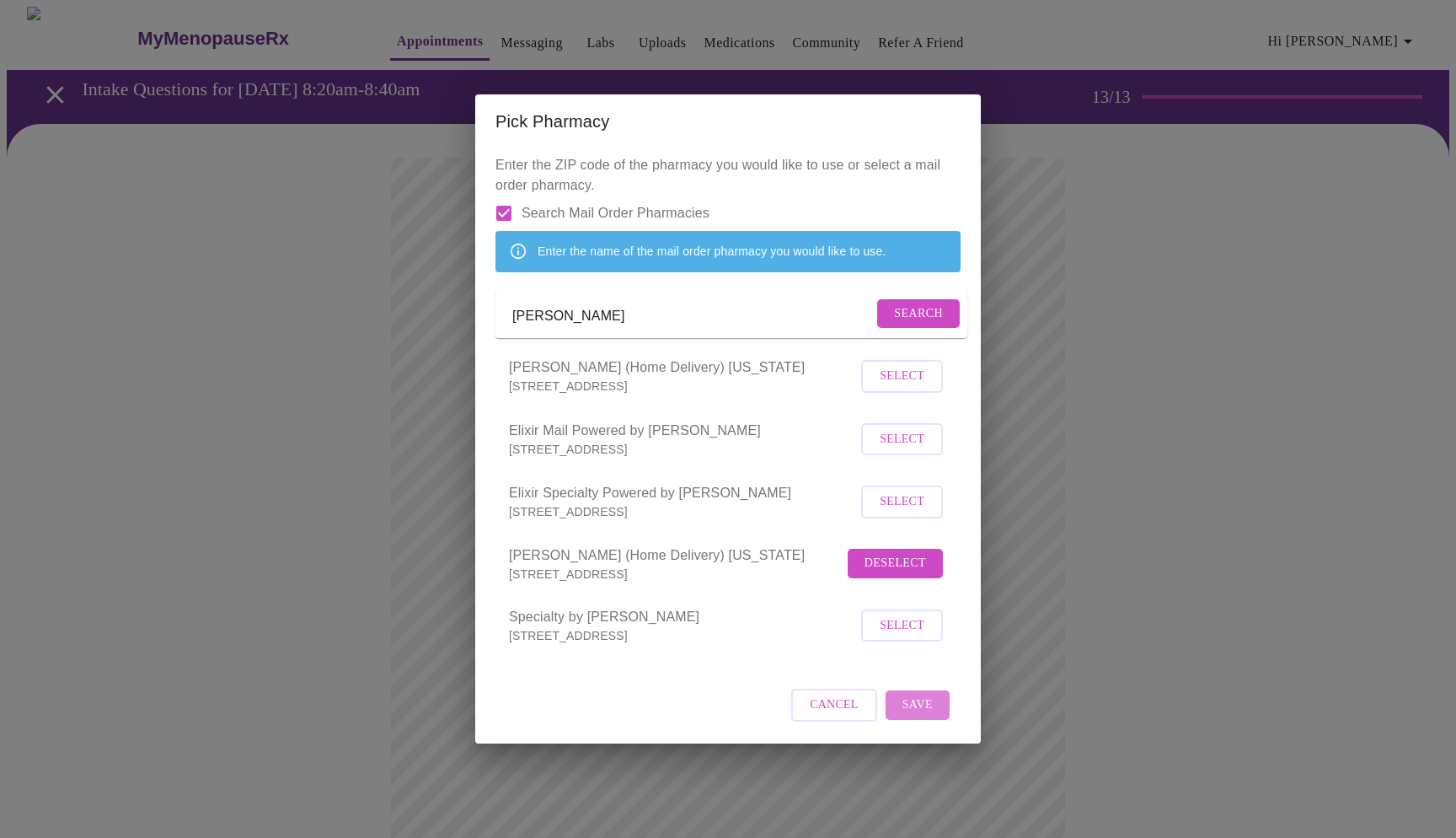
click at [924, 713] on button "Save" at bounding box center [918, 705] width 64 height 29
click at [893, 574] on span "Deselect" at bounding box center [895, 563] width 62 height 21
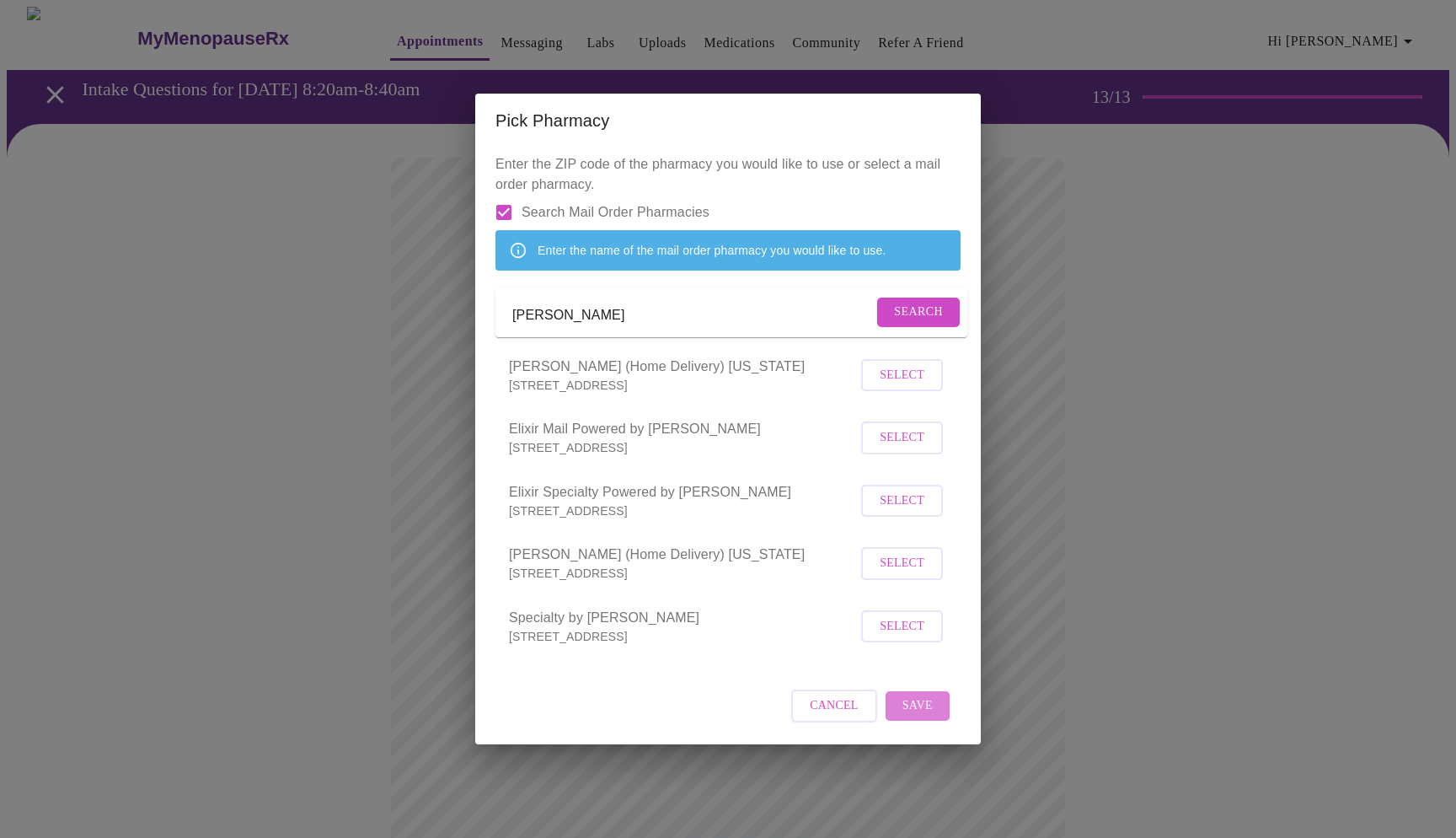
click at [920, 716] on span "Save" at bounding box center [917, 705] width 30 height 21
click at [555, 320] on input "birdi" at bounding box center [693, 316] width 361 height 27
type input "b"
click at [501, 196] on input "Search Mail Order Pharmacies" at bounding box center [503, 212] width 35 height 35
checkbox input "false"
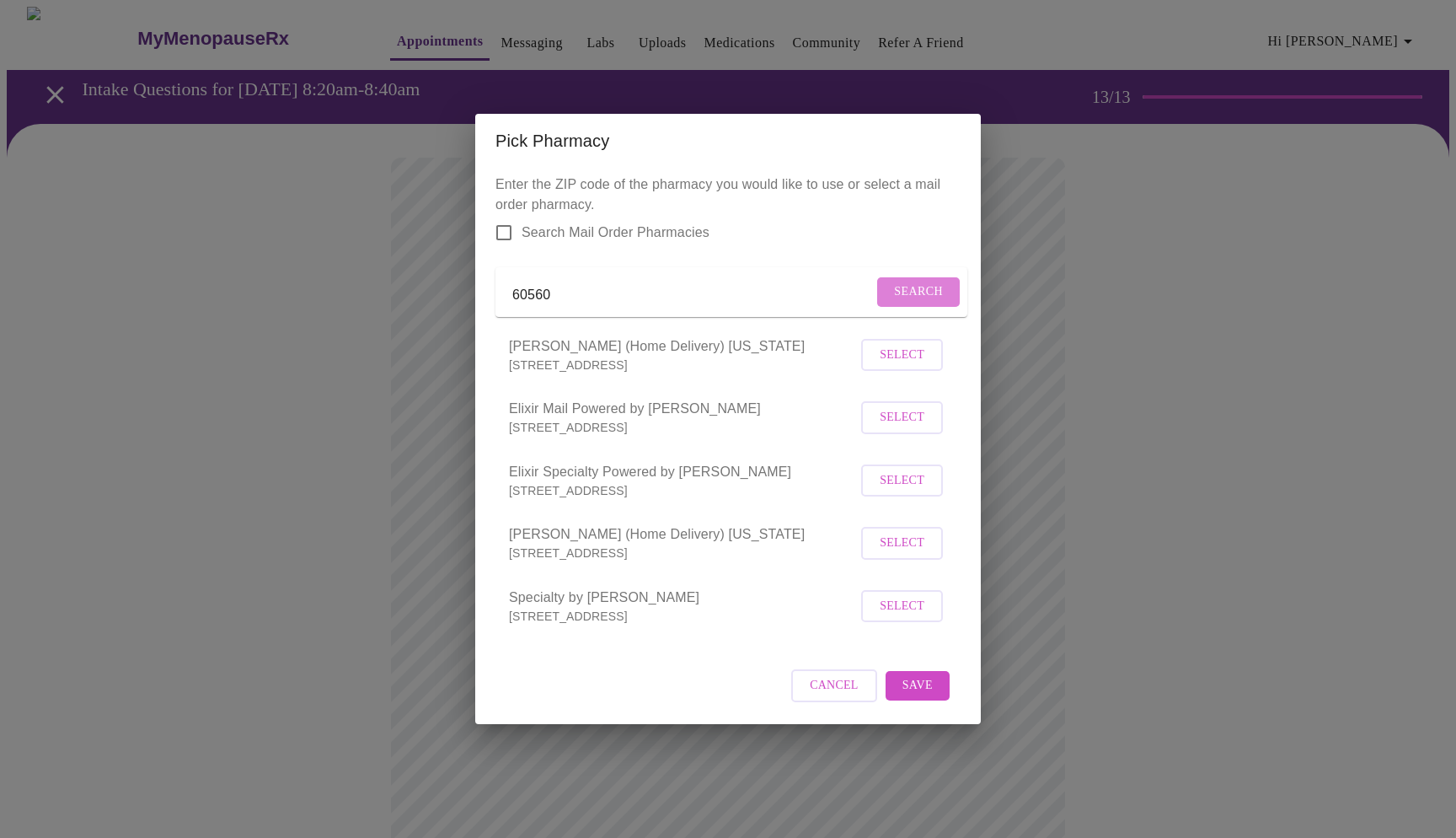
click at [914, 286] on span "Search" at bounding box center [918, 292] width 49 height 21
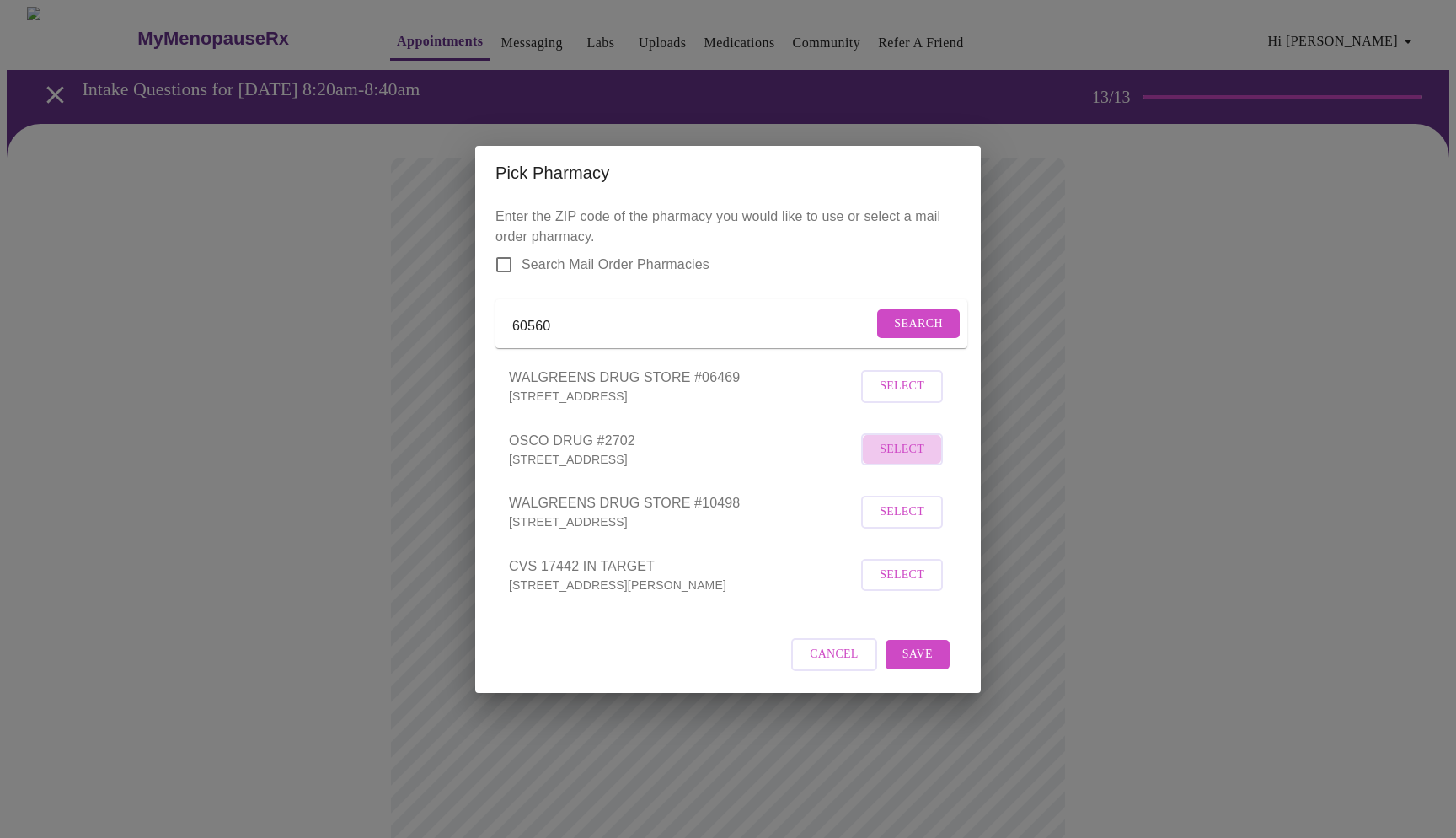
click at [900, 459] on span "Select" at bounding box center [902, 449] width 45 height 21
click at [921, 664] on span "Save" at bounding box center [917, 653] width 30 height 21
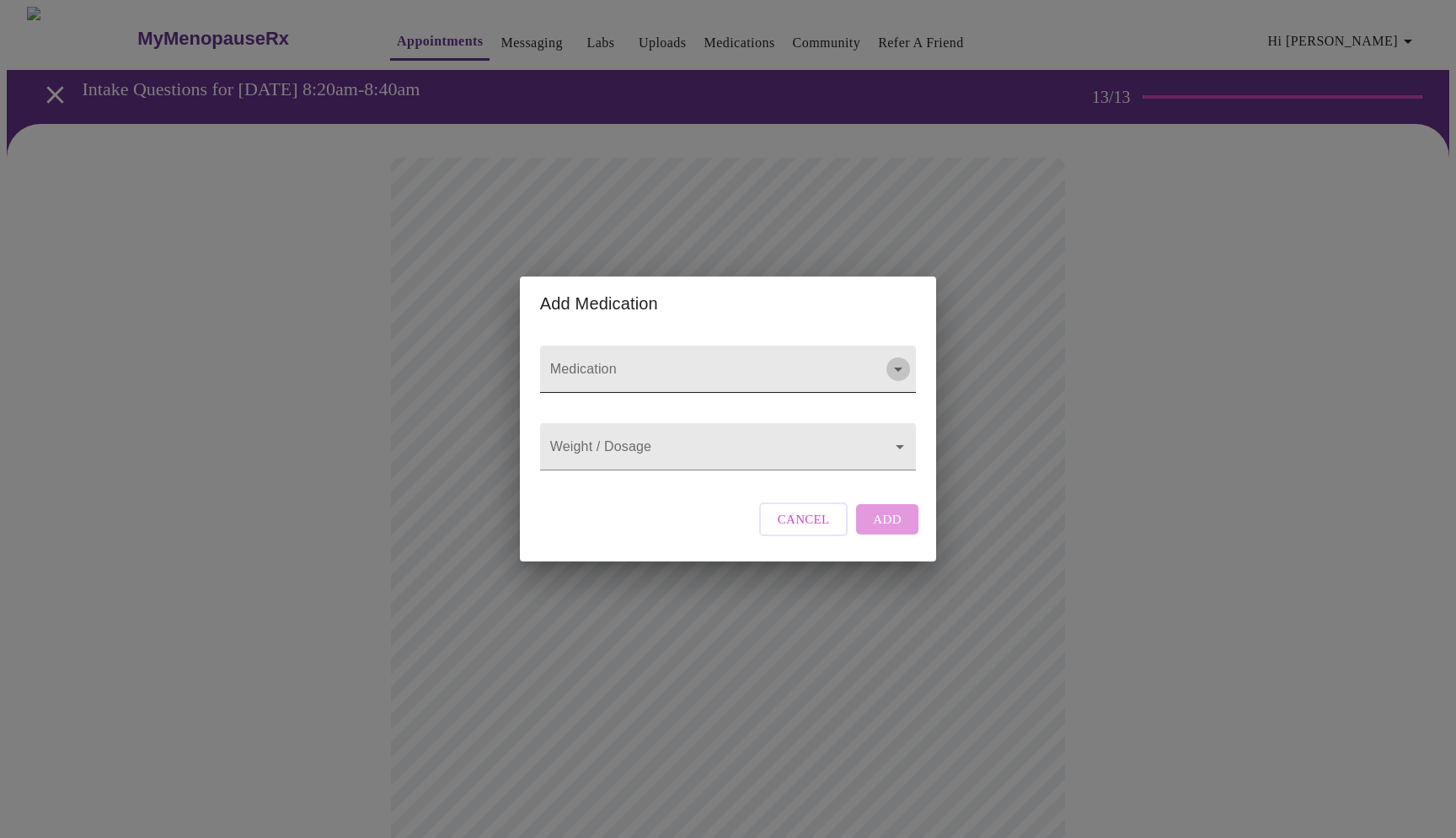
click at [894, 367] on icon "Open" at bounding box center [897, 369] width 8 height 5
